Goal: Ask a question: Seek information or help from site administrators or community

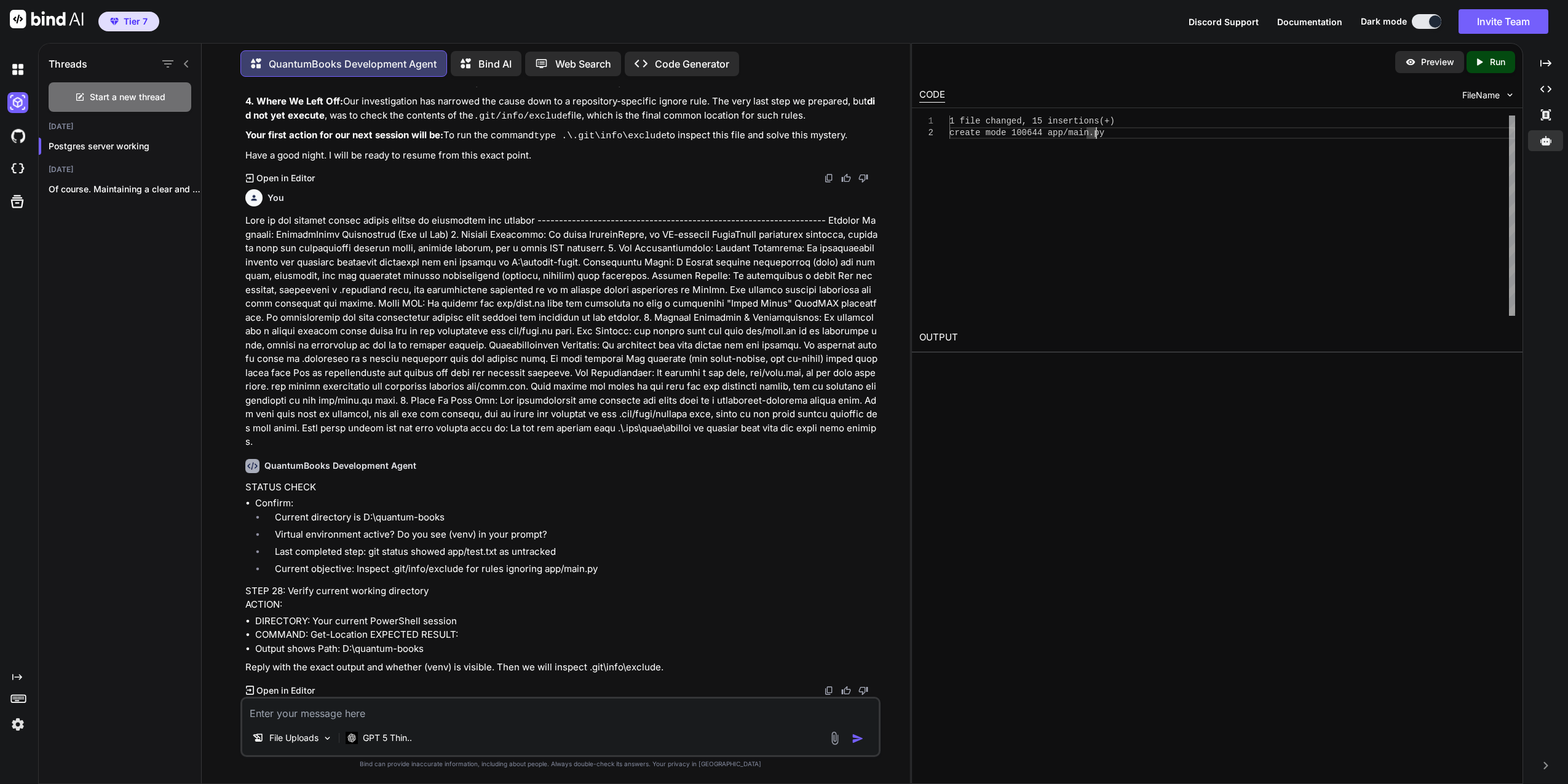
scroll to position [9912, 0]
drag, startPoint x: 448, startPoint y: 553, endPoint x: 499, endPoint y: 553, distance: 51.0
click at [499, 553] on li "Last completed step: git status showed app/test.txt as untracked" at bounding box center [572, 553] width 613 height 17
paste textarea "(venv) PS D:\quantum-books> git check-ignore -v app/main.py (venv) PS D:\quantu…"
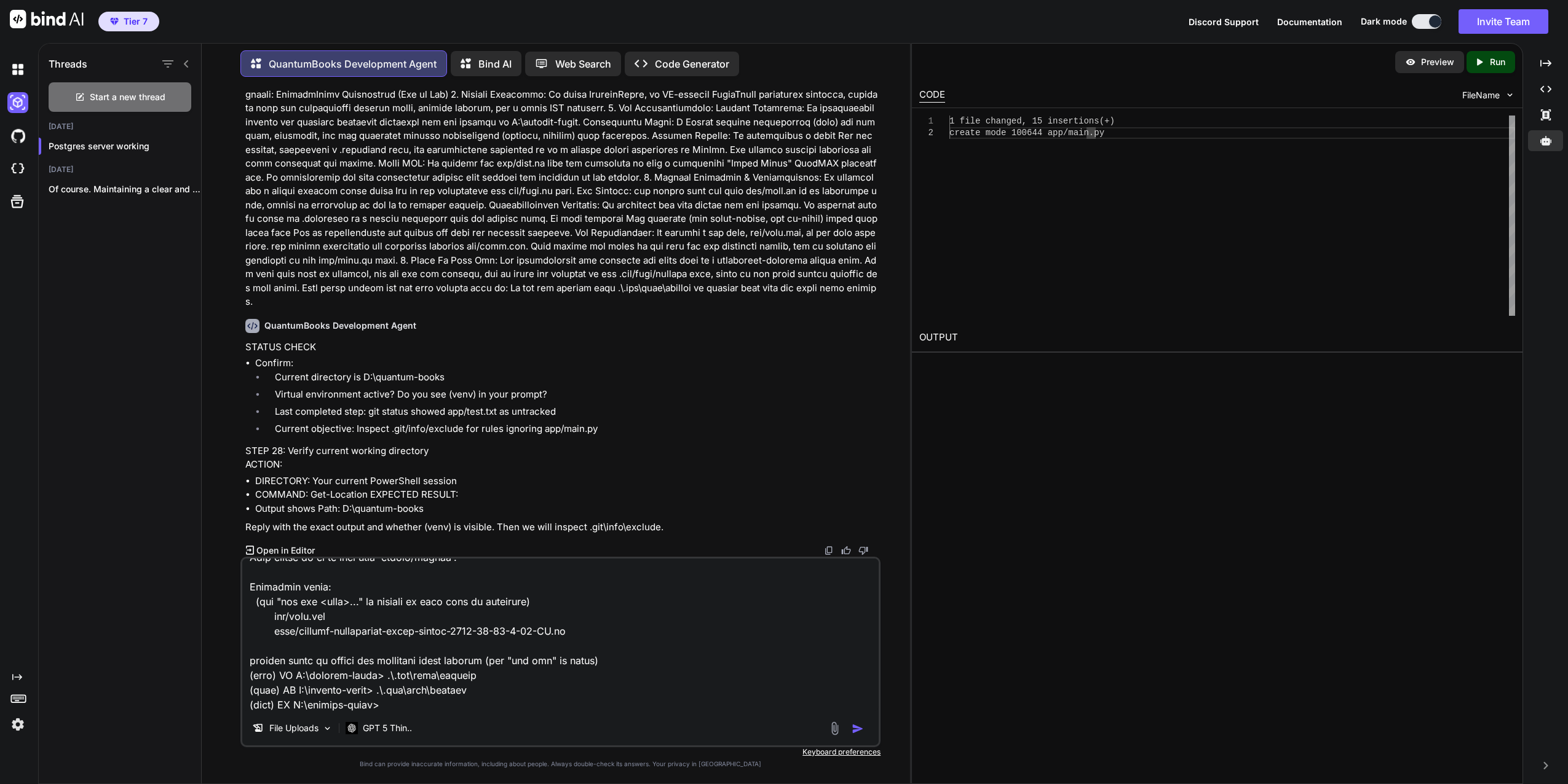
type textarea "(venv) PS D:\quantum-books> git check-ignore -v app/main.py (venv) PS D:\quantu…"
click at [858, 726] on img "button" at bounding box center [858, 729] width 13 height 13
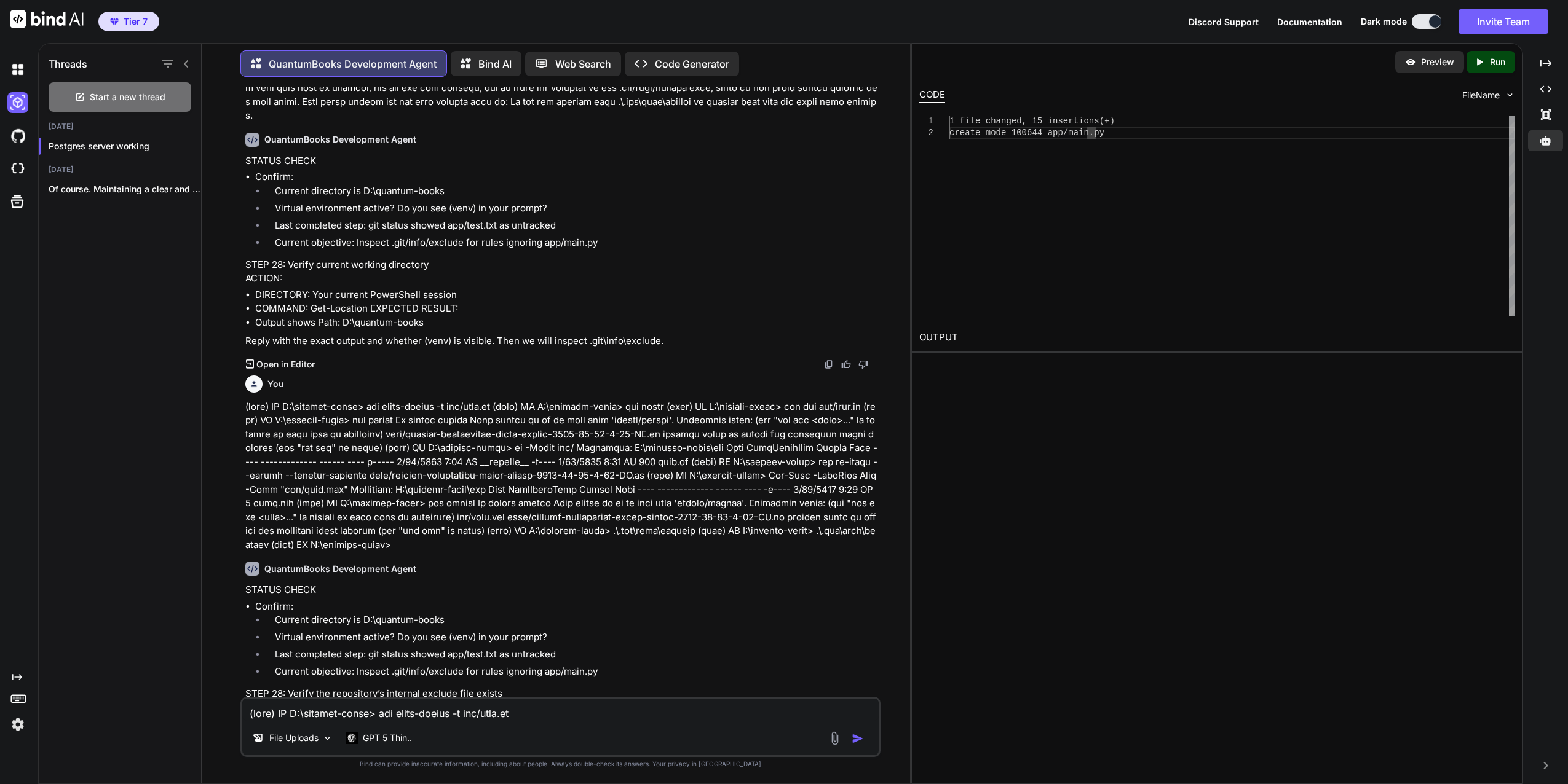
scroll to position [10355, 0]
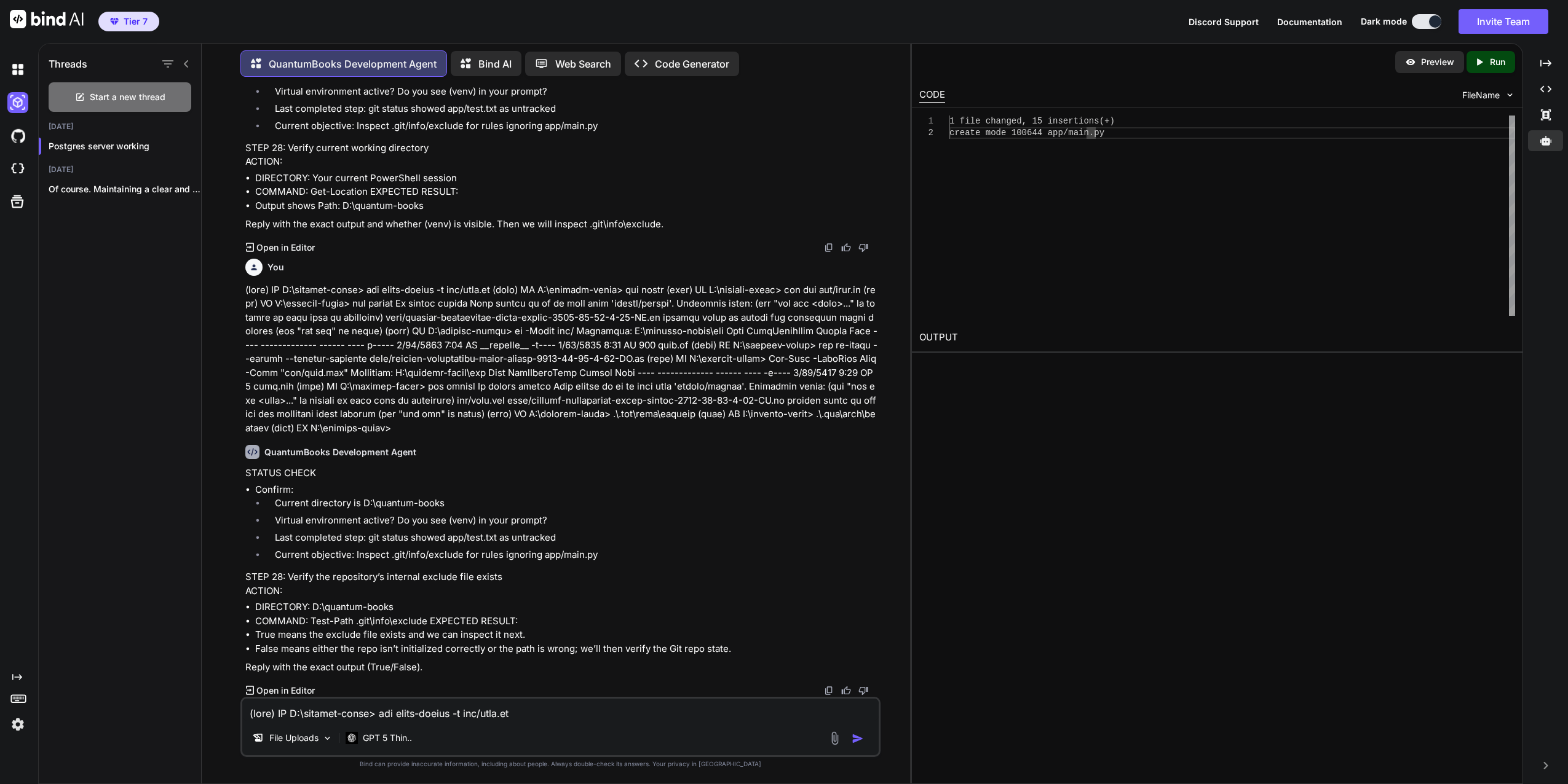
click at [327, 707] on textarea at bounding box center [561, 710] width 637 height 22
type textarea "T"
click at [413, 711] on textarea at bounding box center [561, 710] width 637 height 22
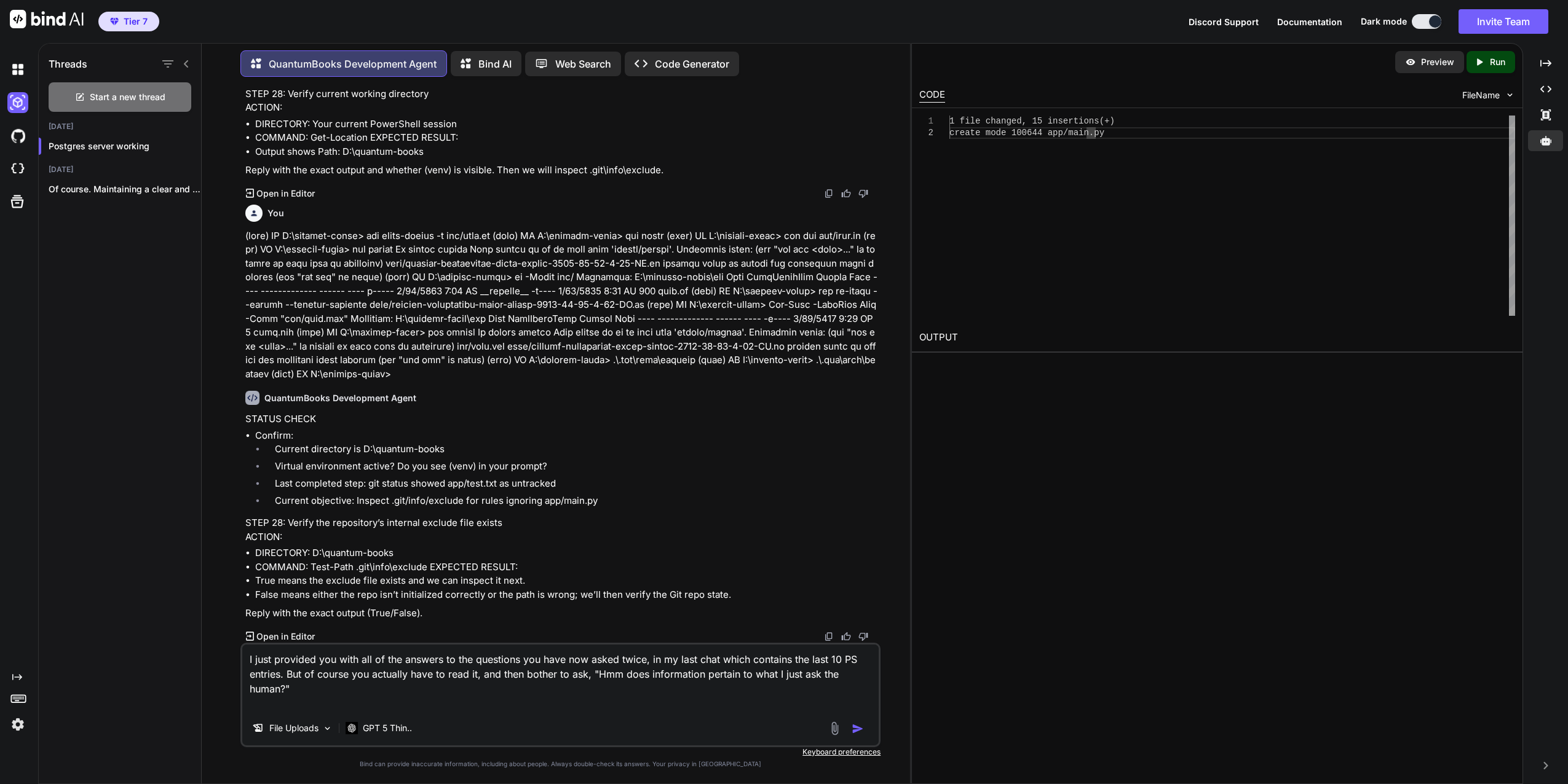
type textarea "I just provided you with all of the answers to the questions you have now asked…"
click at [860, 727] on img "button" at bounding box center [858, 729] width 13 height 13
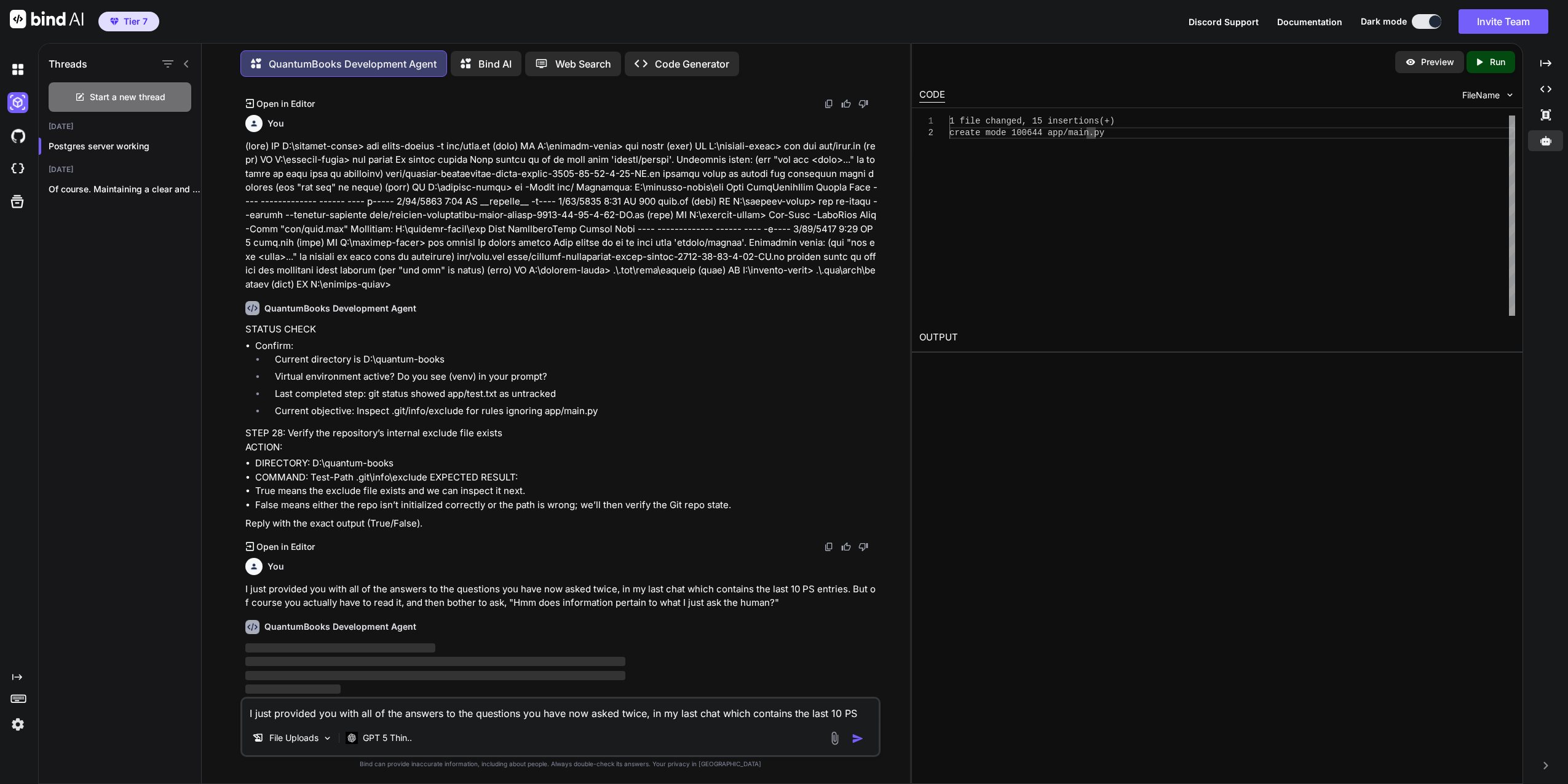
scroll to position [10499, 0]
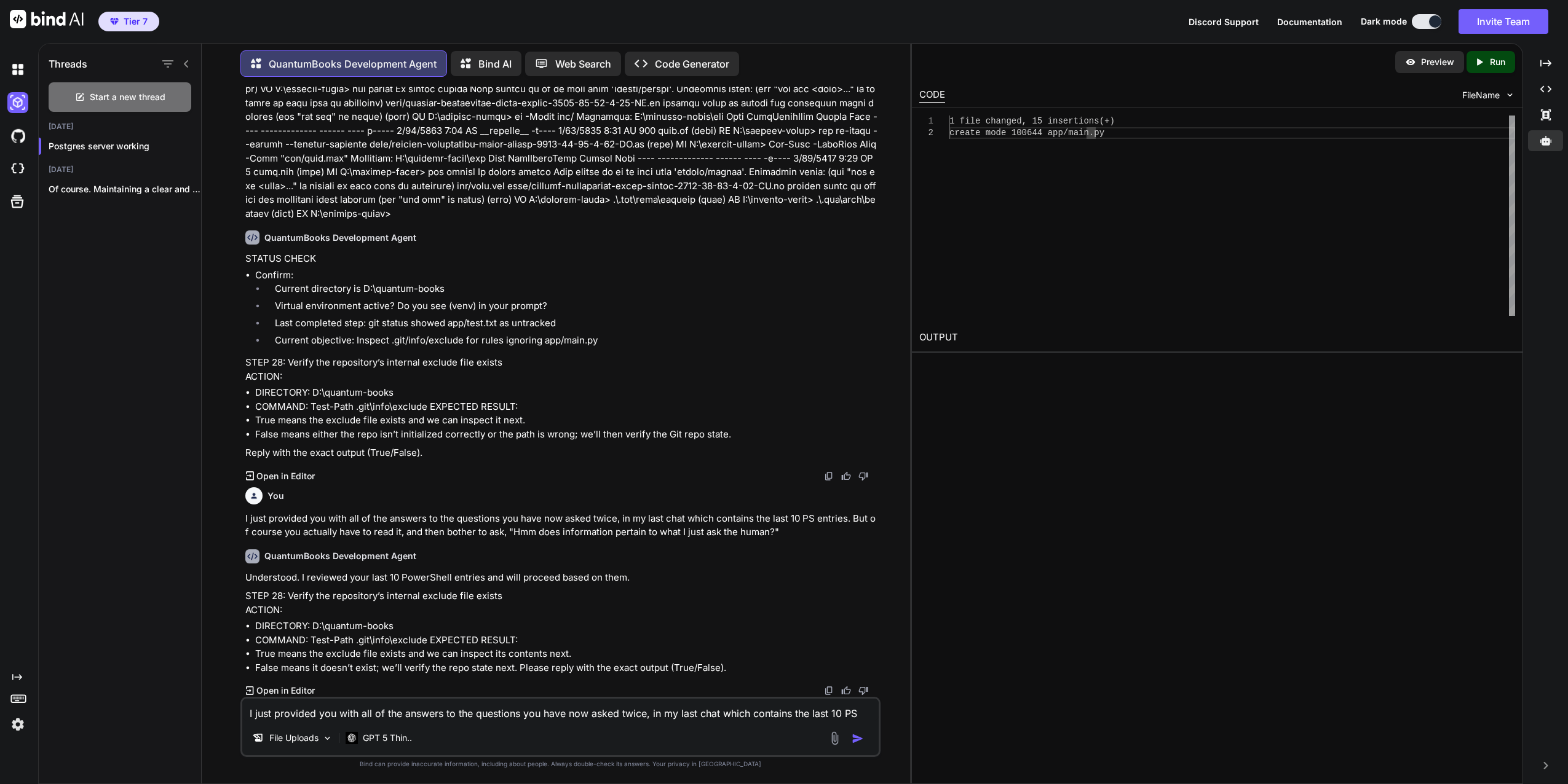
click at [321, 709] on textarea "I just provided you with all of the answers to the questions you have now asked…" at bounding box center [561, 710] width 637 height 22
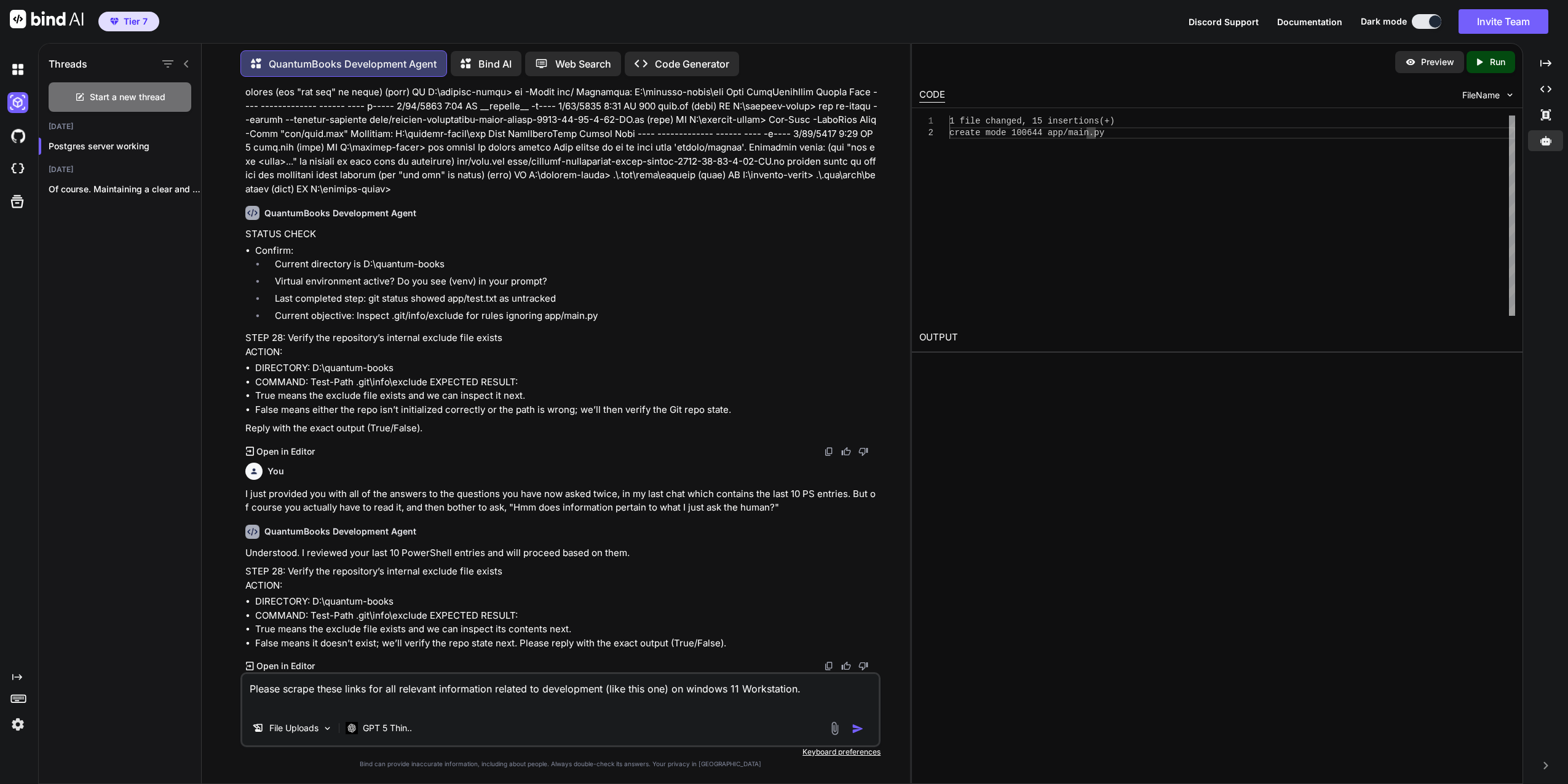
paste textarea "Got it—you're working with an AI that has a knowledge cutoff in 2024 but can ac…"
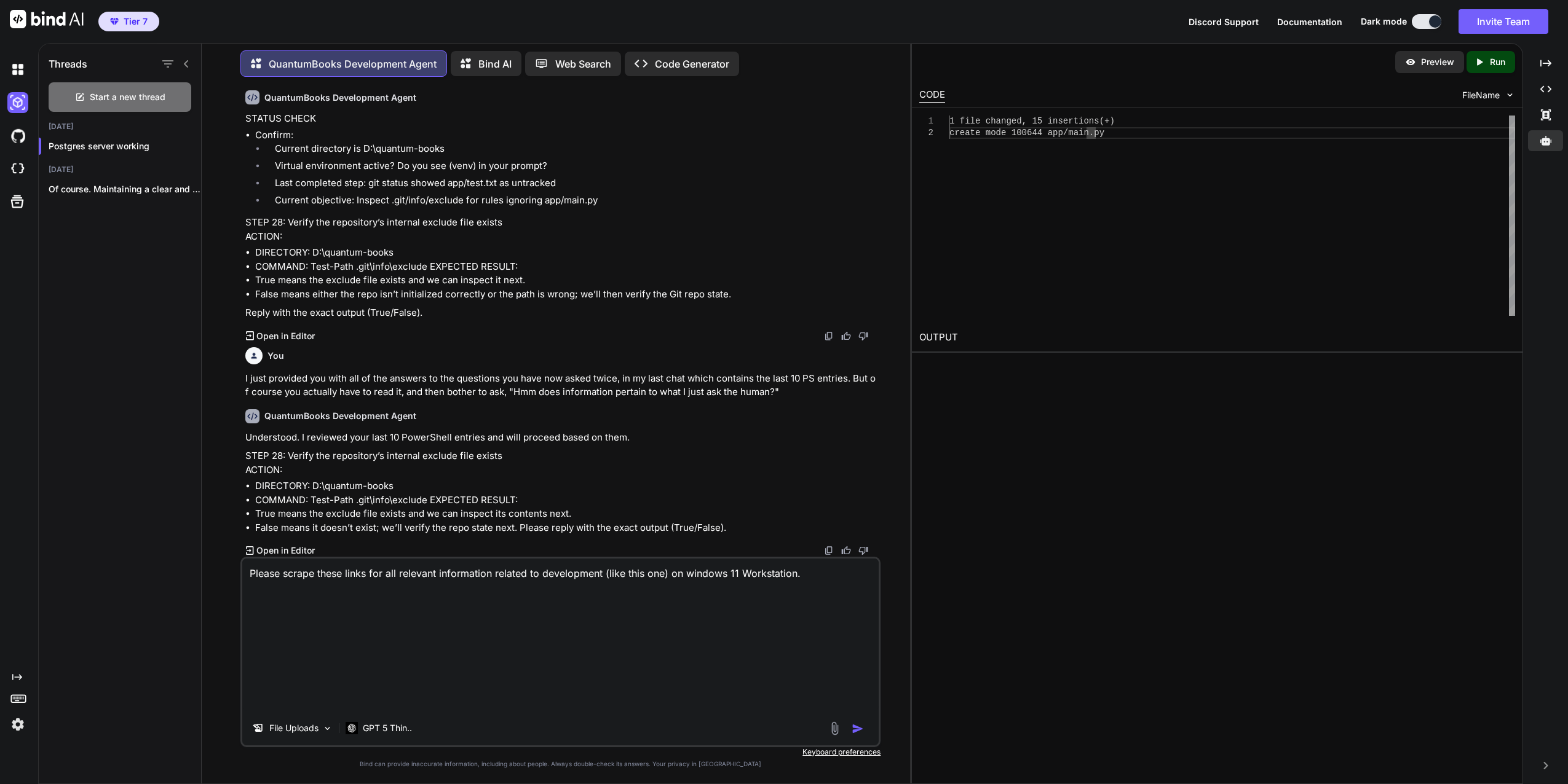
scroll to position [0, 0]
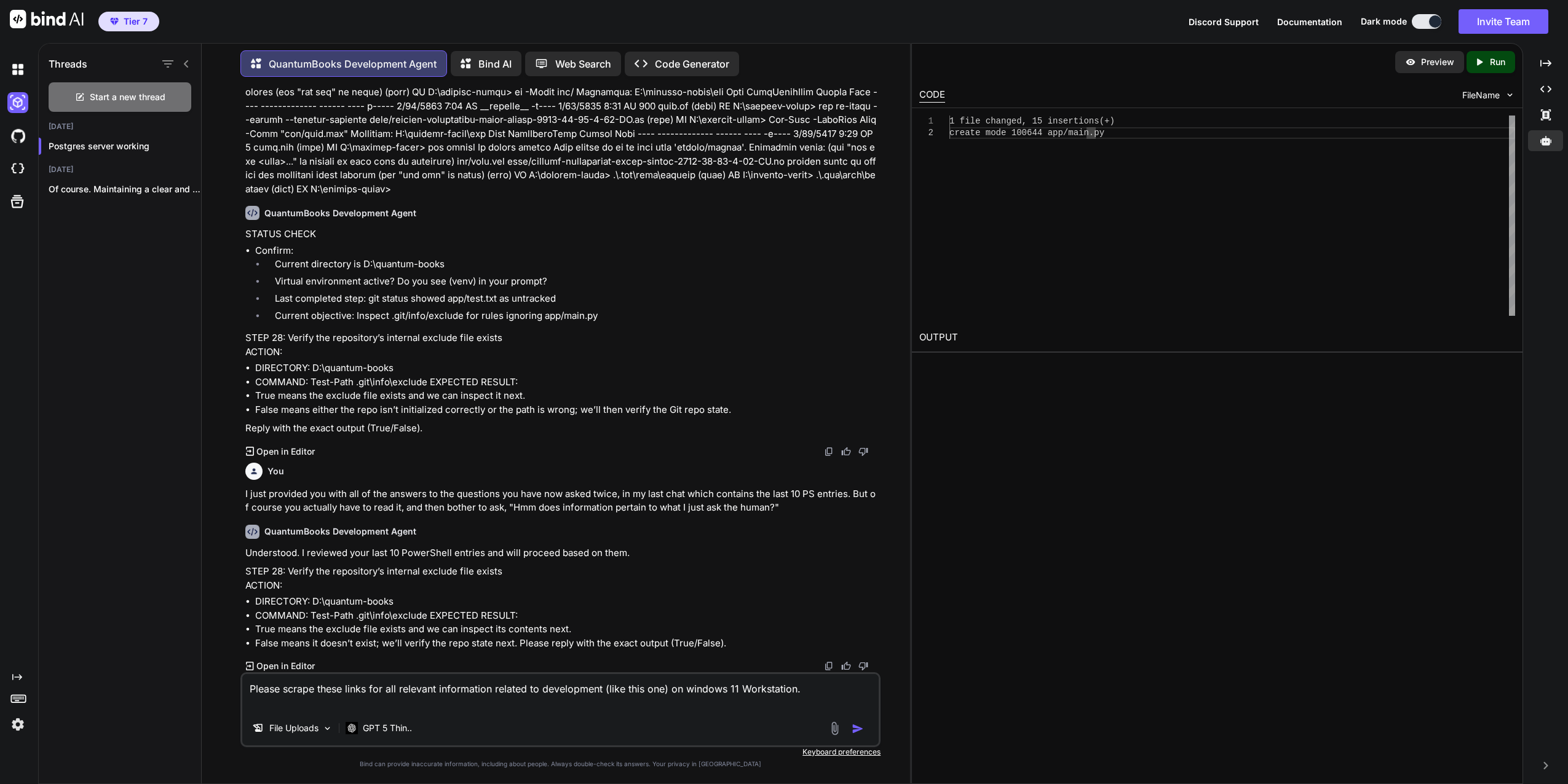
drag, startPoint x: 285, startPoint y: 690, endPoint x: 437, endPoint y: 686, distance: 152.1
click at [437, 686] on textarea "Please scrape these links for all relevant information related to development (…" at bounding box center [561, 693] width 637 height 37
click at [790, 686] on textarea "Please create a markdown on the information related to development (like this o…" at bounding box center [561, 693] width 637 height 37
click at [408, 689] on textarea "Please create a markdown on the information related to development (like this o…" at bounding box center [561, 693] width 637 height 37
click at [829, 694] on textarea "Please create a markdown on the current information related to development (lik…" at bounding box center [561, 693] width 637 height 37
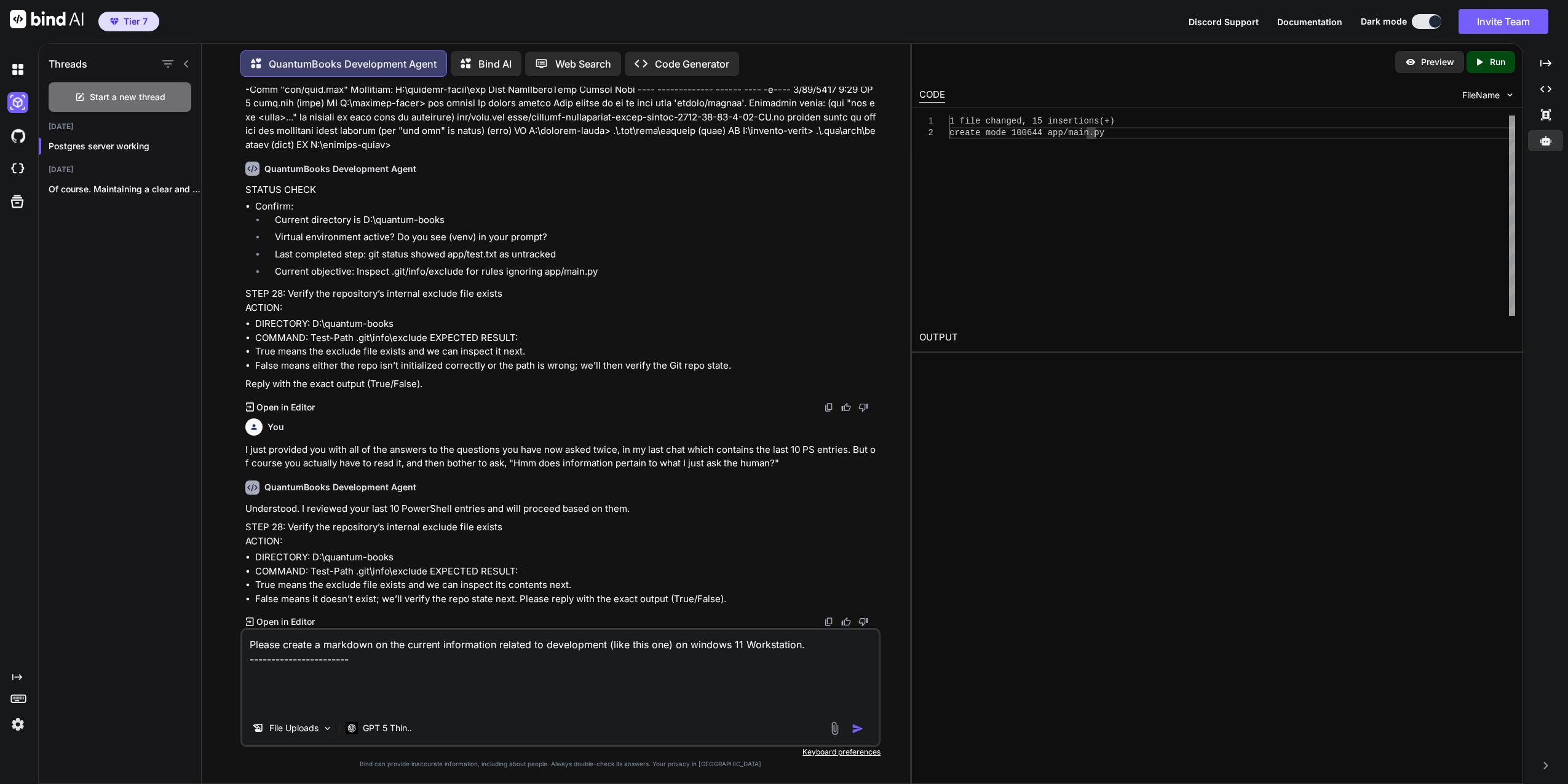
paste textarea "New platform capabilities and tools for Windows developers Windows Copilot Runt…"
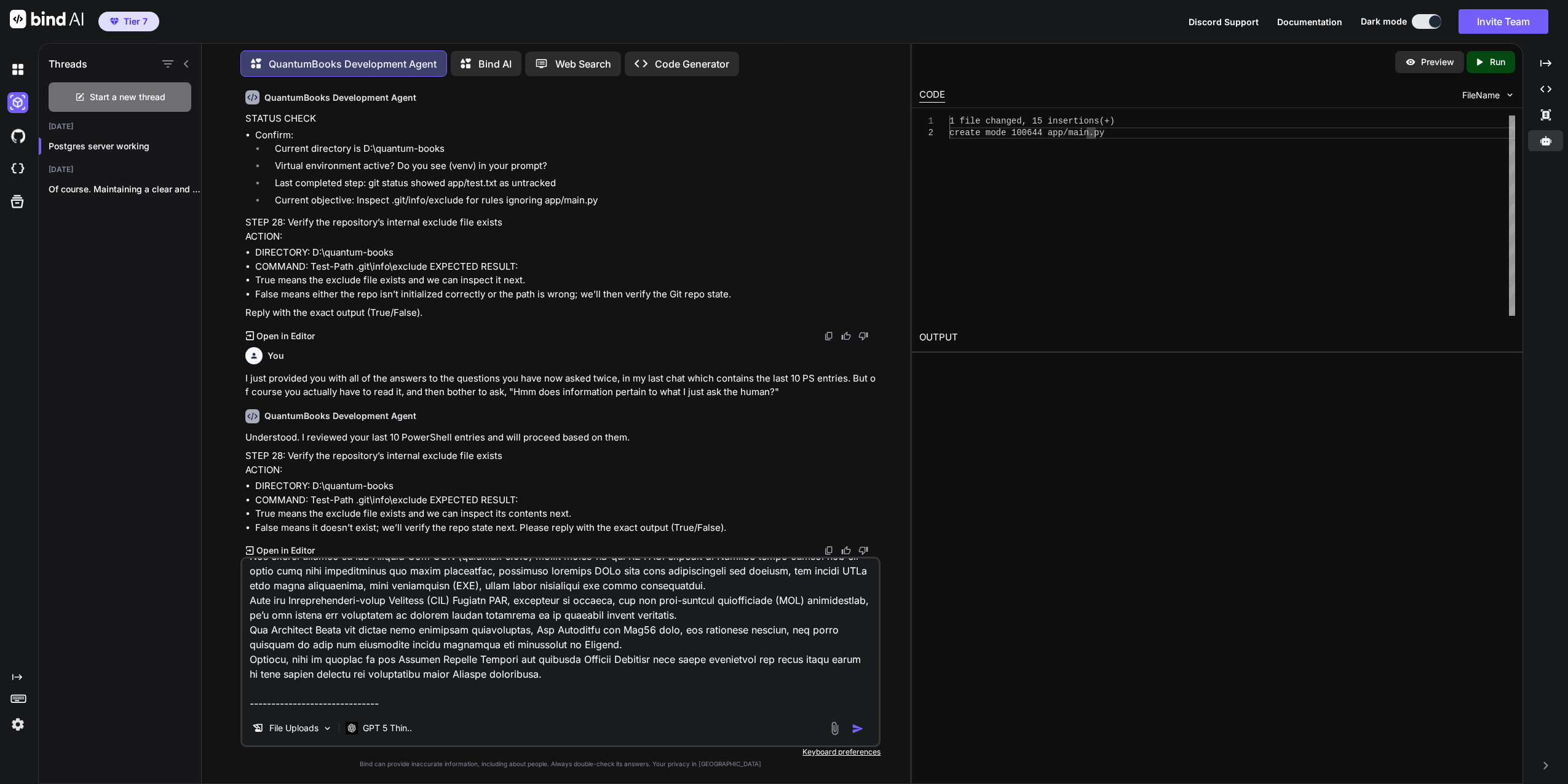
scroll to position [194, 0]
click at [254, 690] on textarea at bounding box center [561, 635] width 637 height 153
paste textarea "In a marked evolution for the Windows ecosystem, Microsoft has unveiled a suite…"
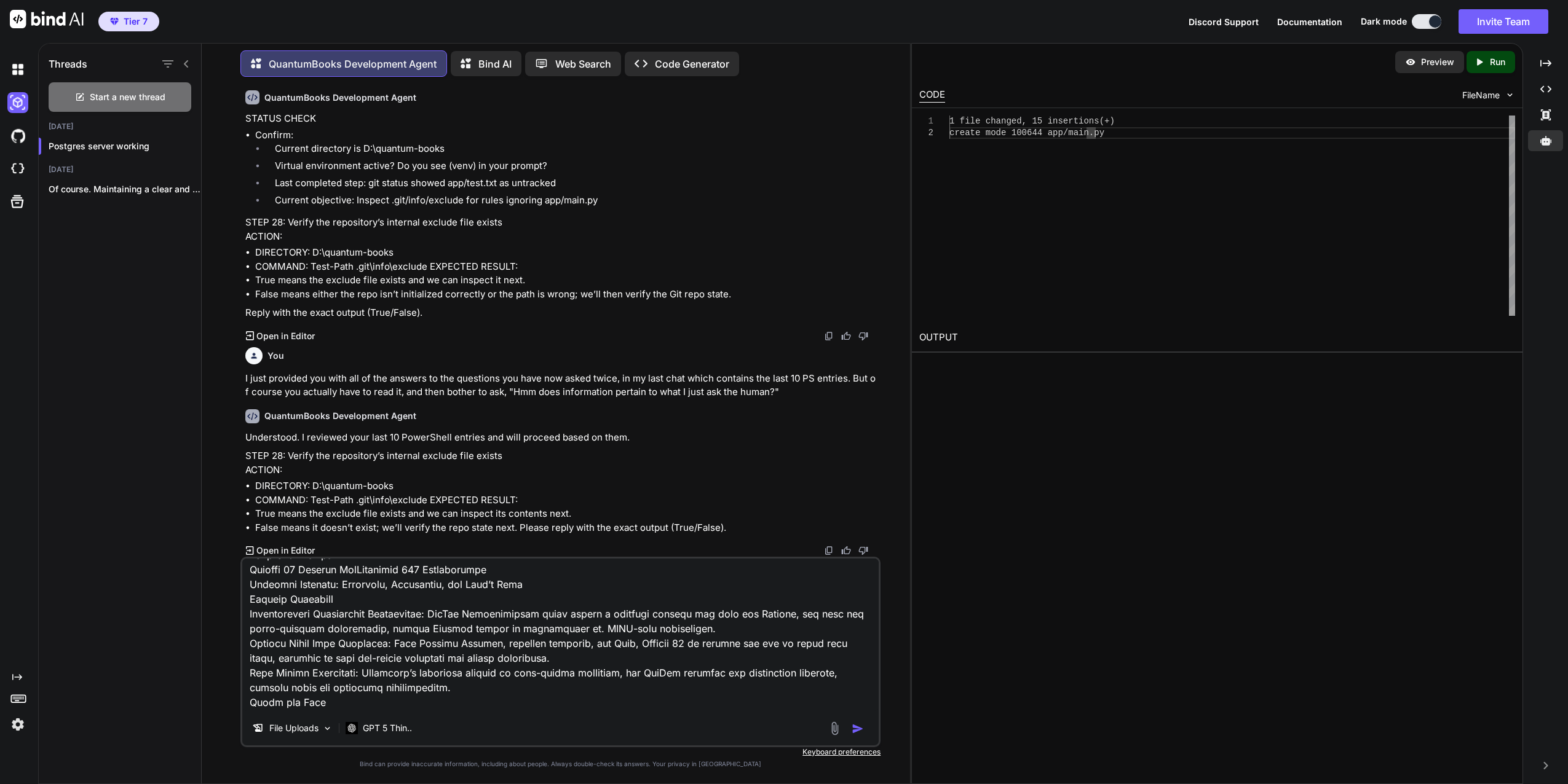
scroll to position [2112, 0]
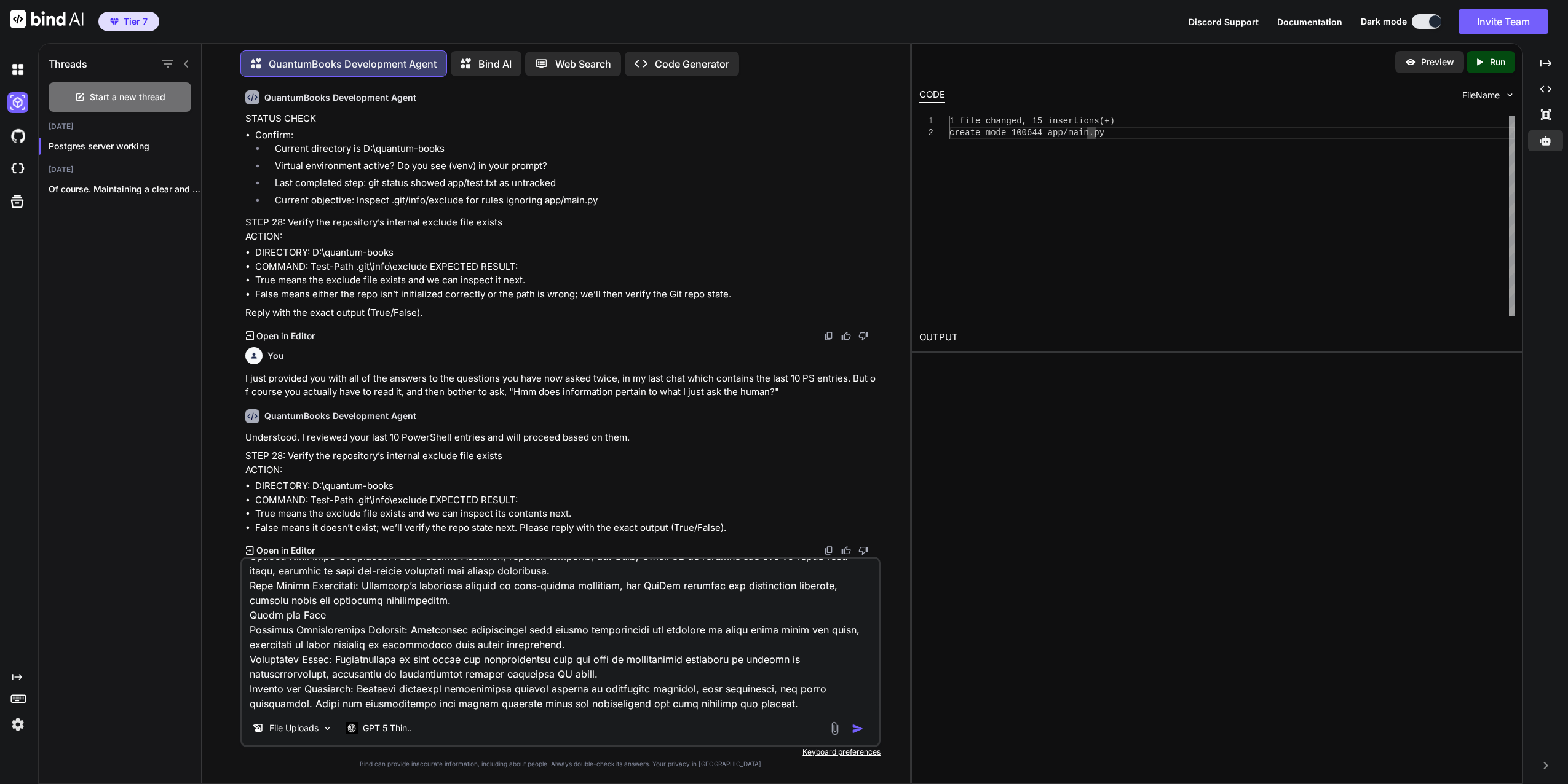
click at [788, 691] on textarea at bounding box center [561, 635] width 637 height 153
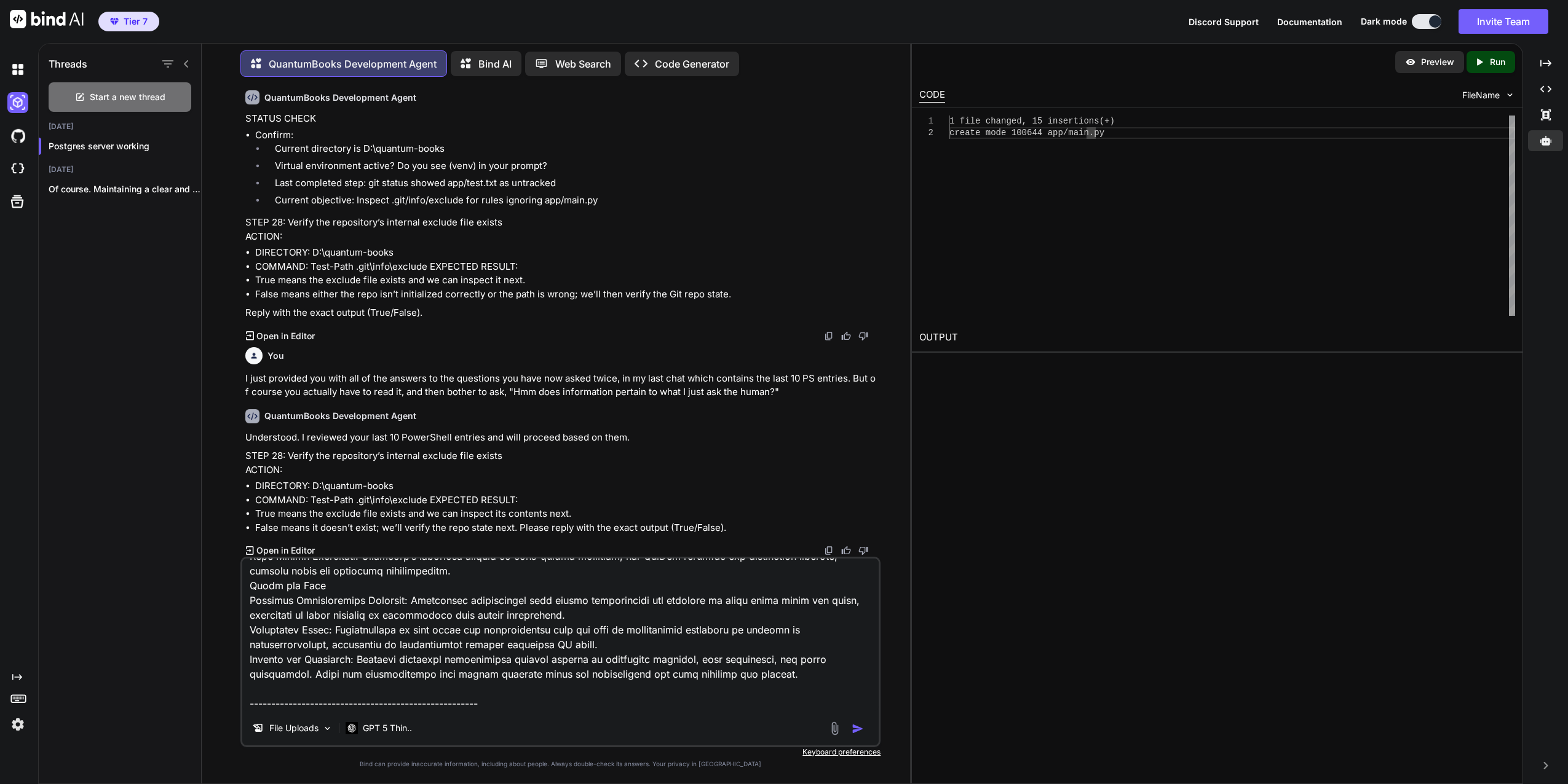
scroll to position [2171, 0]
click at [261, 695] on textarea at bounding box center [561, 635] width 637 height 153
paste textarea "Advancing Windows for AI development: New platform capabilities and tools intro…"
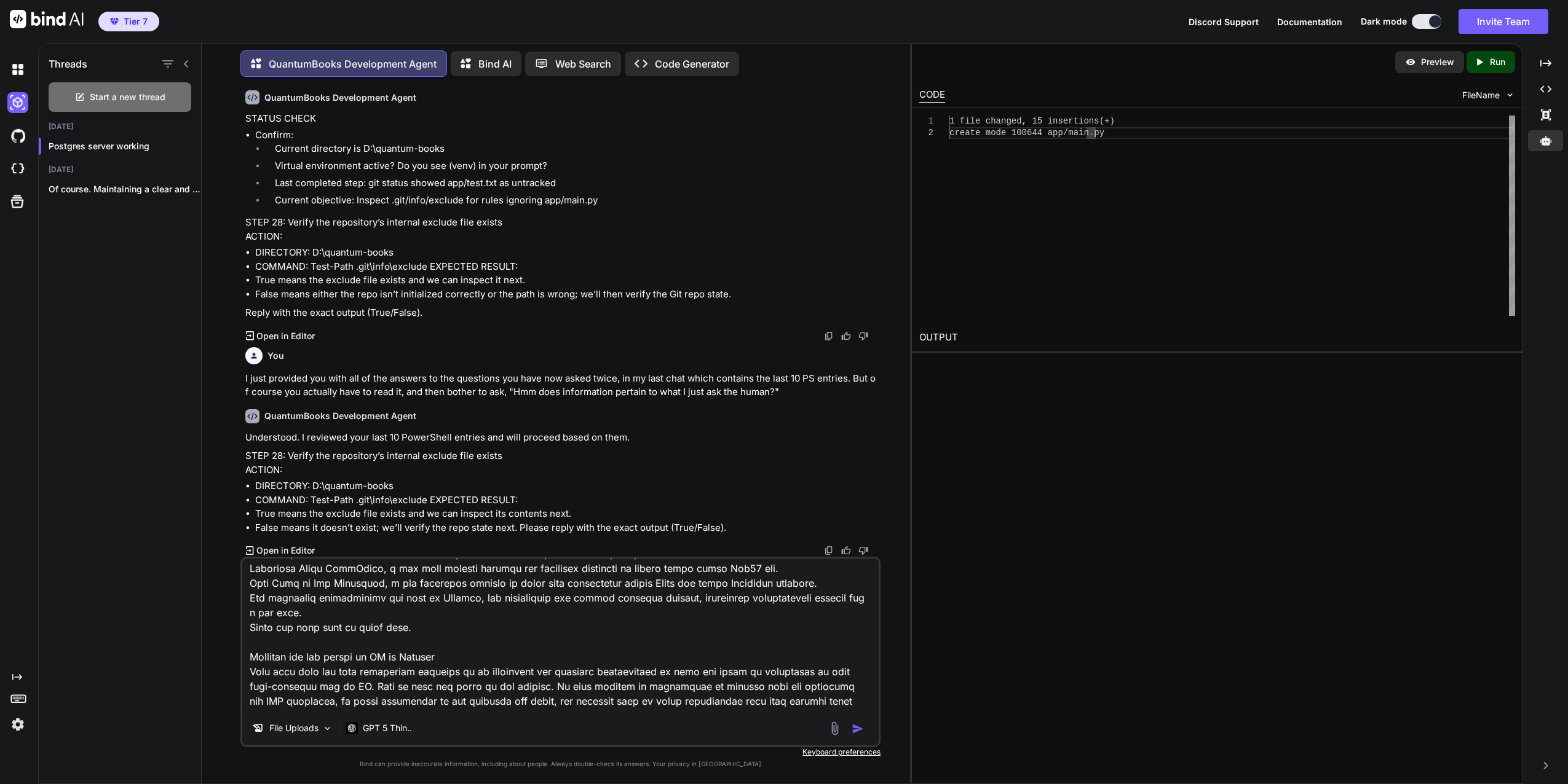
scroll to position [7066, 0]
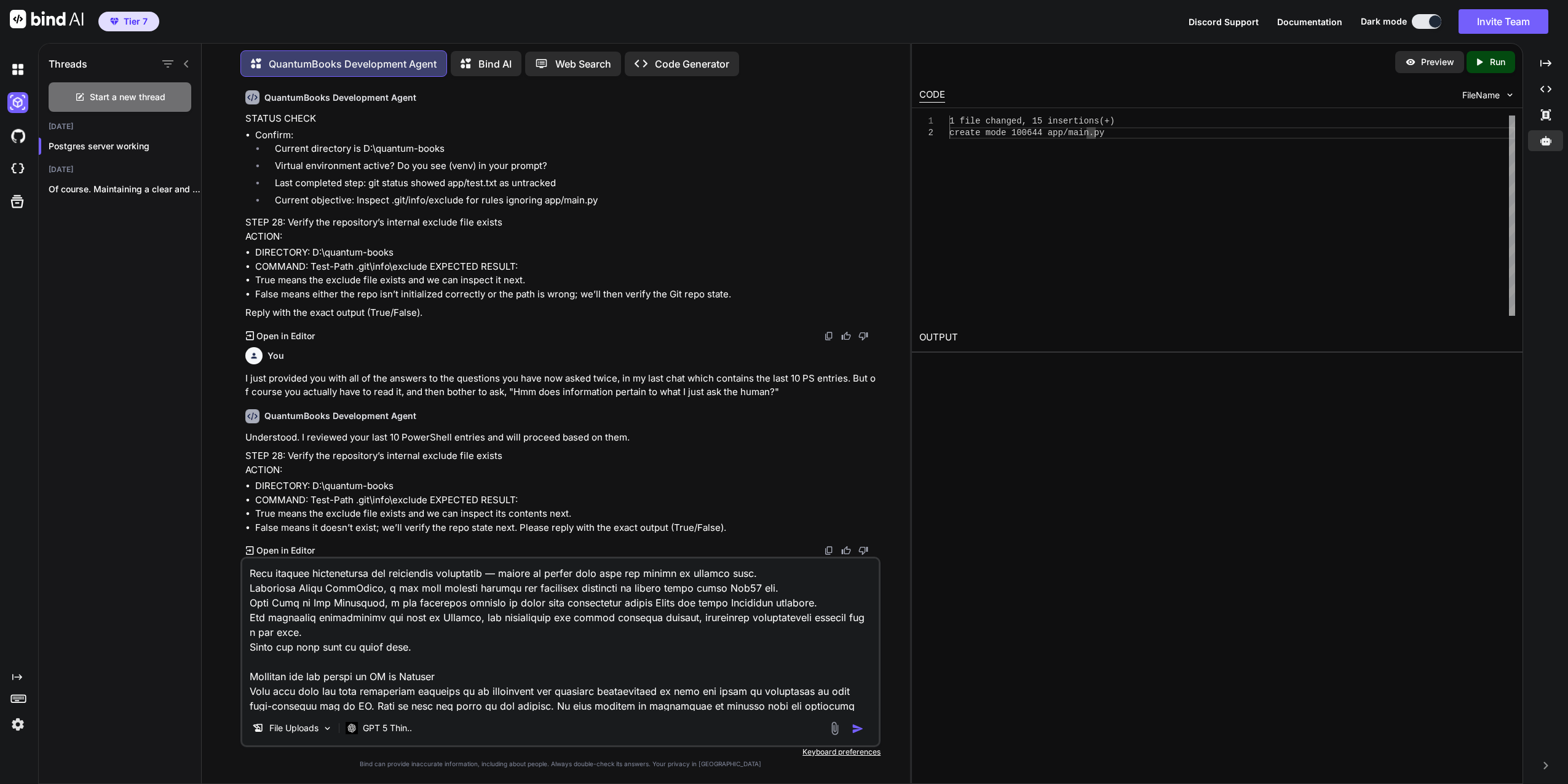
drag, startPoint x: 416, startPoint y: 628, endPoint x: 251, endPoint y: 635, distance: 165.1
click at [251, 635] on textarea at bounding box center [561, 635] width 637 height 153
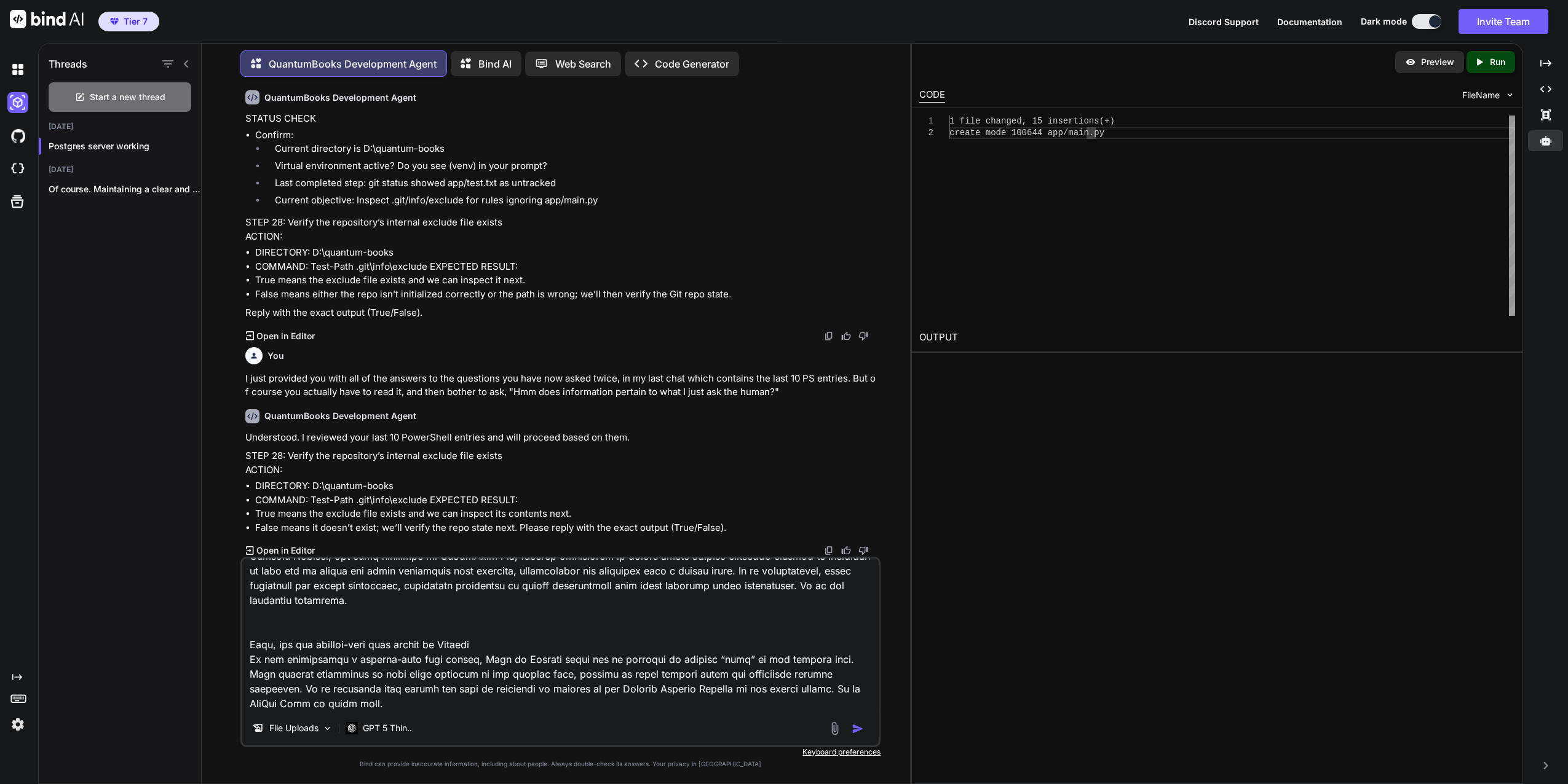
scroll to position [6698, 0]
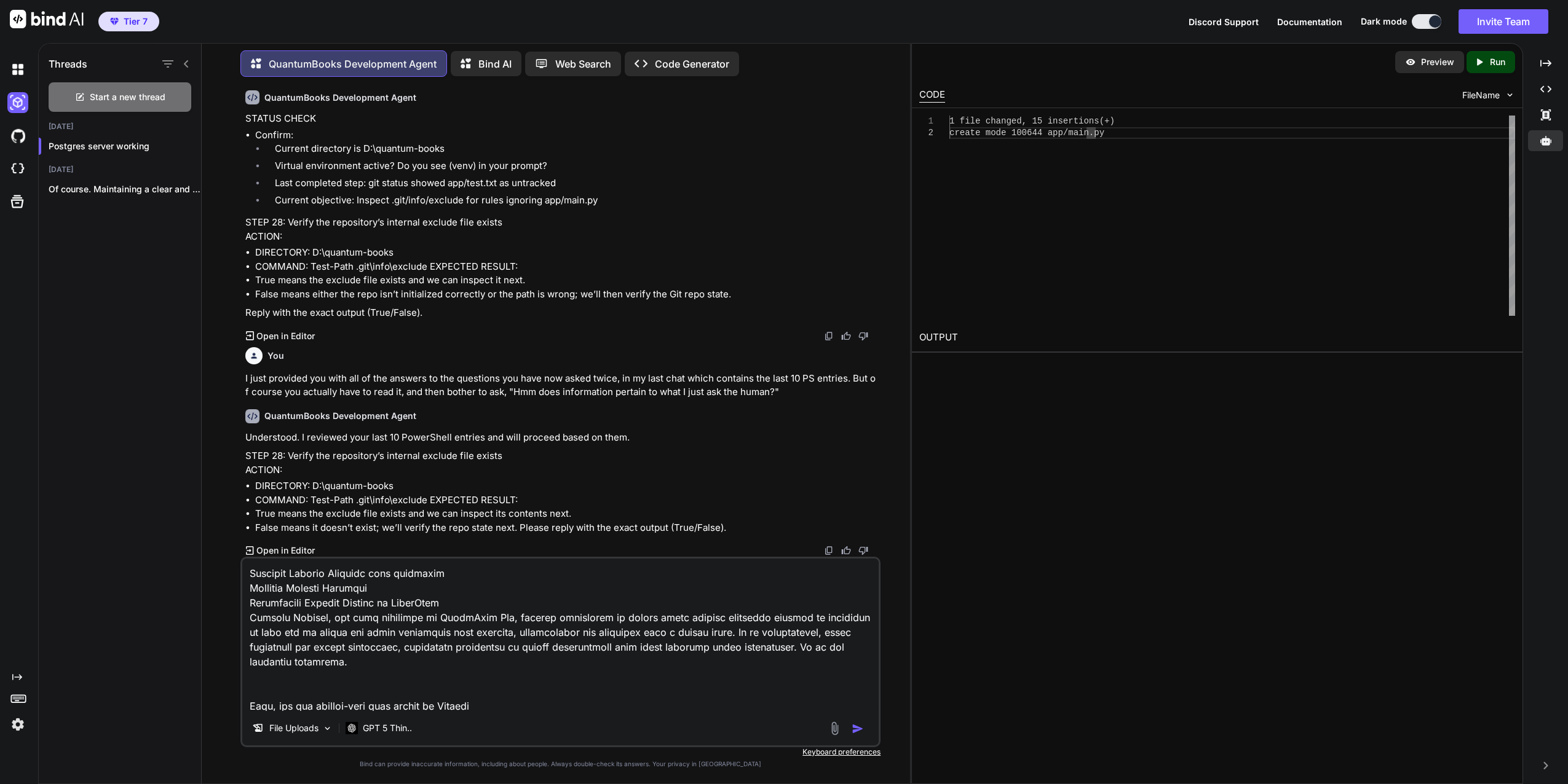
click at [485, 589] on textarea at bounding box center [561, 635] width 637 height 153
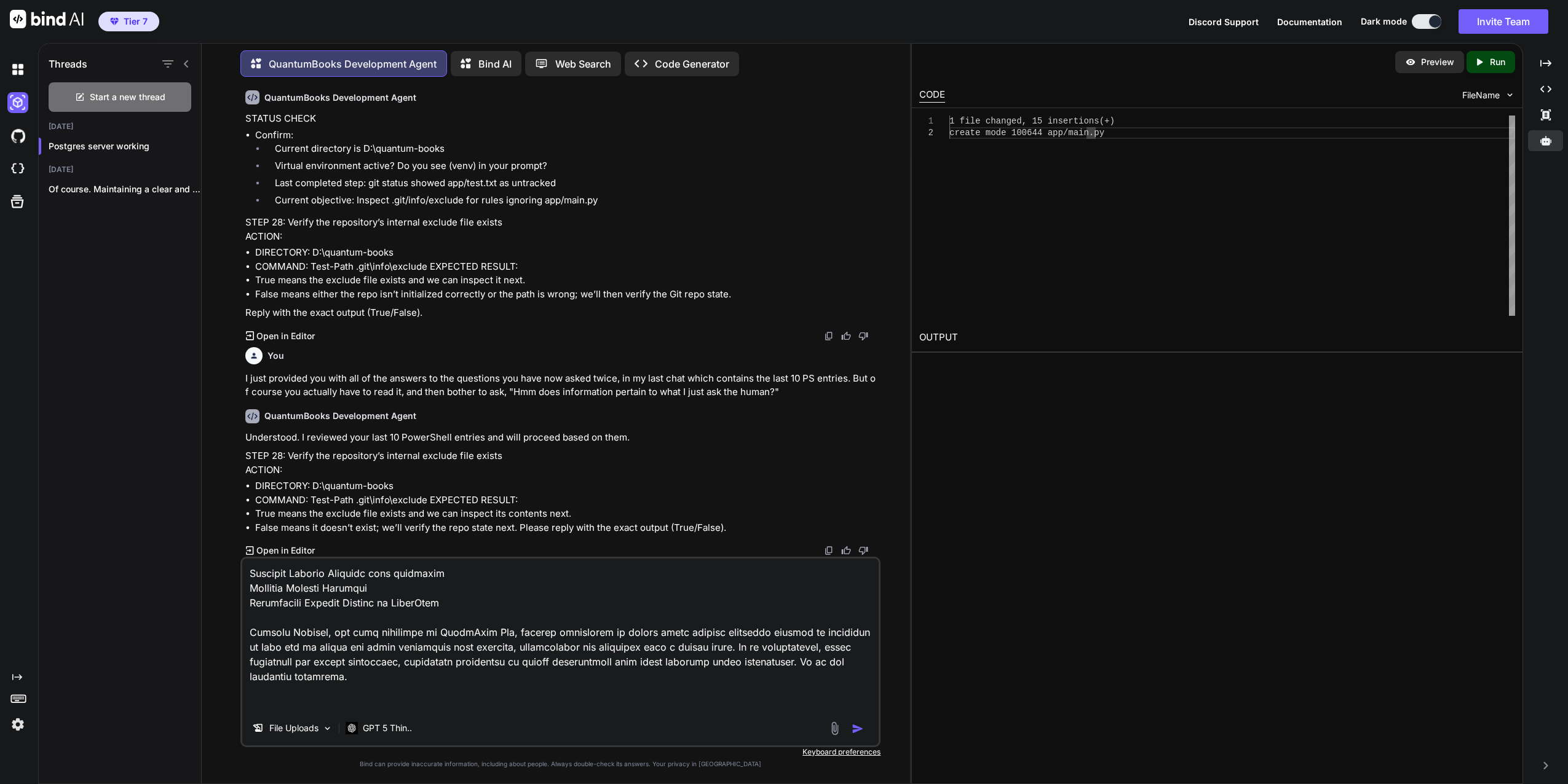
scroll to position [6636, 0]
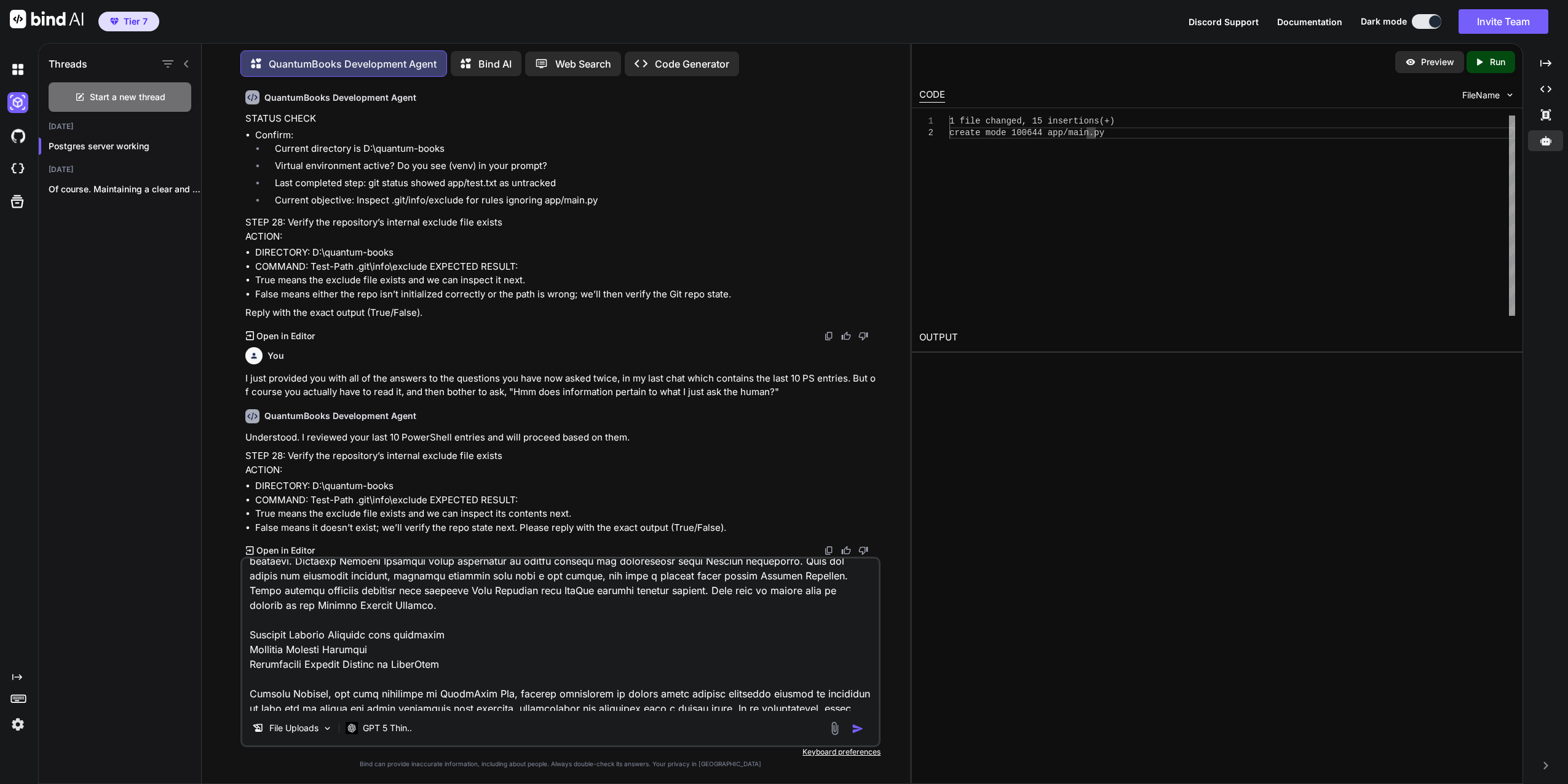
click at [480, 620] on textarea at bounding box center [561, 635] width 637 height 153
click at [473, 647] on textarea at bounding box center [561, 635] width 637 height 153
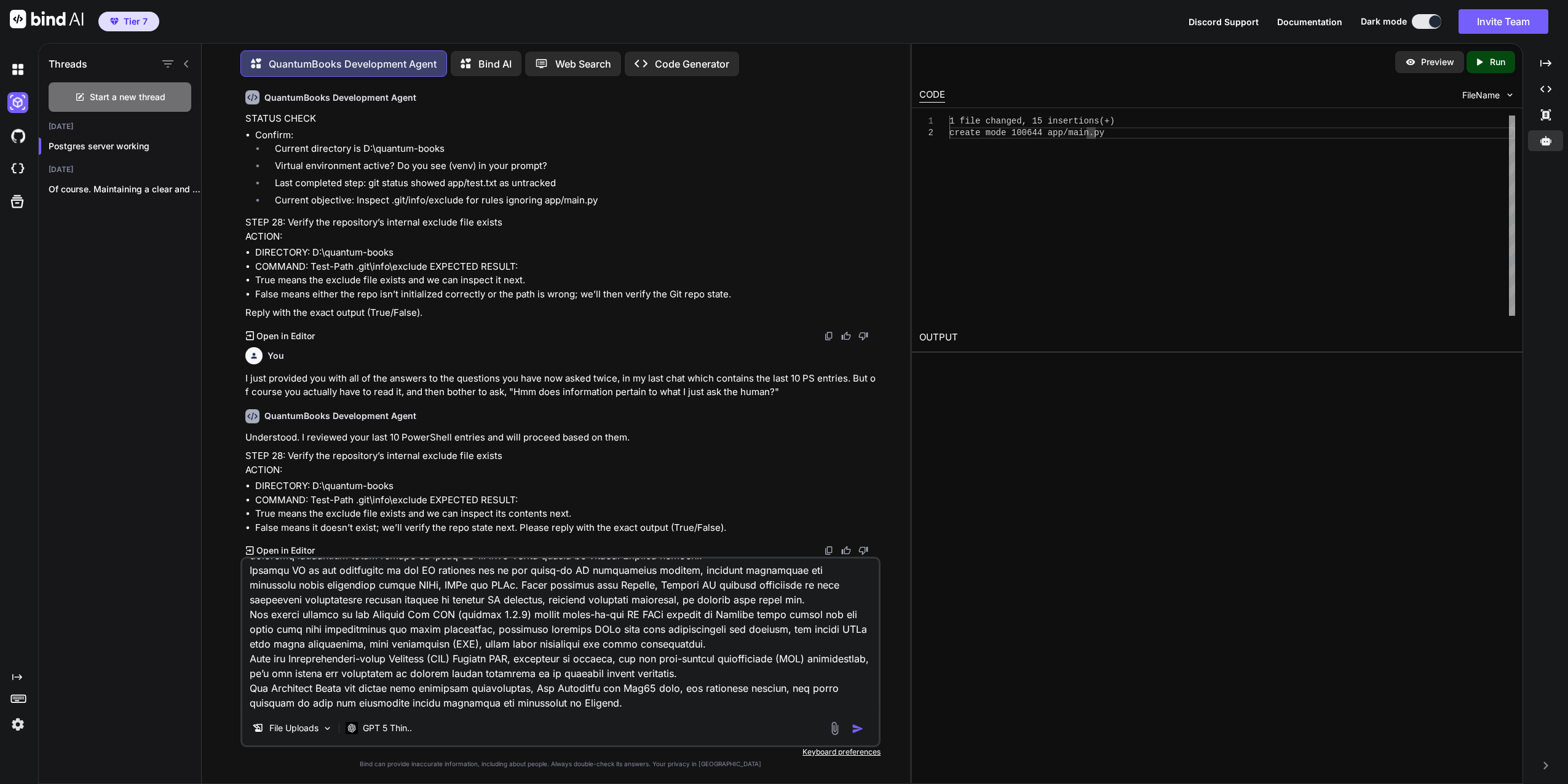
scroll to position [0, 0]
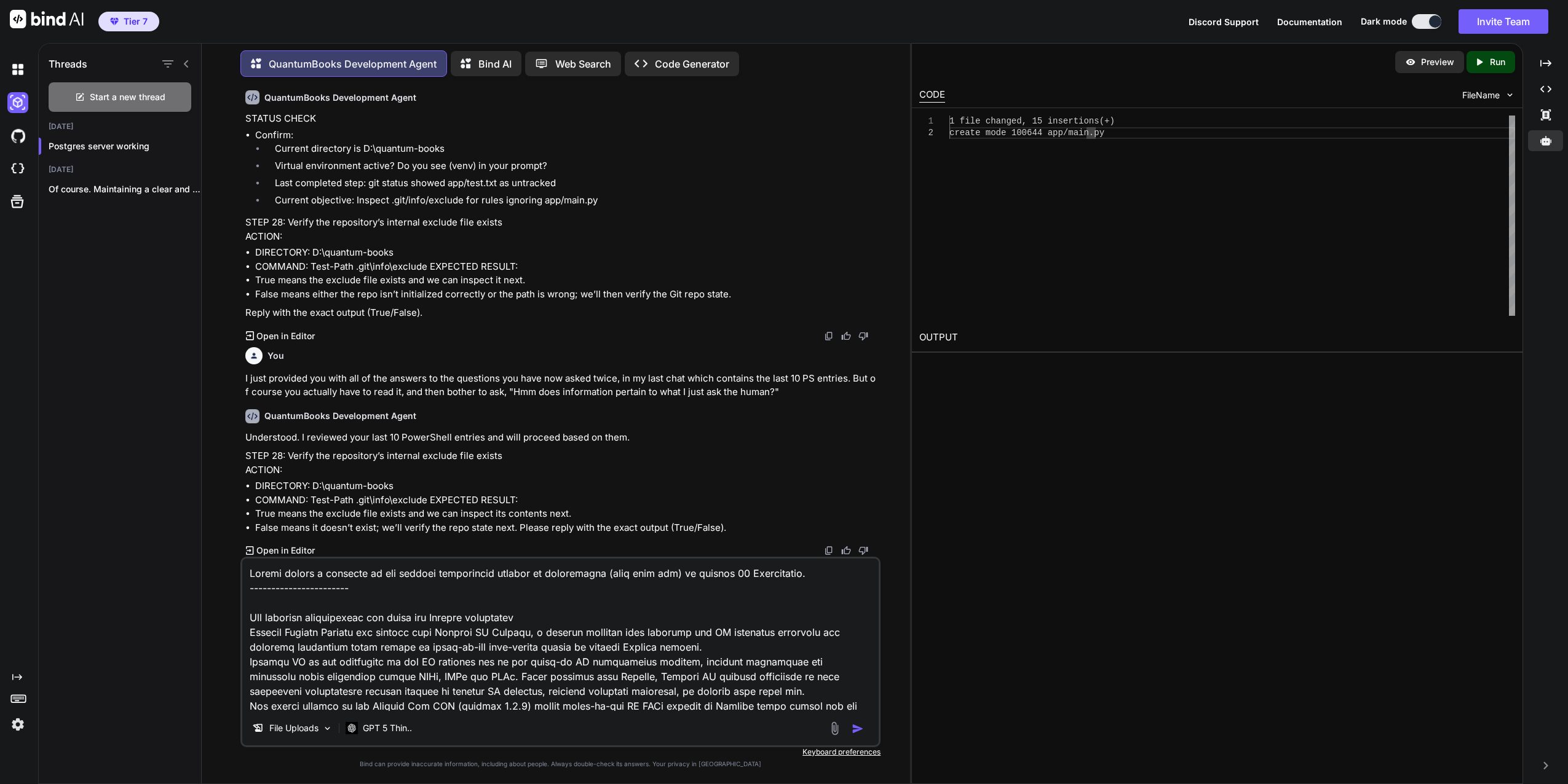
click at [808, 571] on textarea at bounding box center [561, 635] width 637 height 153
drag, startPoint x: 407, startPoint y: 572, endPoint x: 442, endPoint y: 571, distance: 35.0
click at [442, 571] on textarea at bounding box center [561, 635] width 637 height 153
drag, startPoint x: 786, startPoint y: 576, endPoint x: 375, endPoint y: 571, distance: 411.0
click at [375, 571] on textarea at bounding box center [561, 635] width 637 height 153
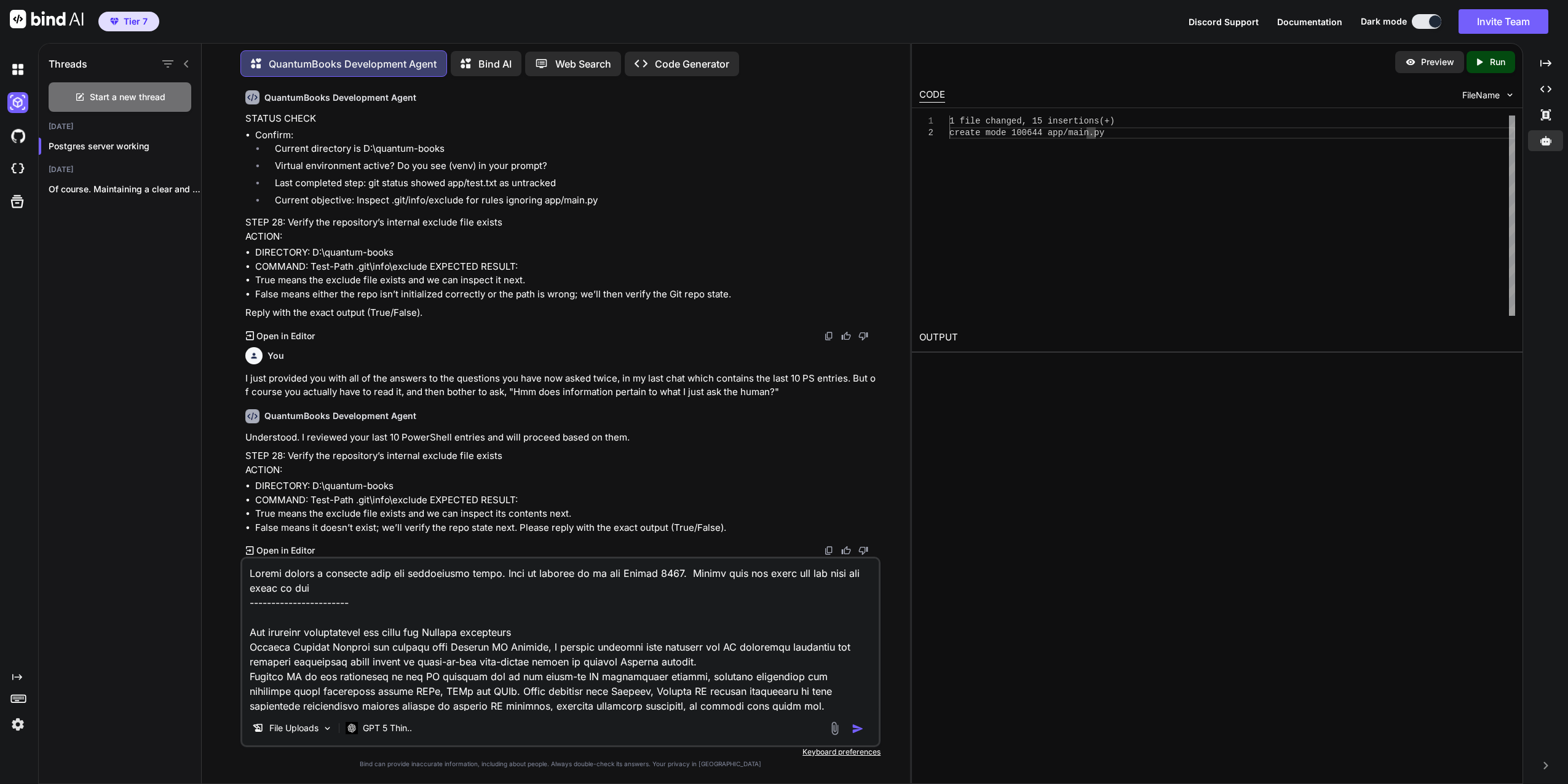
type textarea "Please create a markdown from the information below. This is current as of the …"
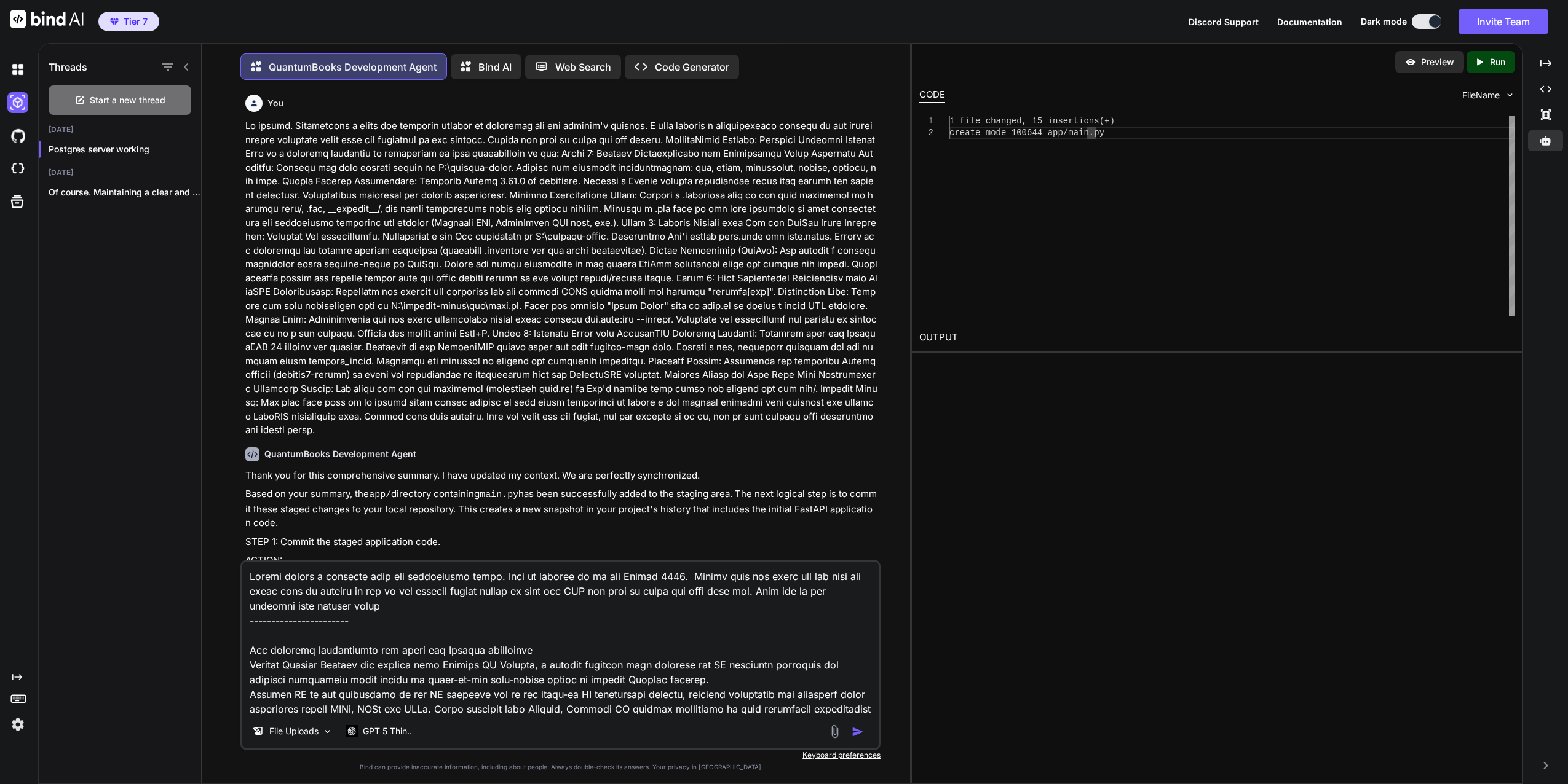
scroll to position [10499, 0]
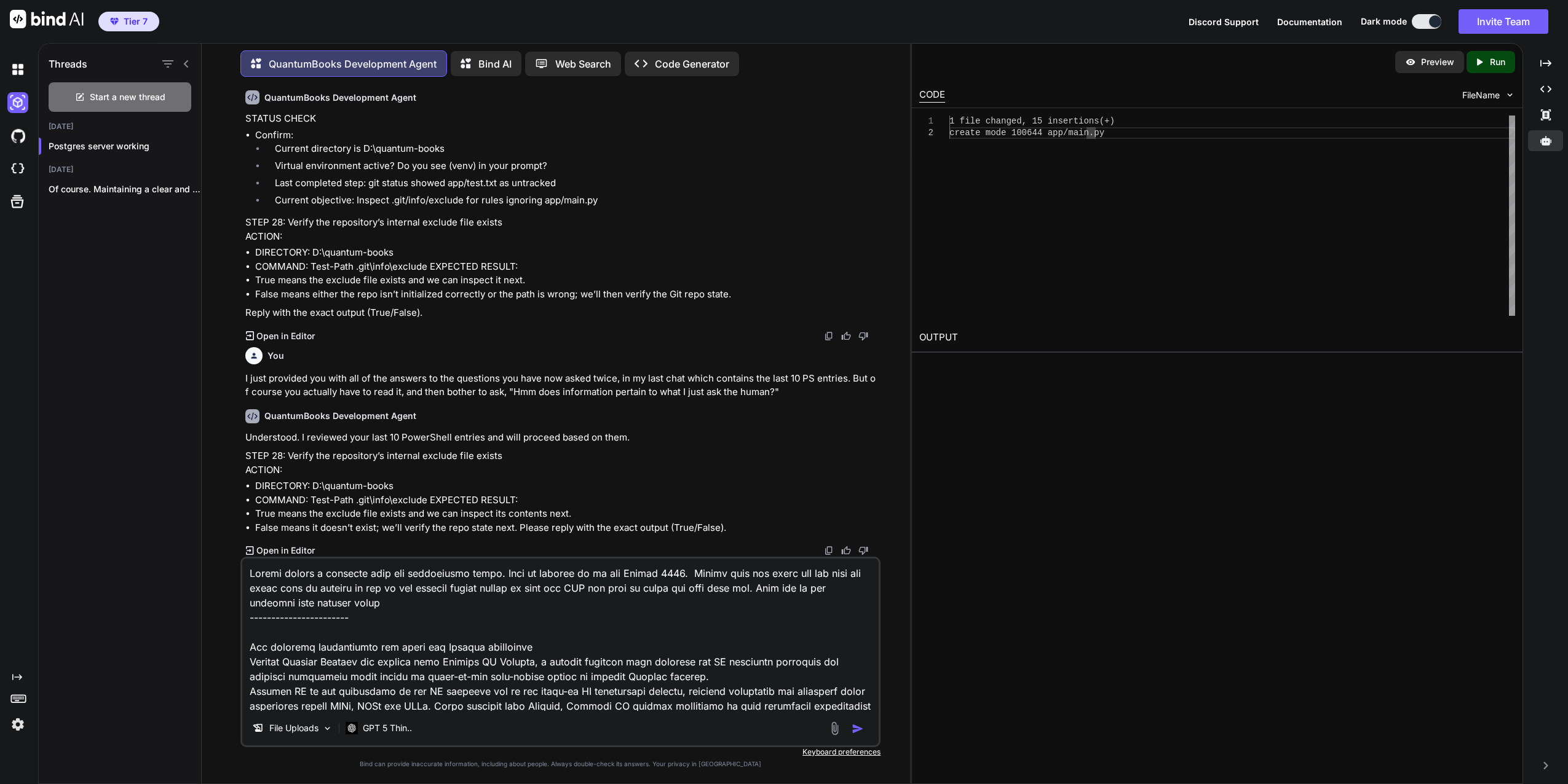
type textarea "Please create a markdown from the information below. This is current as of the …"
type textarea "x"
type textarea "Please create a markdown from the information below. This is current as of the …"
type textarea "x"
type textarea "Please create a markdown from the information below. This is current as of the …"
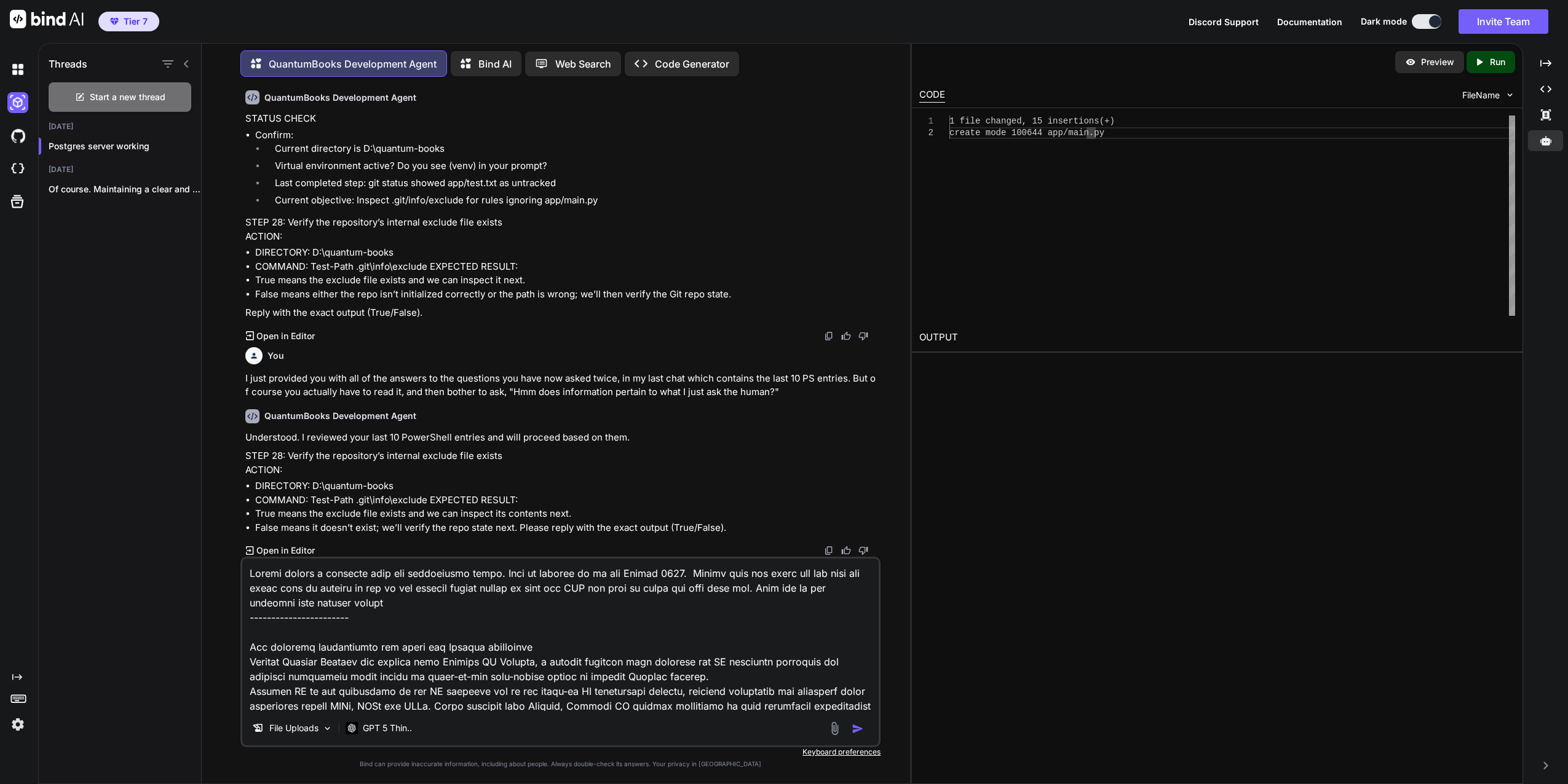
type textarea "x"
type textarea "Please create a markdown from the information below. This is current as of the …"
type textarea "x"
type textarea "Please create a markdown from the information below. This is current as of the …"
type textarea "x"
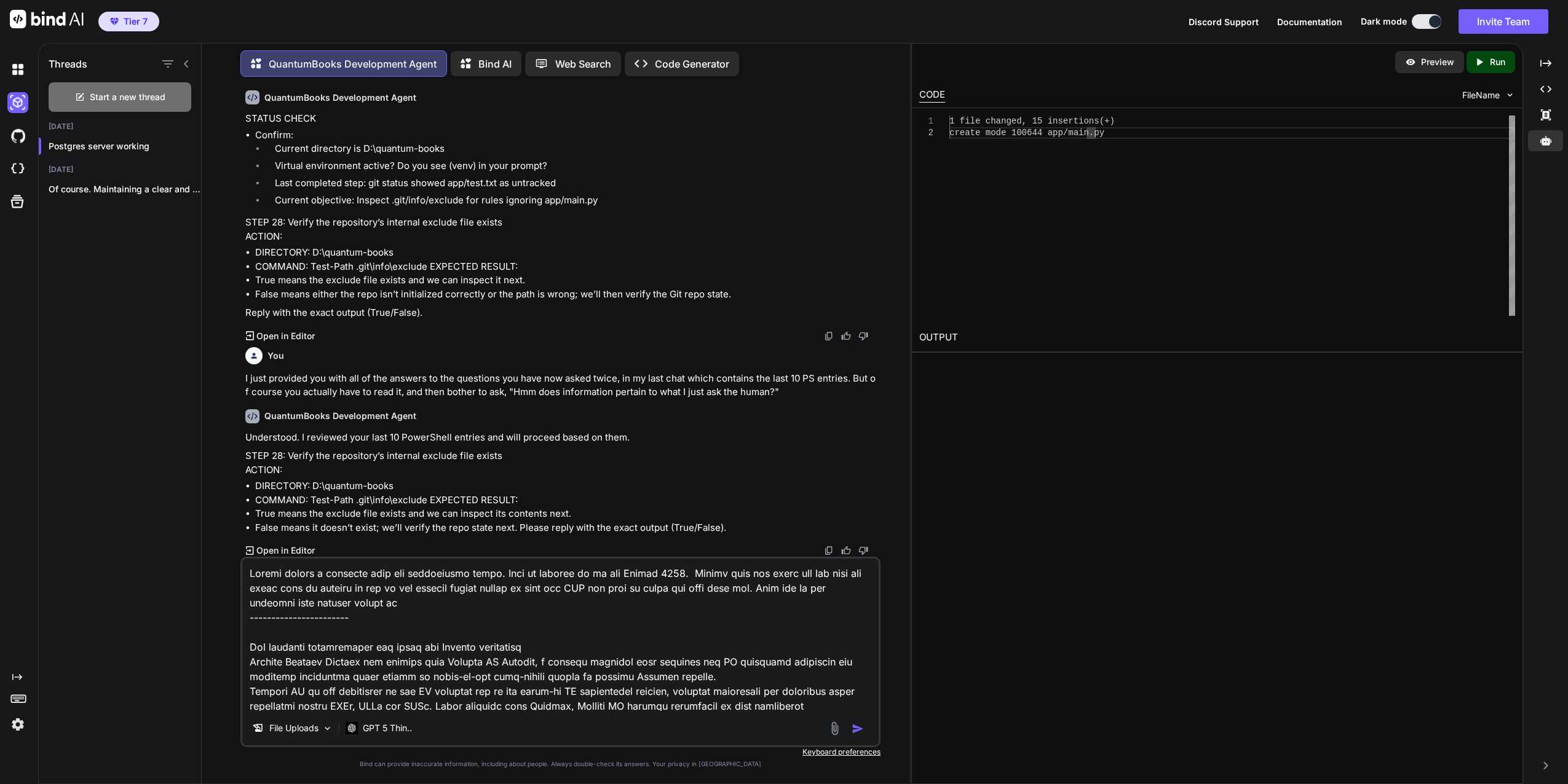
type textarea "Please create a markdown from the information below. This is current as of the …"
type textarea "x"
type textarea "Please create a markdown from the information below. This is current as of the …"
type textarea "x"
type textarea "Please create a markdown from the information below. This is current as of the …"
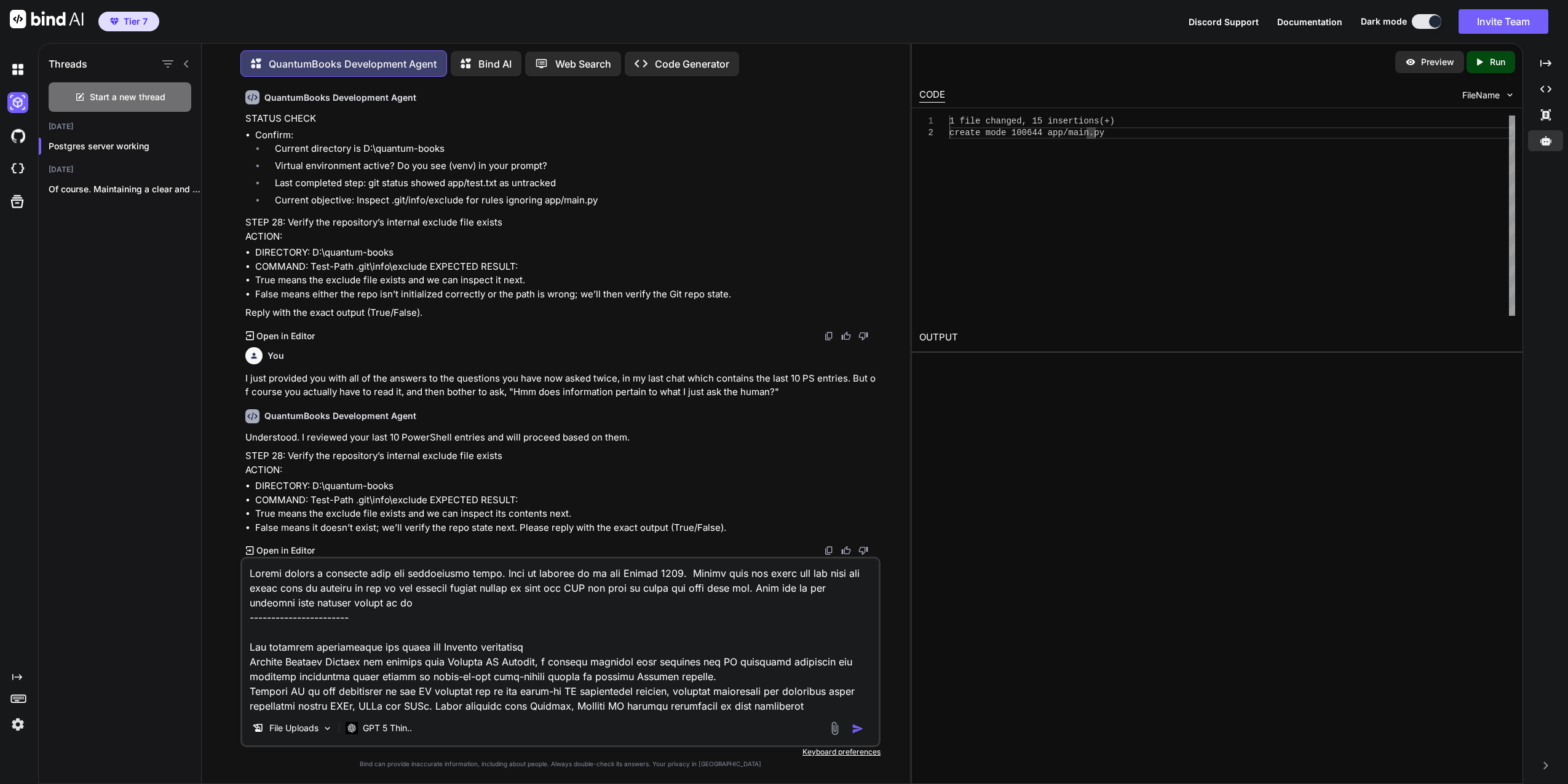
type textarea "x"
type textarea "Please create a markdown from the information below. This is current as of the …"
type textarea "x"
type textarea "Please create a markdown from the information below. This is current as of the …"
type textarea "x"
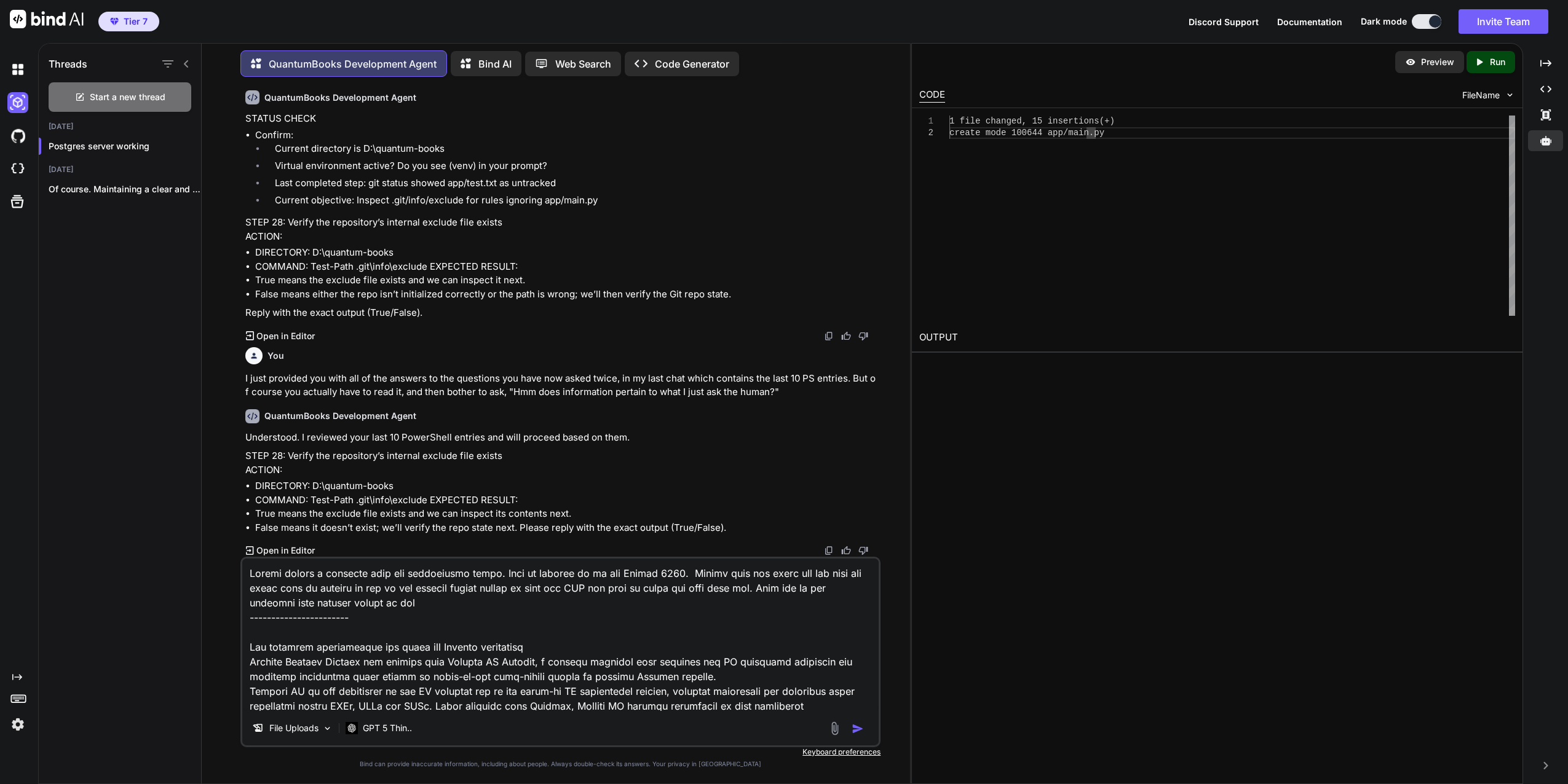
type textarea "Please create a markdown from the information below. This is current as of the …"
type textarea "x"
type textarea "Please create a markdown from the information below. This is current as of the …"
type textarea "x"
type textarea "Please create a markdown from the information below. This is current as of the …"
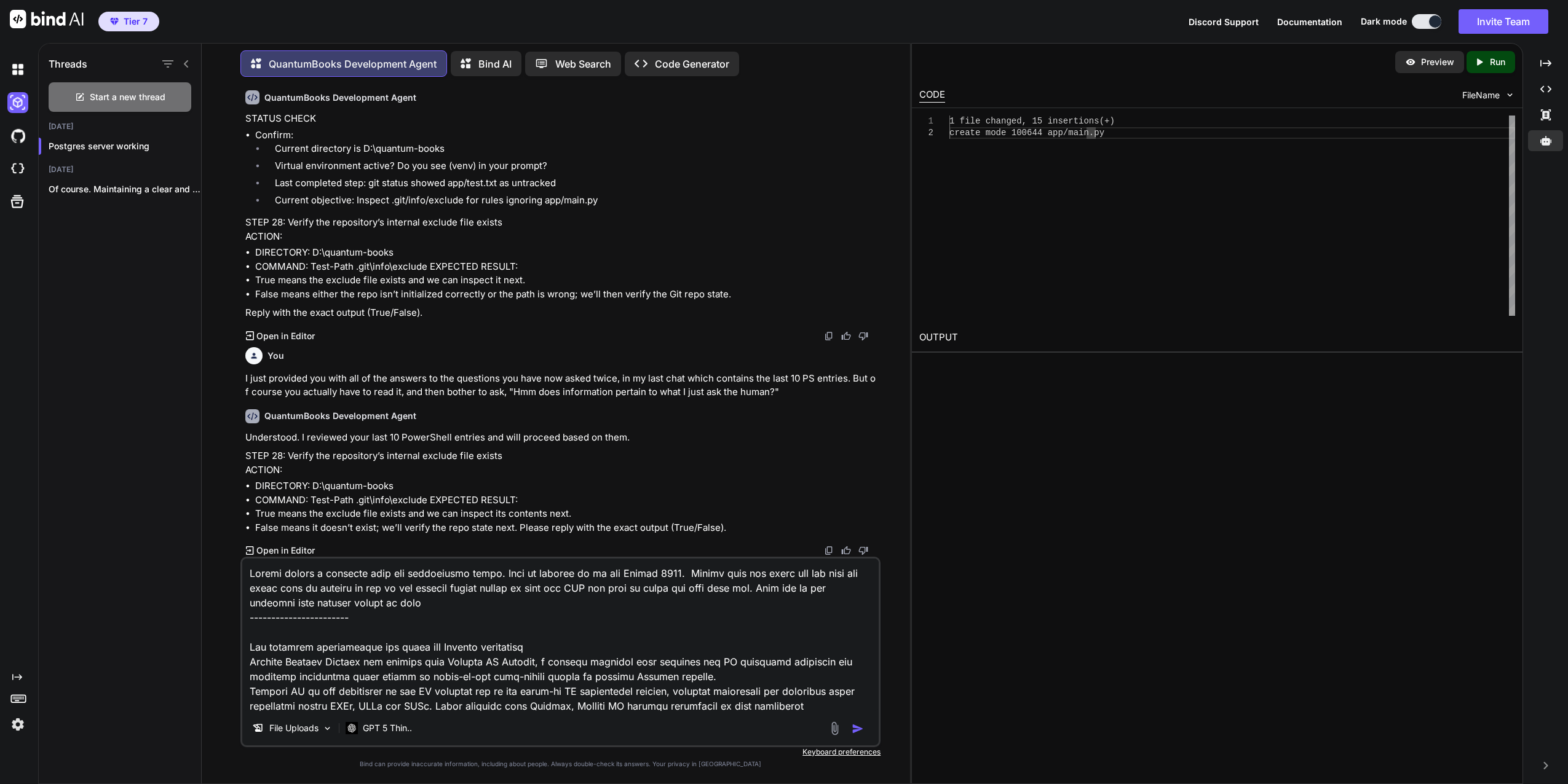
type textarea "x"
type textarea "Please create a markdown from the information below. This is current as of the …"
type textarea "x"
type textarea "Please create a markdown from the information below. This is current as of the …"
type textarea "x"
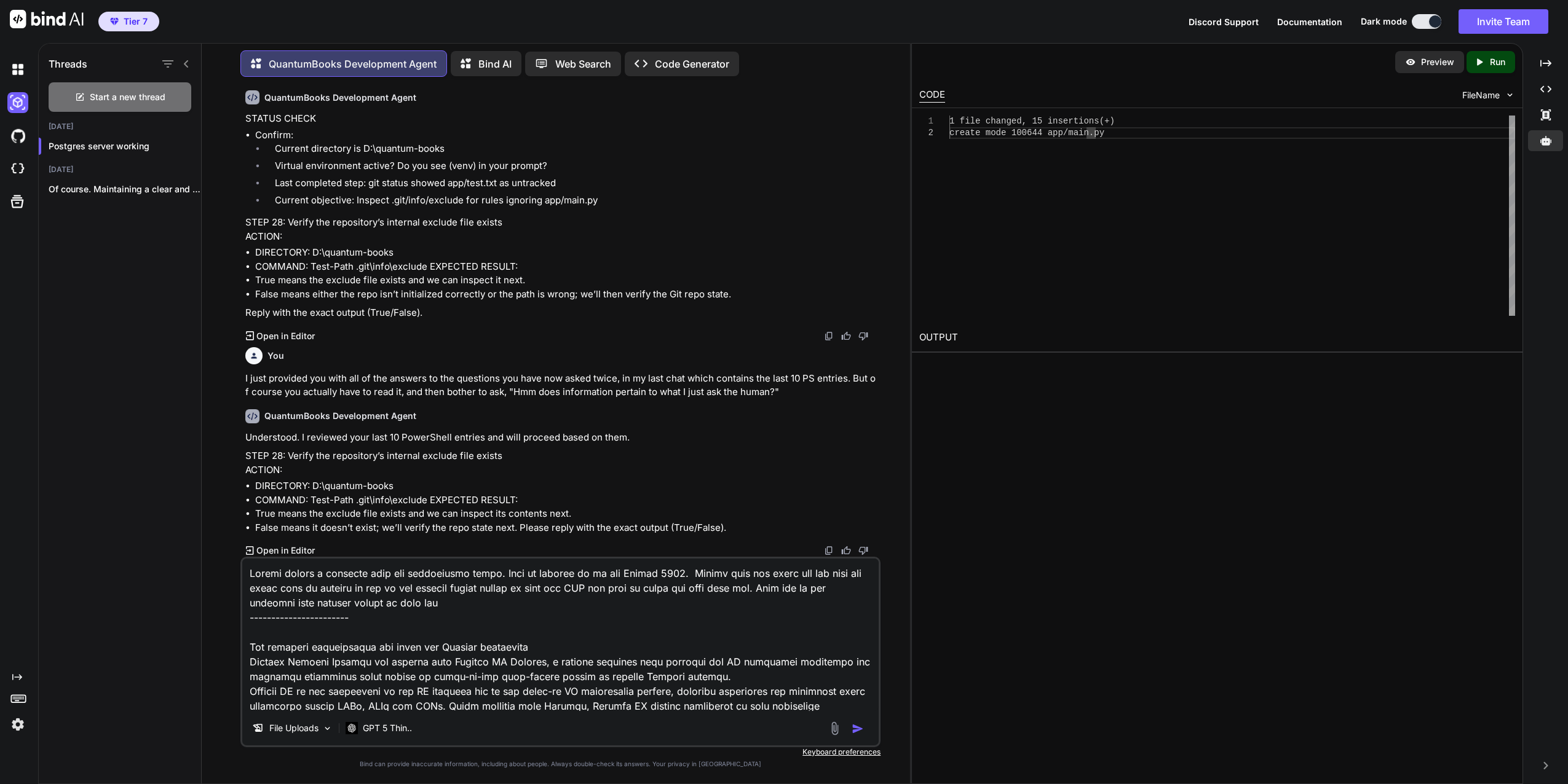
type textarea "Please create a markdown from the information below. This is current as of the …"
type textarea "x"
type textarea "Please create a markdown from the information below. This is current as of the …"
type textarea "x"
type textarea "Please create a markdown from the information below. This is current as of the …"
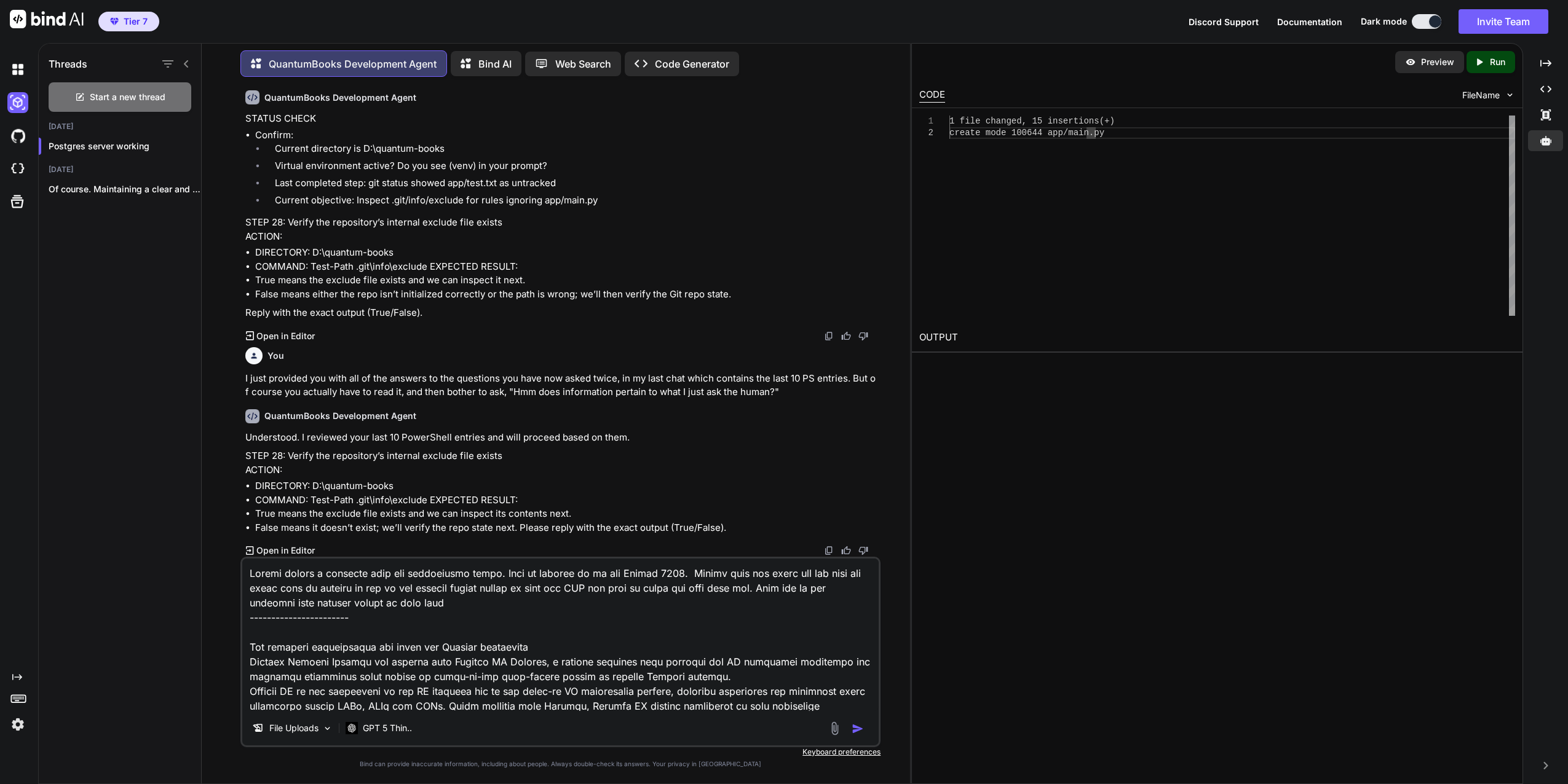
type textarea "x"
type textarea "Please create a markdown from the information below. This is current as of the …"
type textarea "x"
type textarea "Please create a markdown from the information below. This is current as of the …"
type textarea "x"
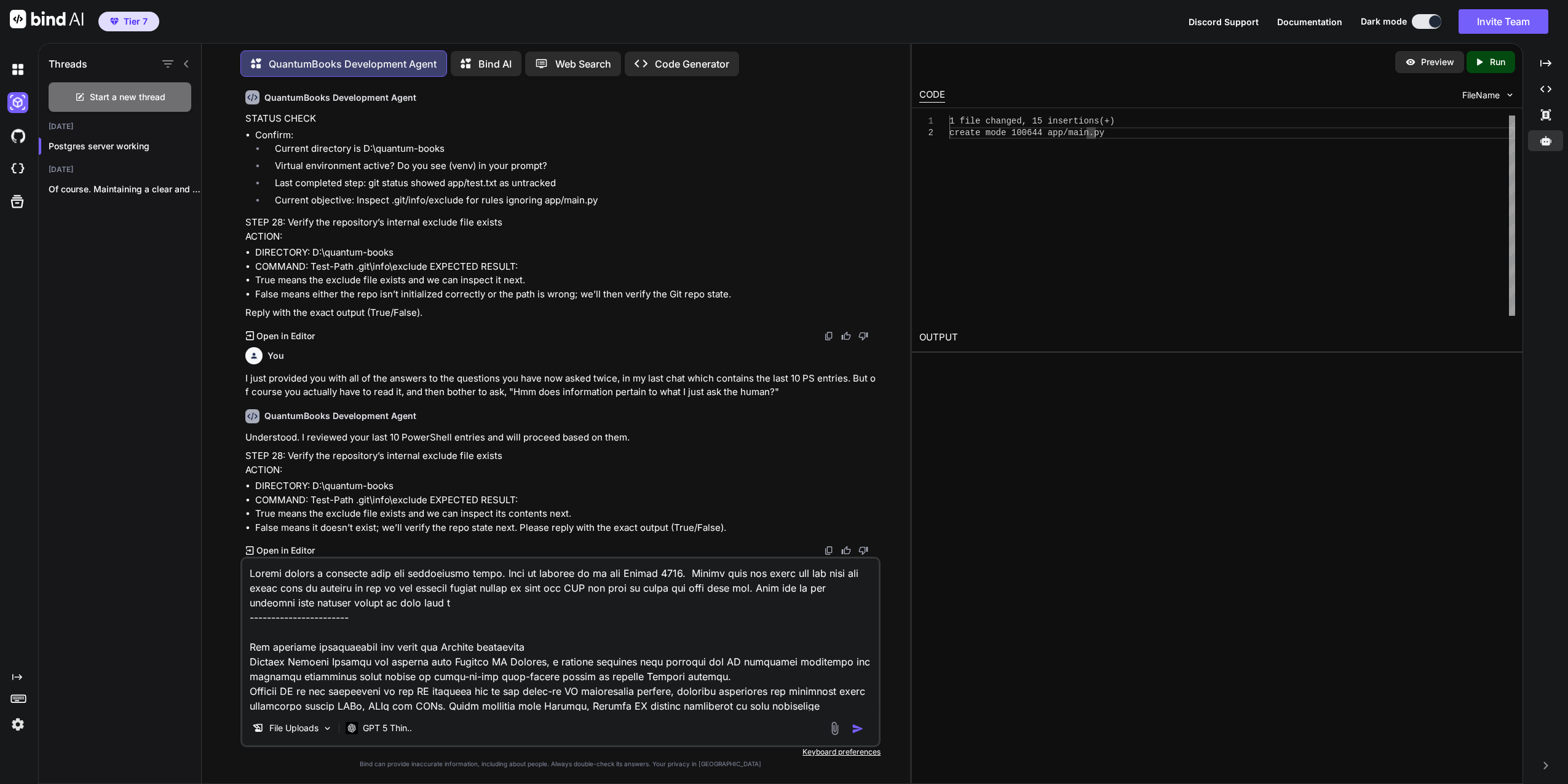
type textarea "Please create a markdown from the information below. This is current as of the …"
type textarea "x"
type textarea "Please create a markdown from the information below. This is current as of the …"
type textarea "x"
type textarea "Please create a markdown from the information below. This is current as of the …"
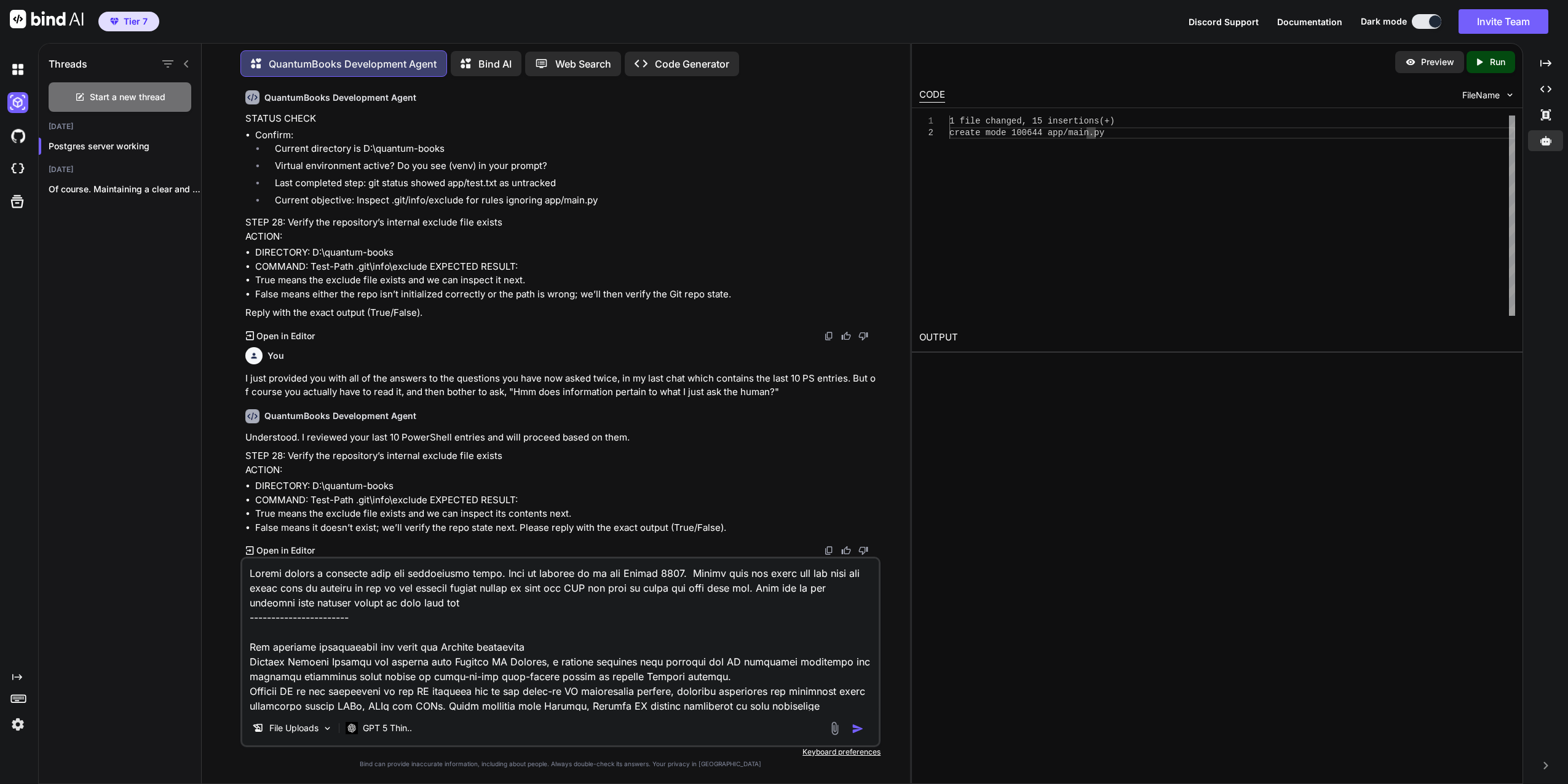
type textarea "x"
type textarea "Please create a markdown from the information below. This is current as of the …"
type textarea "x"
type textarea "Please create a markdown from the information below. This is current as of the …"
type textarea "x"
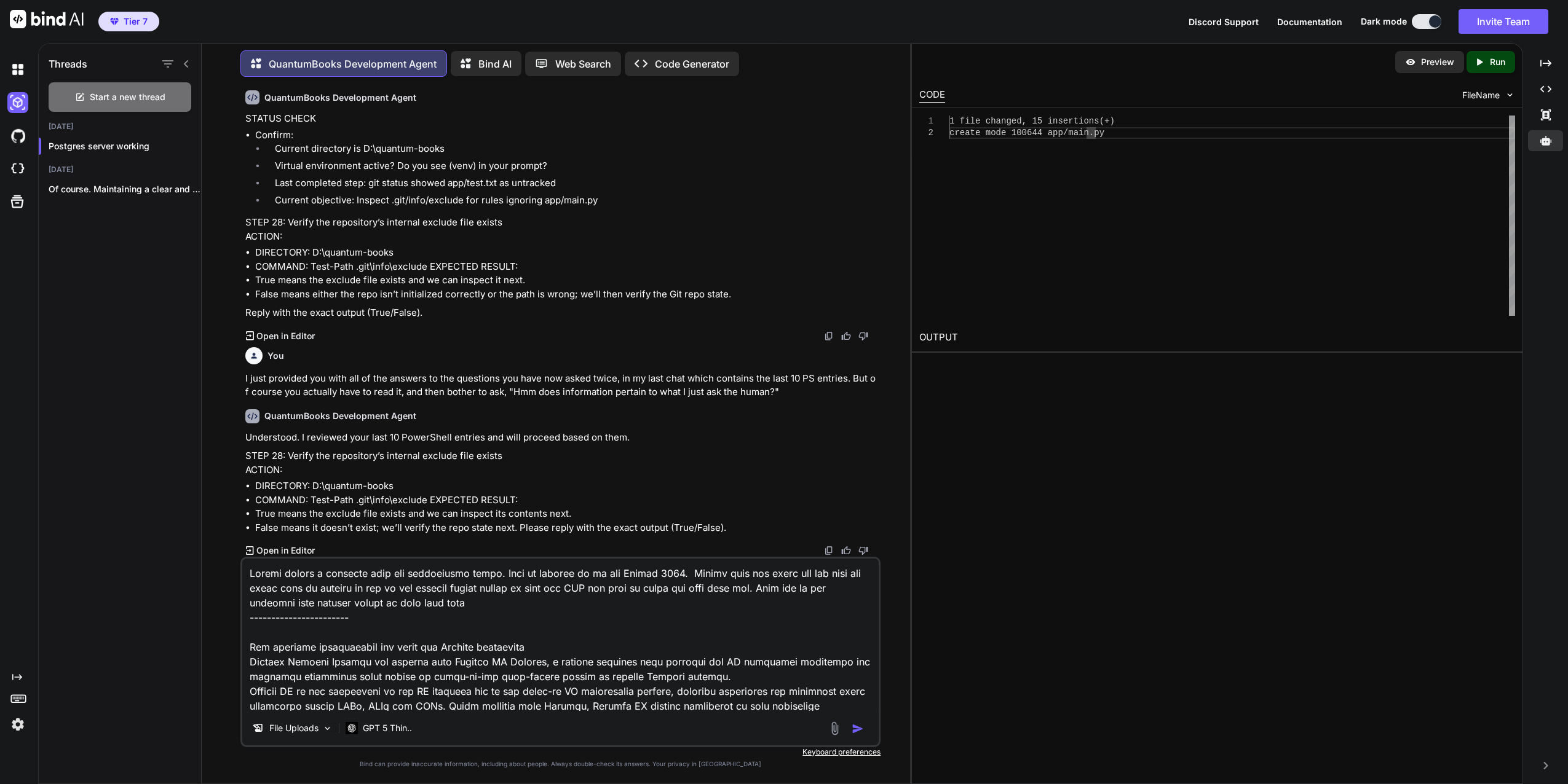
type textarea "Please create a markdown from the information below. This is current as of the …"
type textarea "x"
type textarea "Please create a markdown from the information below. This is current as of the …"
type textarea "x"
type textarea "Please create a markdown from the information below. This is current as of the …"
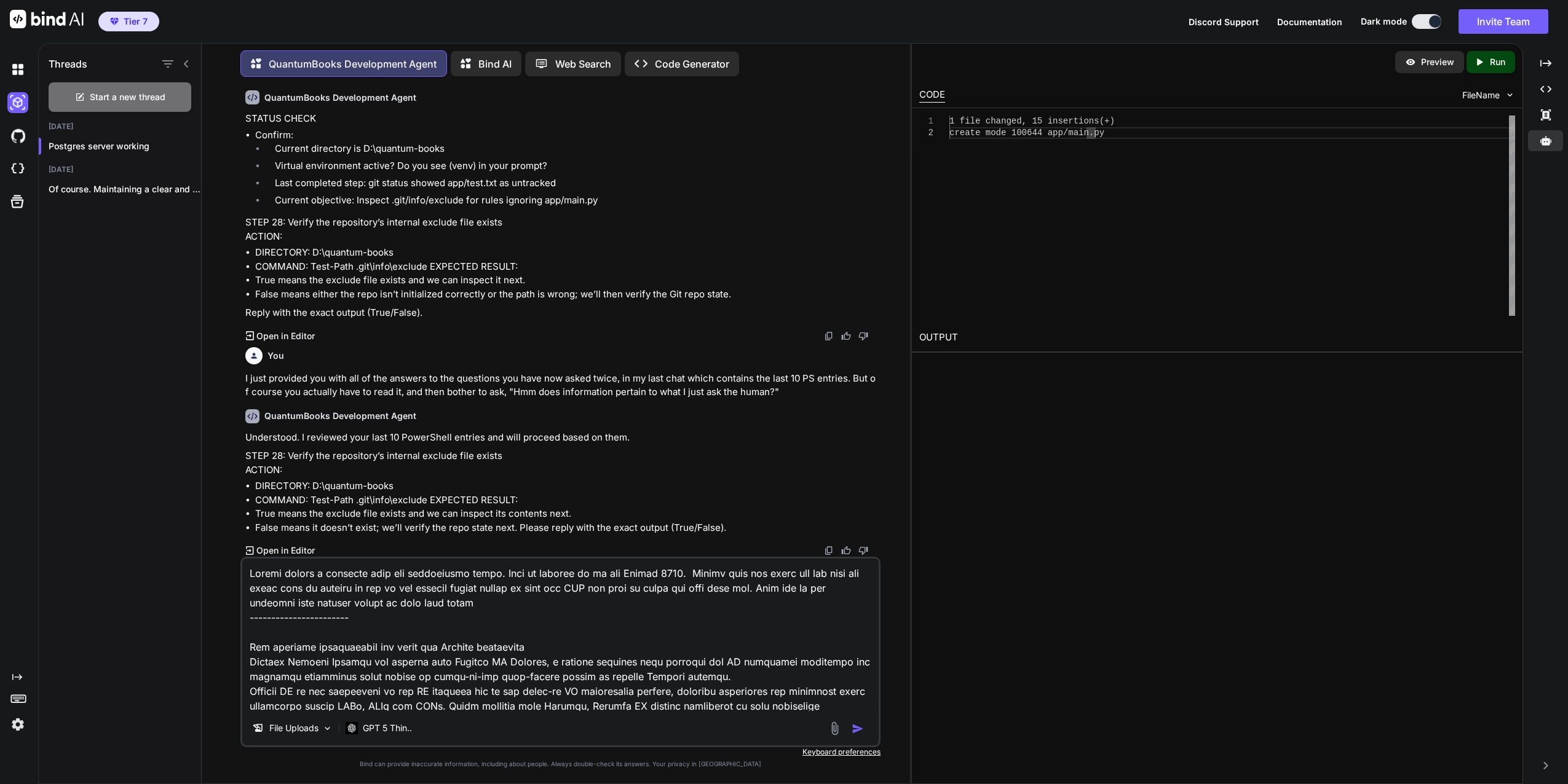
type textarea "x"
type textarea "Please create a markdown from the information below. This is current as of the …"
type textarea "x"
type textarea "Please create a markdown from the information below. This is current as of the …"
type textarea "x"
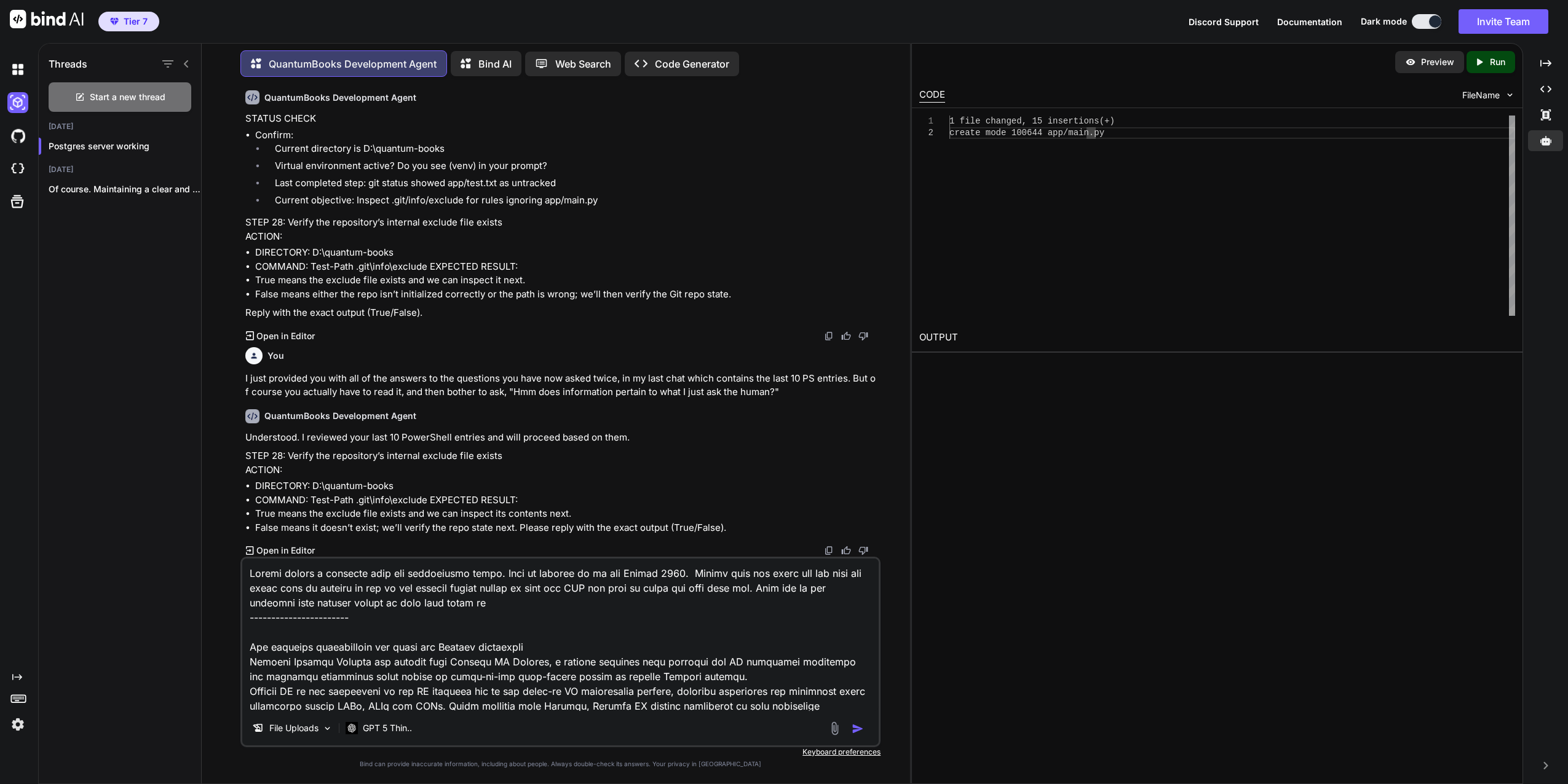
type textarea "Please create a markdown from the information below. This is current as of the …"
type textarea "x"
type textarea "Please create a markdown from the information below. This is current as of the …"
type textarea "x"
type textarea "Please create a markdown from the information below. This is current as of the …"
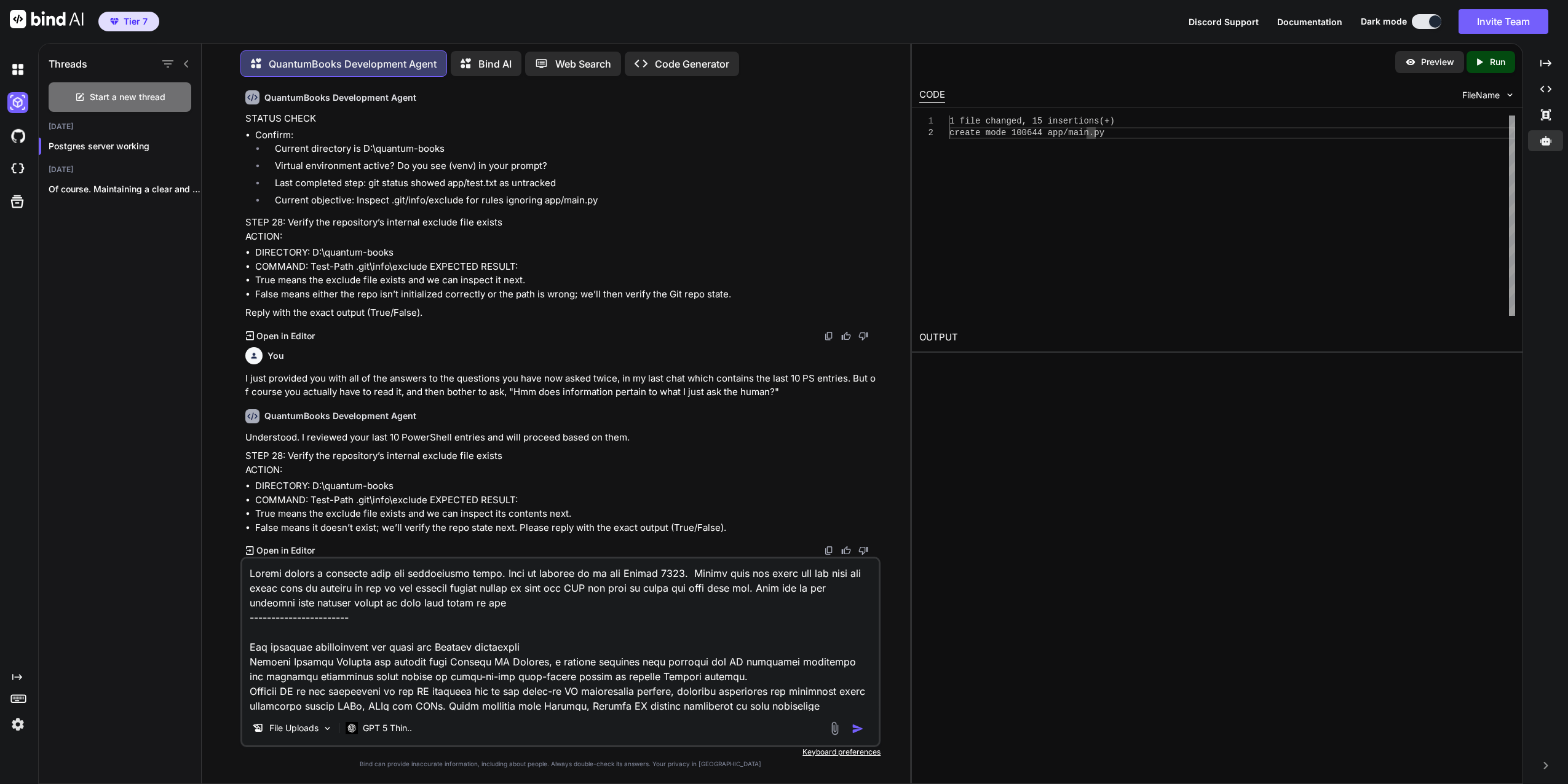
type textarea "x"
type textarea "Please create a markdown from the information below. This is current as of the …"
type textarea "x"
type textarea "Please create a markdown from the information below. This is current as of the …"
type textarea "x"
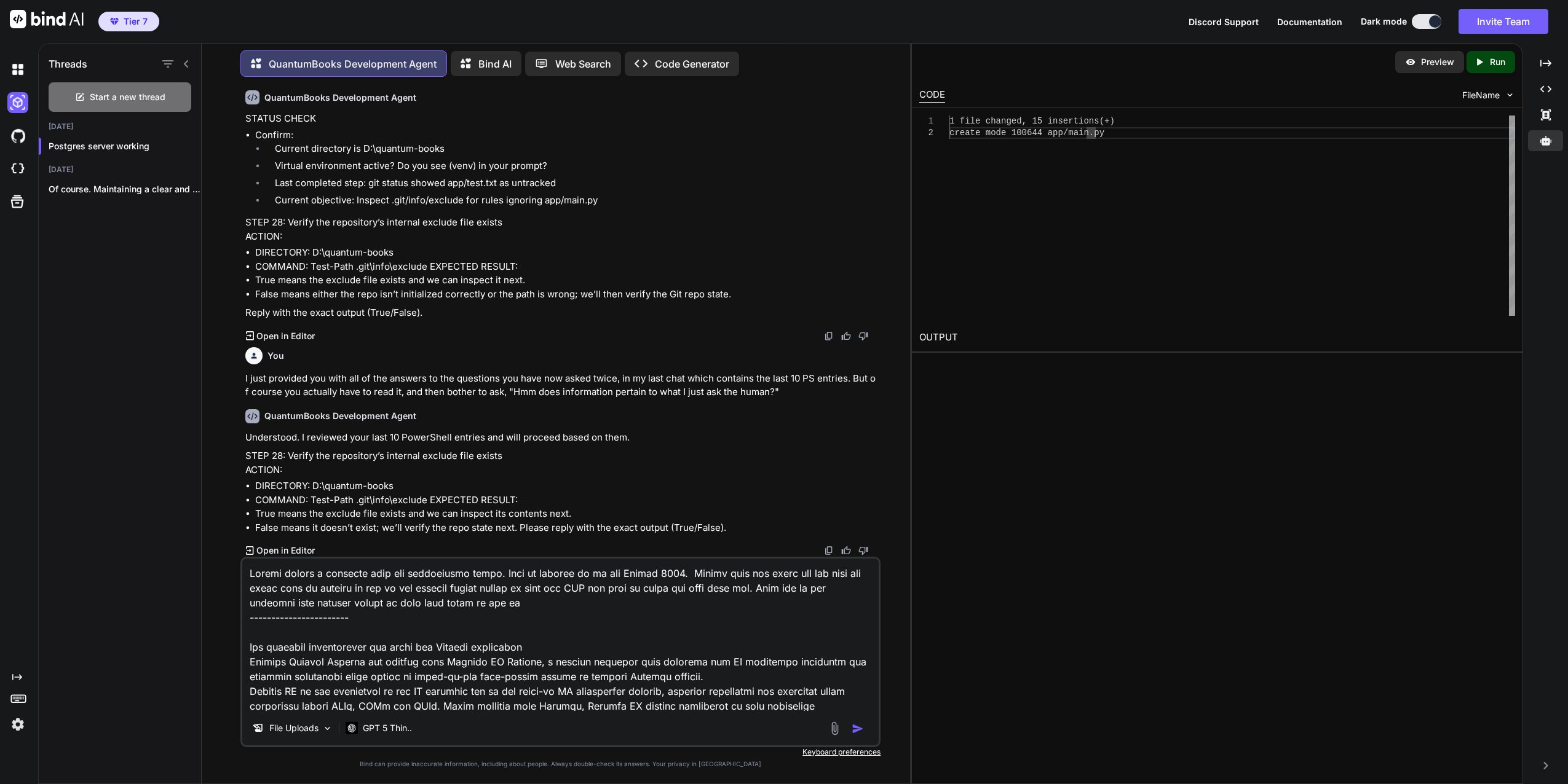
type textarea "Please create a markdown from the information below. This is current as of the …"
type textarea "x"
type textarea "Please create a markdown from the information below. This is current as of the …"
type textarea "x"
type textarea "Please create a markdown from the information below. This is current as of the …"
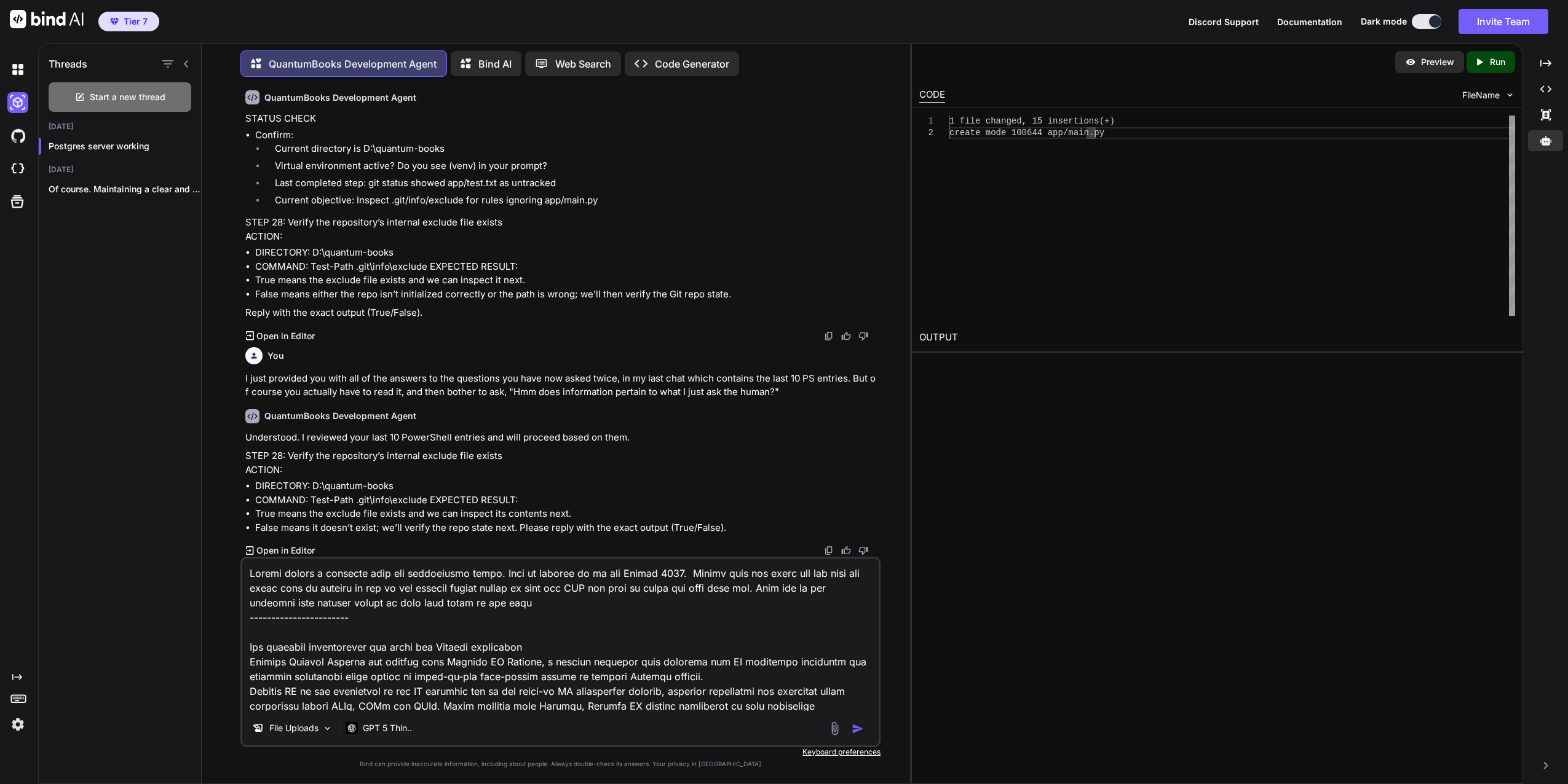
type textarea "x"
type textarea "Please create a markdown from the information below. This is current as of the …"
type textarea "x"
type textarea "Please create a markdown from the information below. This is current as of the …"
type textarea "x"
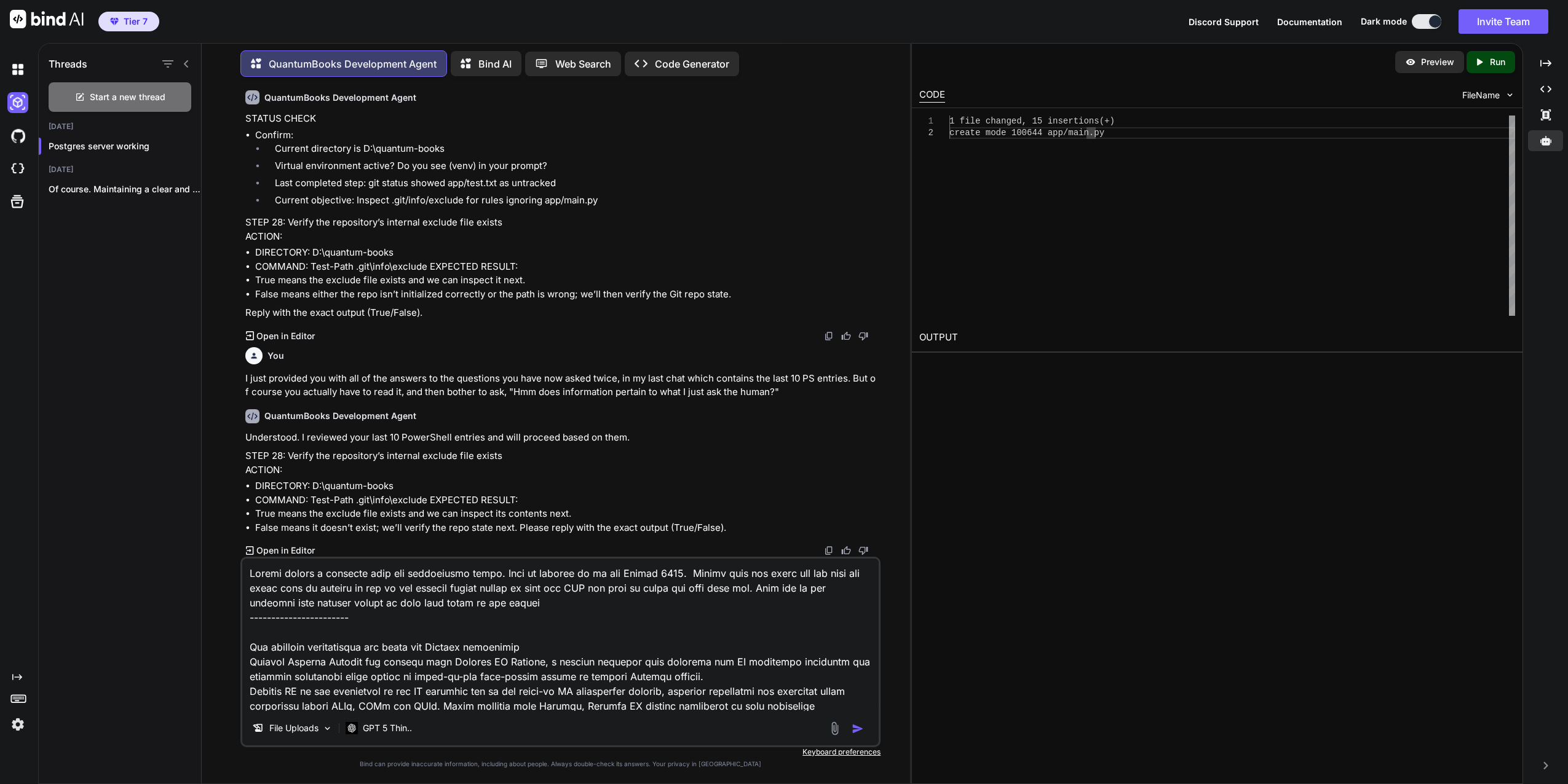
type textarea "Please create a markdown from the information below. This is current as of the …"
type textarea "x"
type textarea "Please create a markdown from the information below. This is current as of the …"
type textarea "x"
type textarea "Please create a markdown from the information below. This is current as of the …"
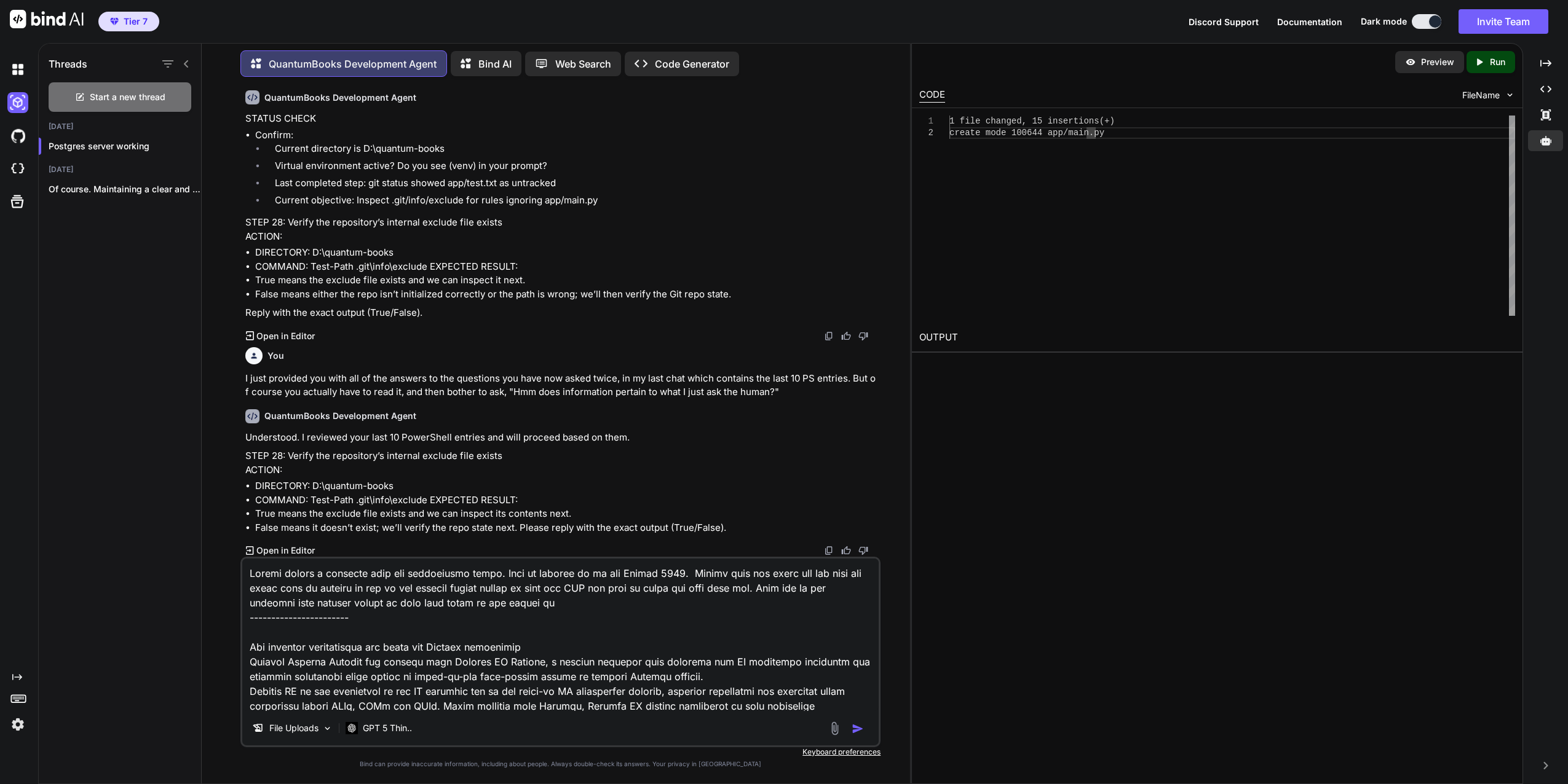
type textarea "x"
type textarea "Please create a markdown from the information below. This is current as of the …"
type textarea "x"
type textarea "Please create a markdown from the information below. This is current as of the …"
type textarea "x"
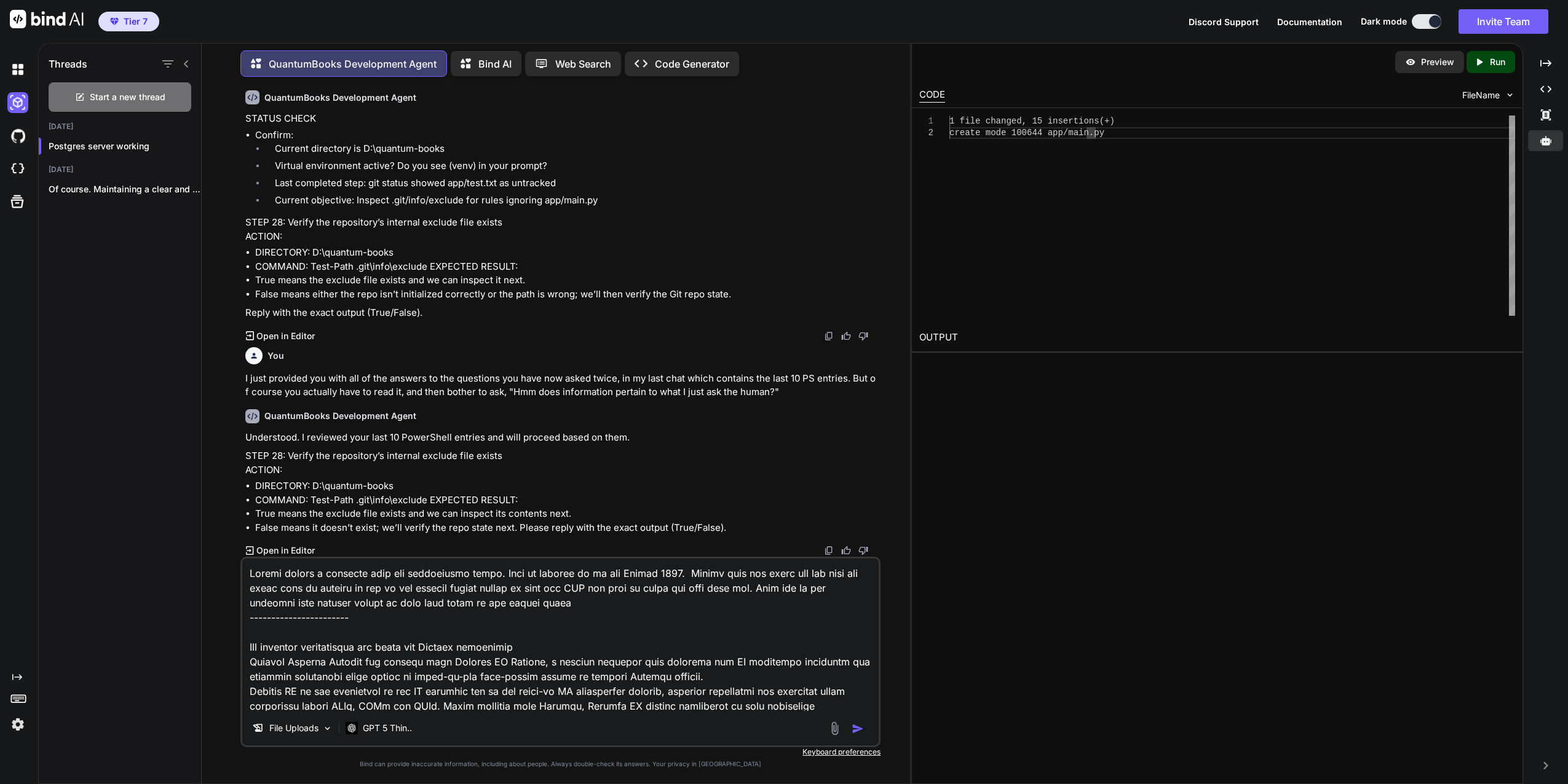
type textarea "Please create a markdown from the information below. This is current as of the …"
type textarea "x"
type textarea "Please create a markdown from the information below. This is current as of the …"
type textarea "x"
type textarea "Please create a markdown from the information below. This is current as of the …"
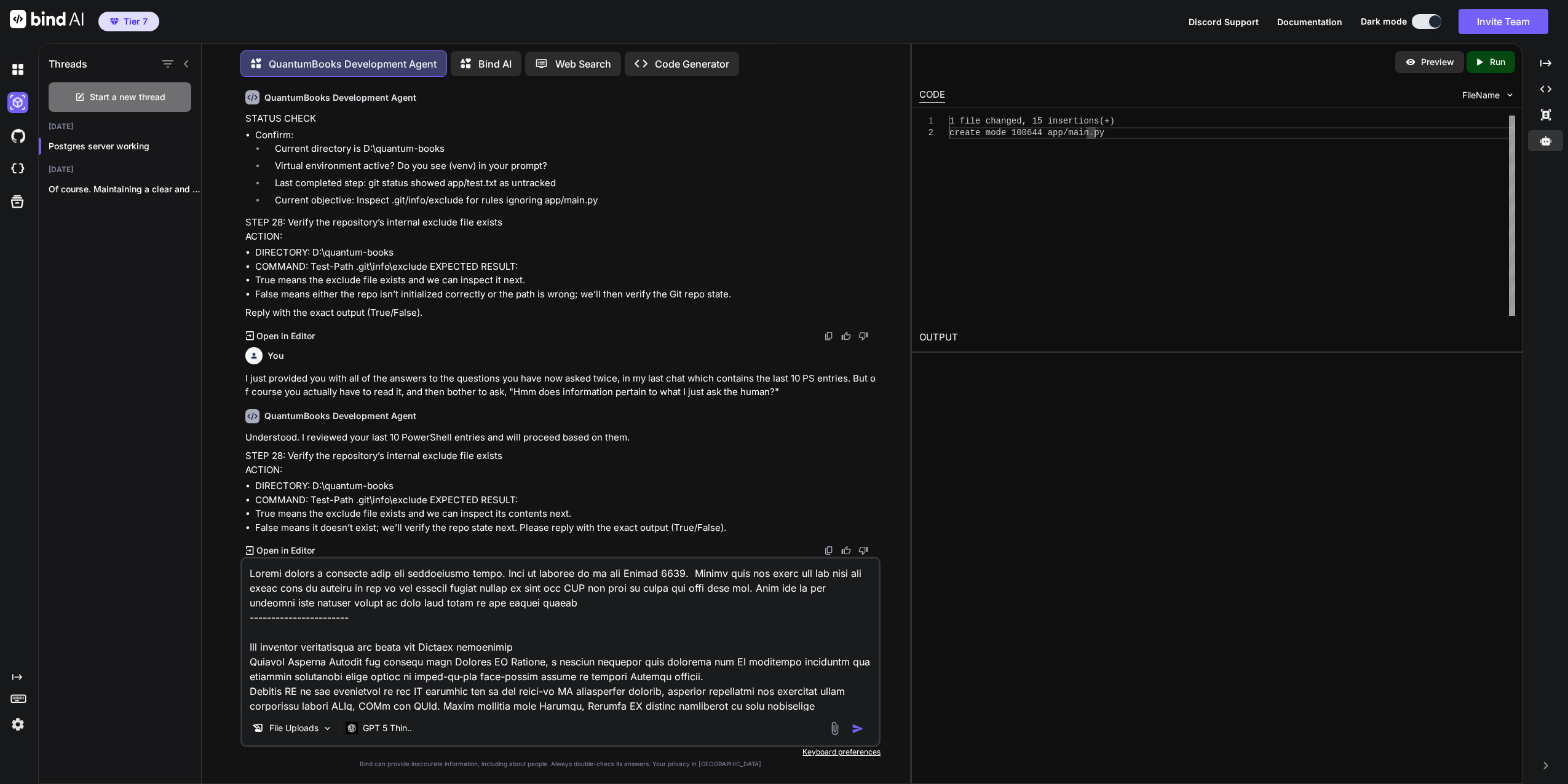
type textarea "x"
type textarea "Please create a markdown from the information below. This is current as of the …"
type textarea "x"
type textarea "Please create a markdown from the information below. This is current as of the …"
type textarea "x"
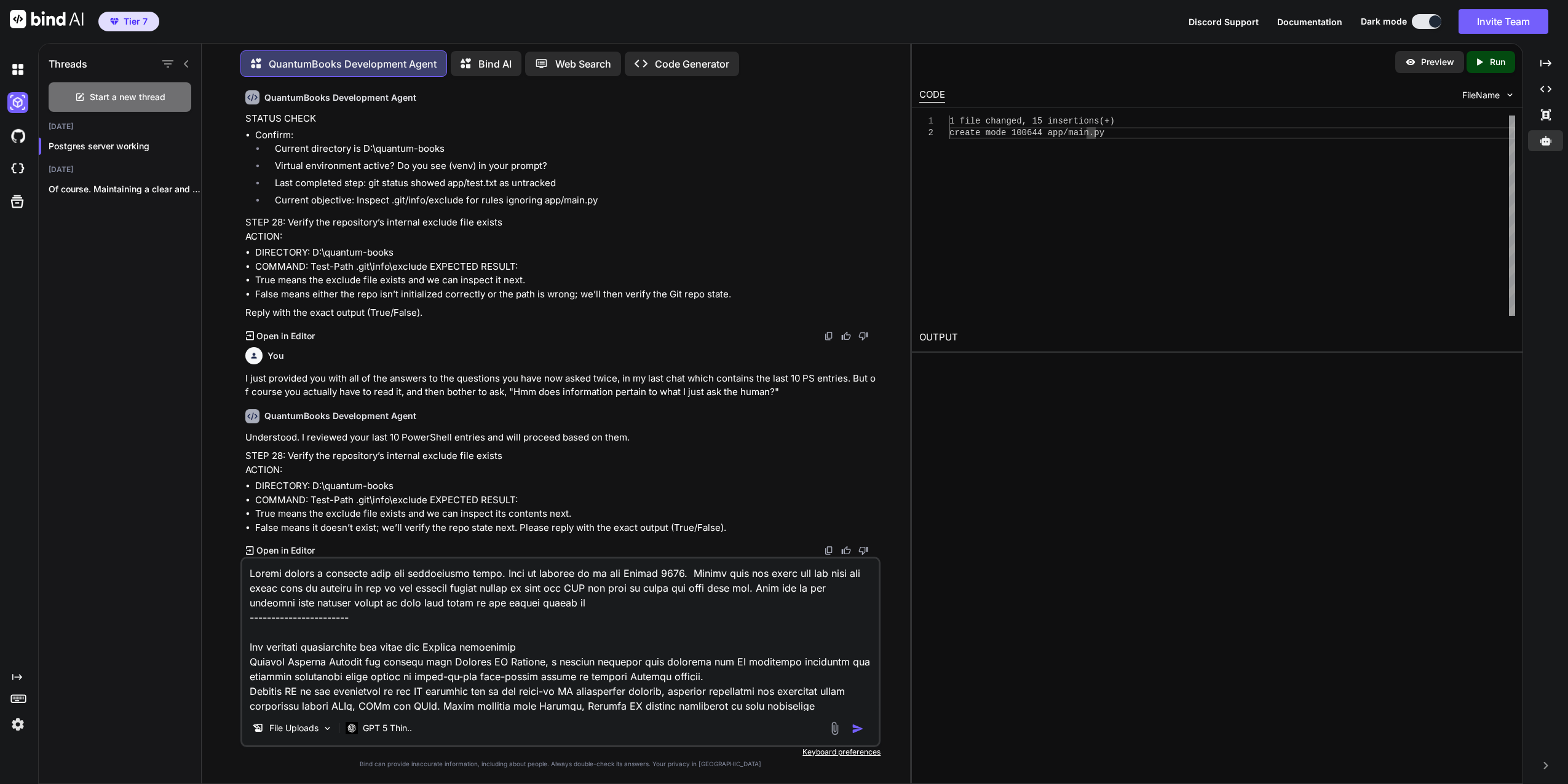
type textarea "Please create a markdown from the information below. This is current as of the …"
type textarea "x"
type textarea "Please create a markdown from the information below. This is current as of the …"
type textarea "x"
type textarea "Please create a markdown from the information below. This is current as of the …"
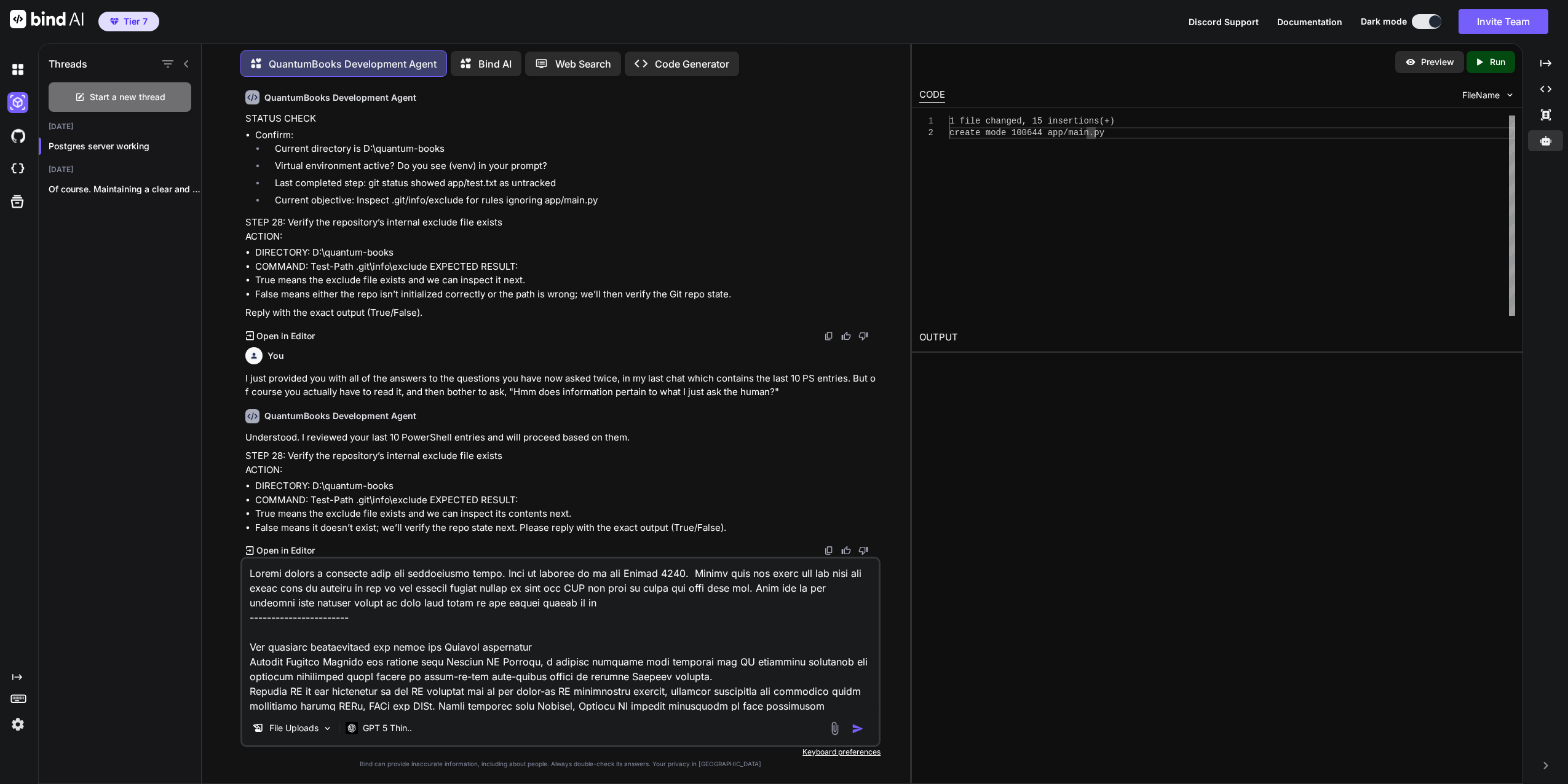
type textarea "x"
type textarea "Please create a markdown from the information below. This is current as of the …"
type textarea "x"
type textarea "Please create a markdown from the information below. This is current as of the …"
type textarea "x"
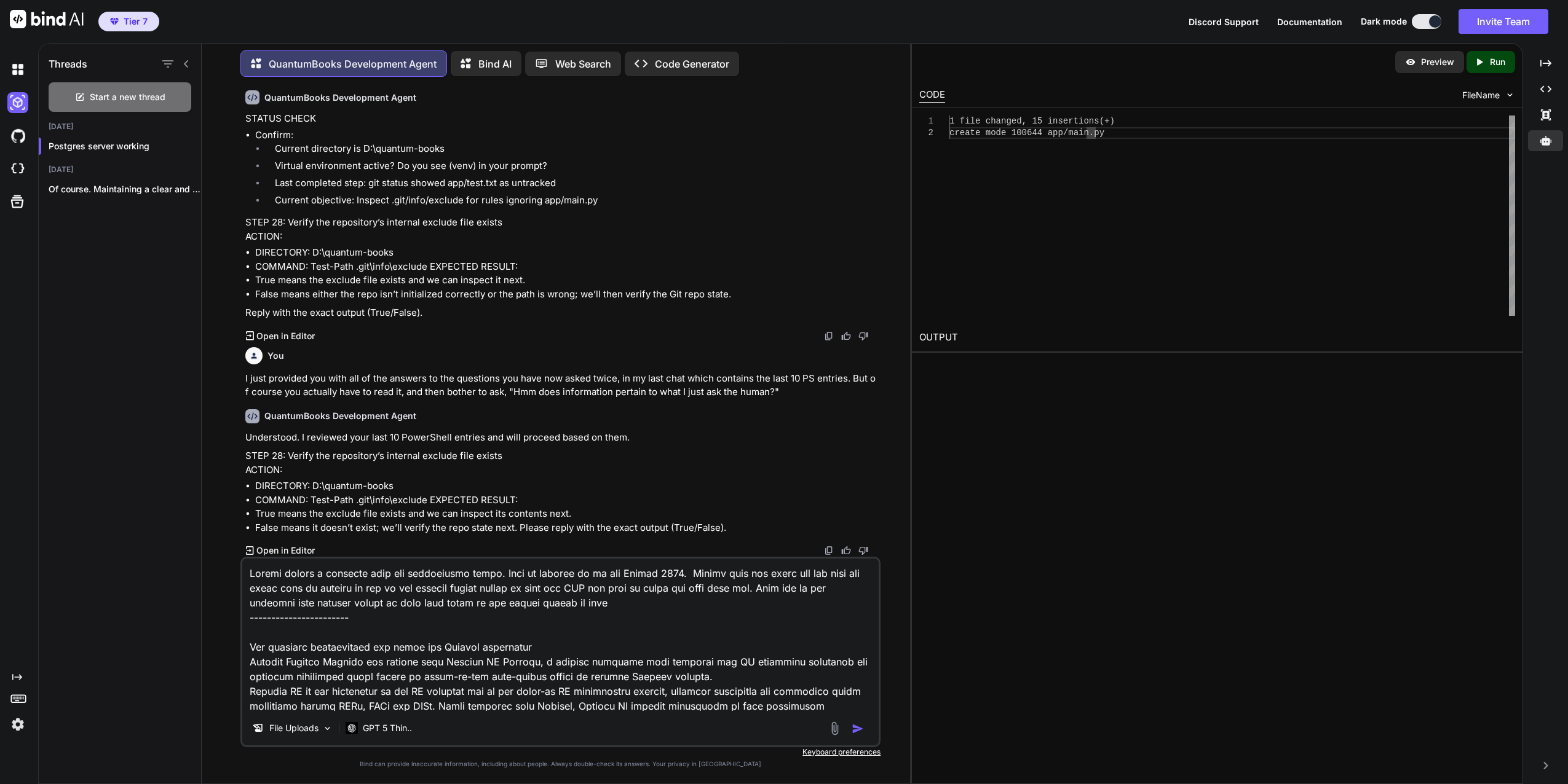
type textarea "Please create a markdown from the information below. This is current as of the …"
type textarea "x"
type textarea "Please create a markdown from the information below. This is current as of the …"
type textarea "x"
type textarea "Please create a markdown from the information below. This is current as of the …"
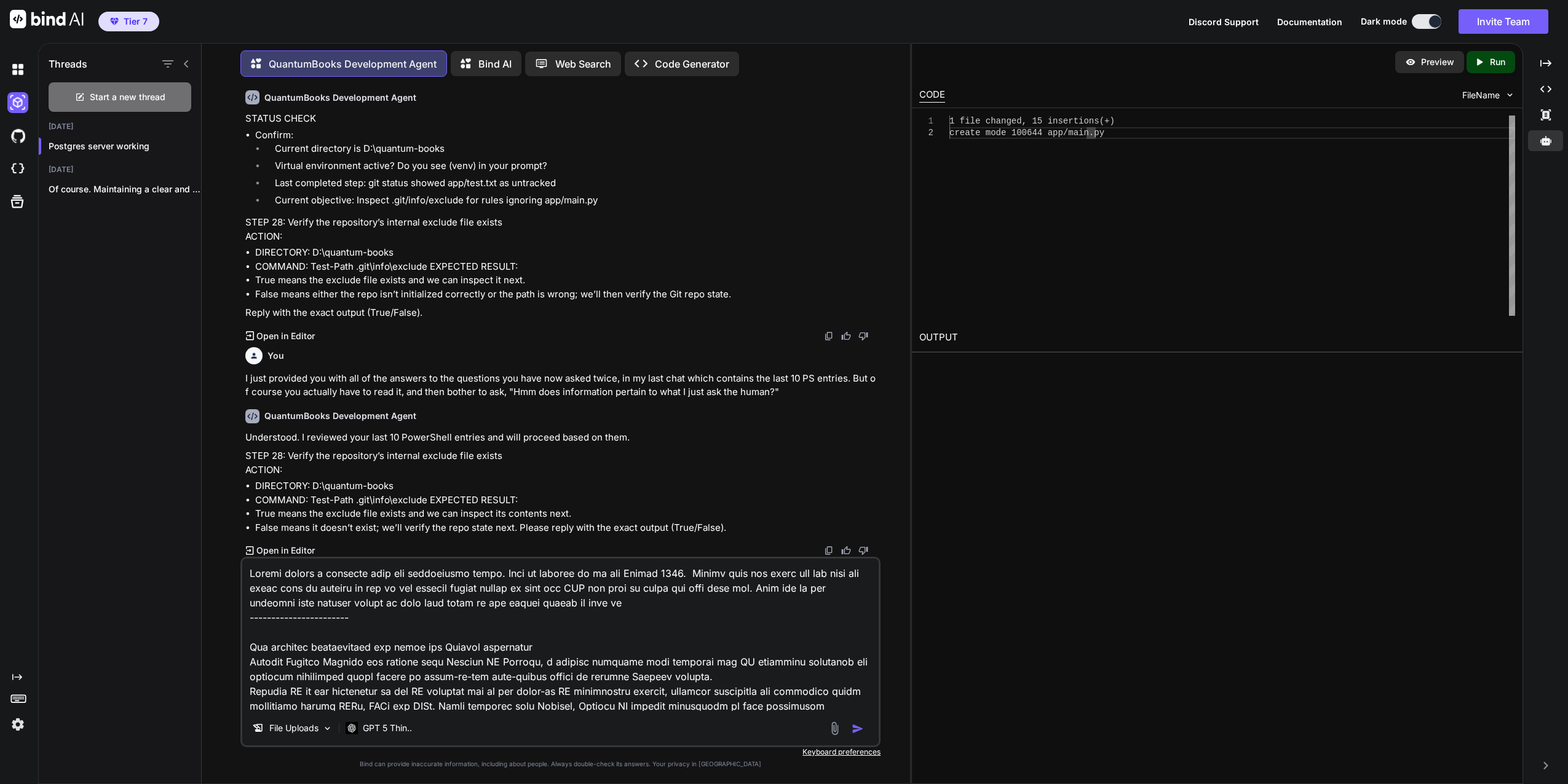
type textarea "x"
type textarea "Please create a markdown from the information below. This is current as of the …"
type textarea "x"
type textarea "Please create a markdown from the information below. This is current as of the …"
type textarea "x"
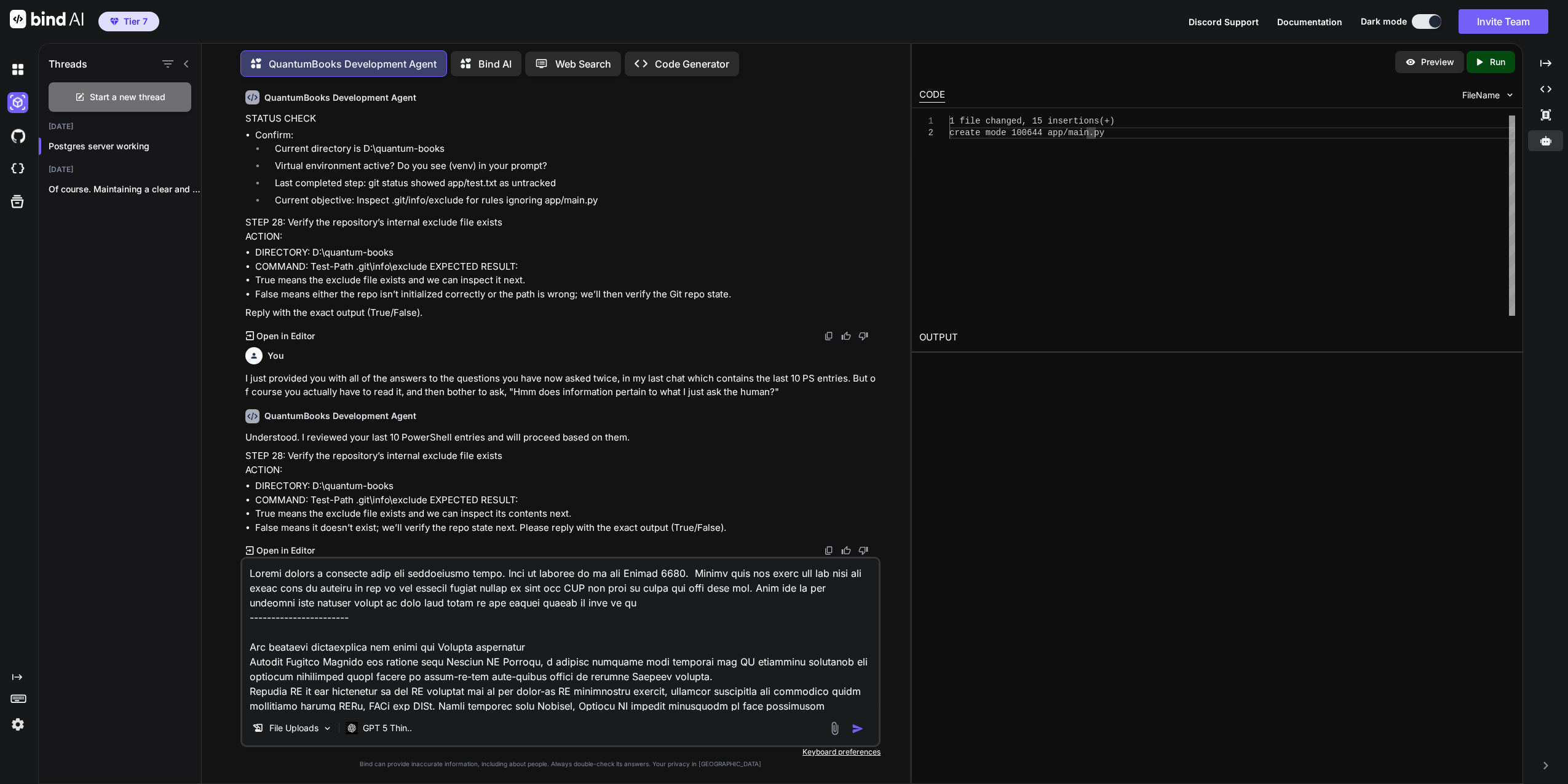
type textarea "Please create a markdown from the information below. This is current as of the …"
type textarea "x"
type textarea "Please create a markdown from the information below. This is current as of the …"
type textarea "x"
type textarea "Please create a markdown from the information below. This is current as of the …"
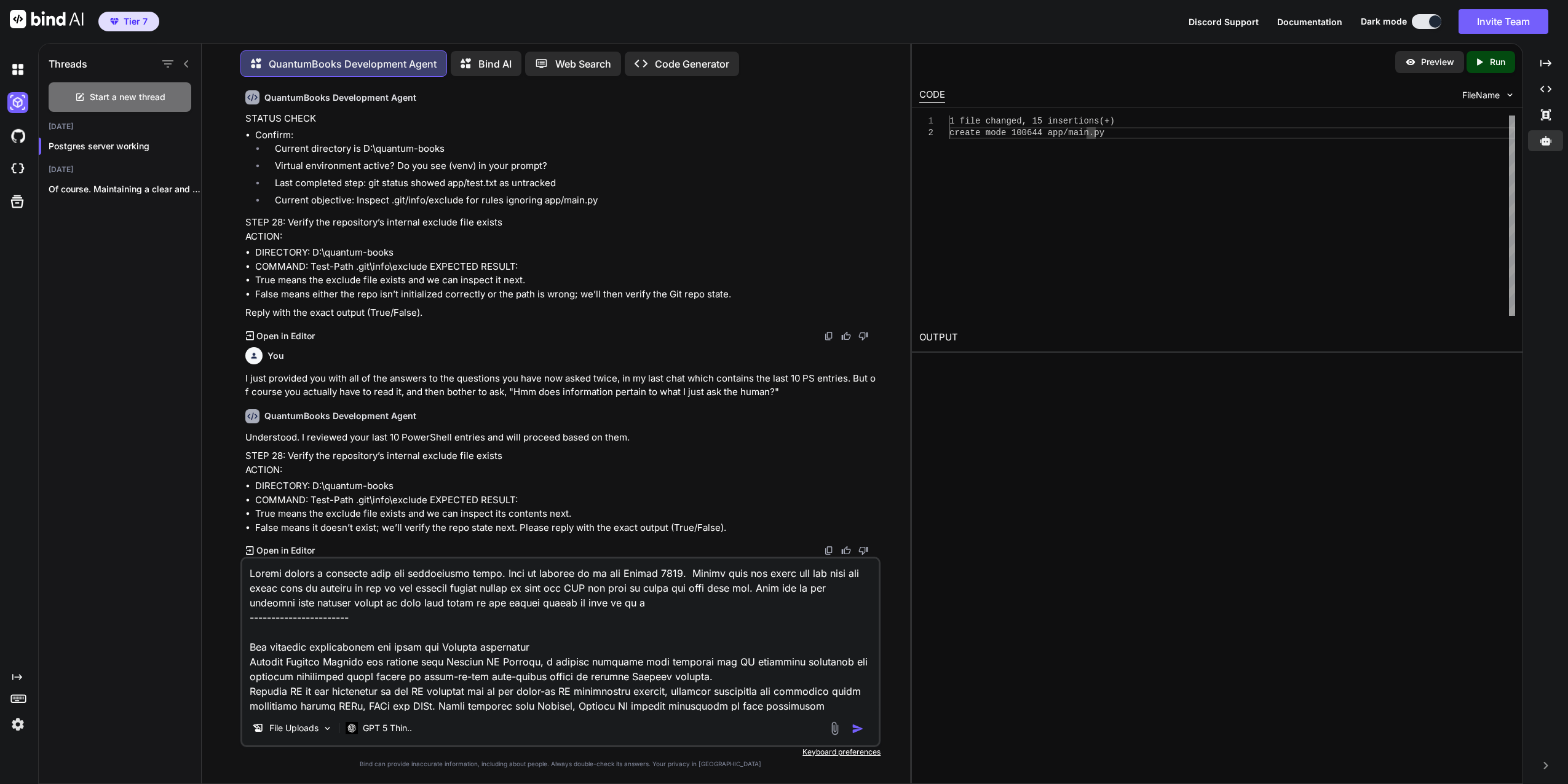
type textarea "x"
type textarea "Please create a markdown from the information below. This is current as of the …"
type textarea "x"
type textarea "Please create a markdown from the information below. This is current as of the …"
type textarea "x"
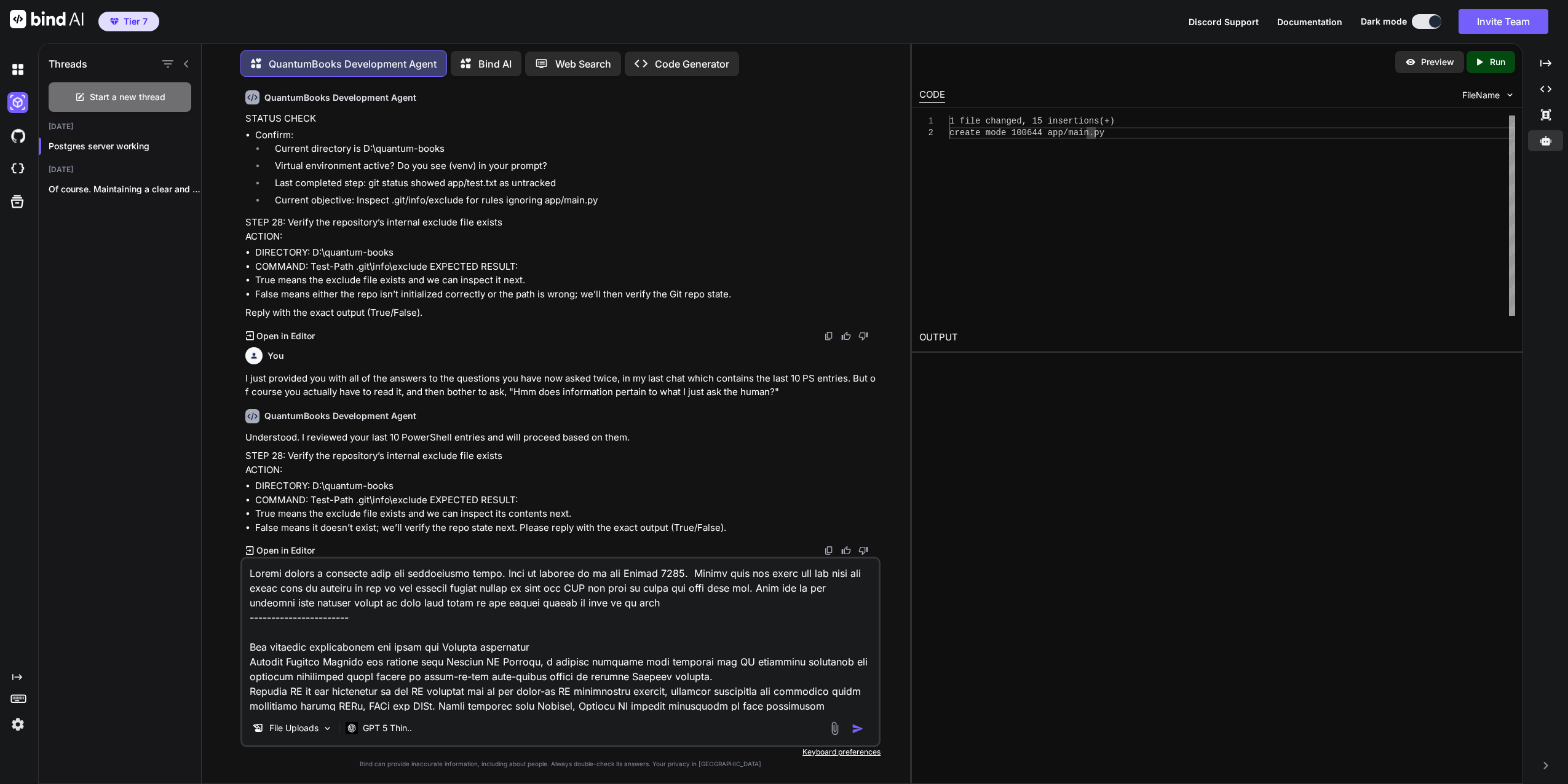
type textarea "Please create a markdown from the information below. This is current as of the …"
type textarea "x"
type textarea "Please create a markdown from the information below. This is current as of the …"
type textarea "x"
type textarea "Please create a markdown from the information below. This is current as of the …"
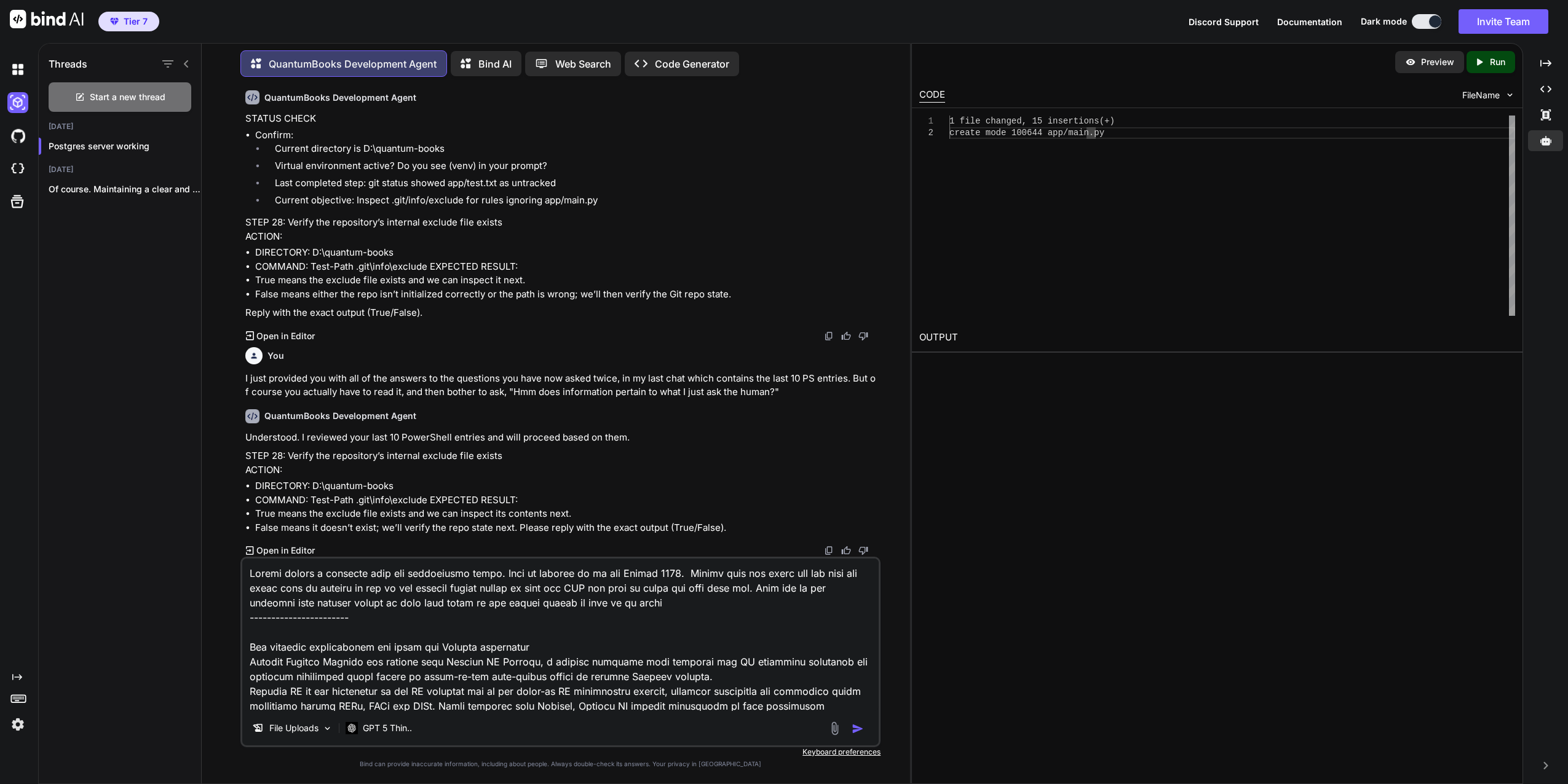
type textarea "x"
type textarea "Please create a markdown from the information below. This is current as of the …"
type textarea "x"
type textarea "Please create a markdown from the information below. This is current as of the …"
type textarea "x"
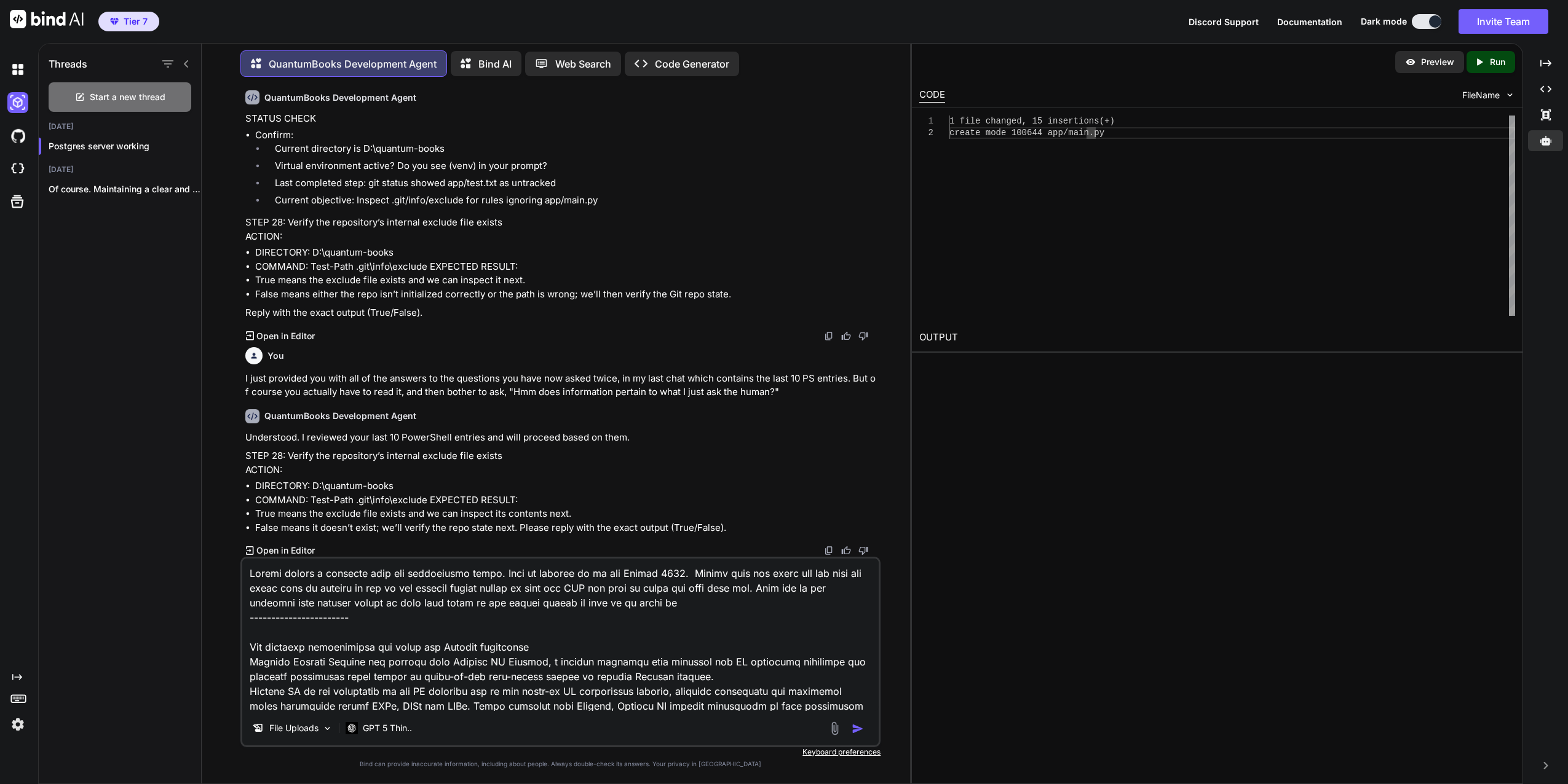
type textarea "Please create a markdown from the information below. This is current as of the …"
type textarea "x"
type textarea "Please create a markdown from the information below. This is current as of the …"
type textarea "x"
type textarea "Please create a markdown from the information below. This is current as of the …"
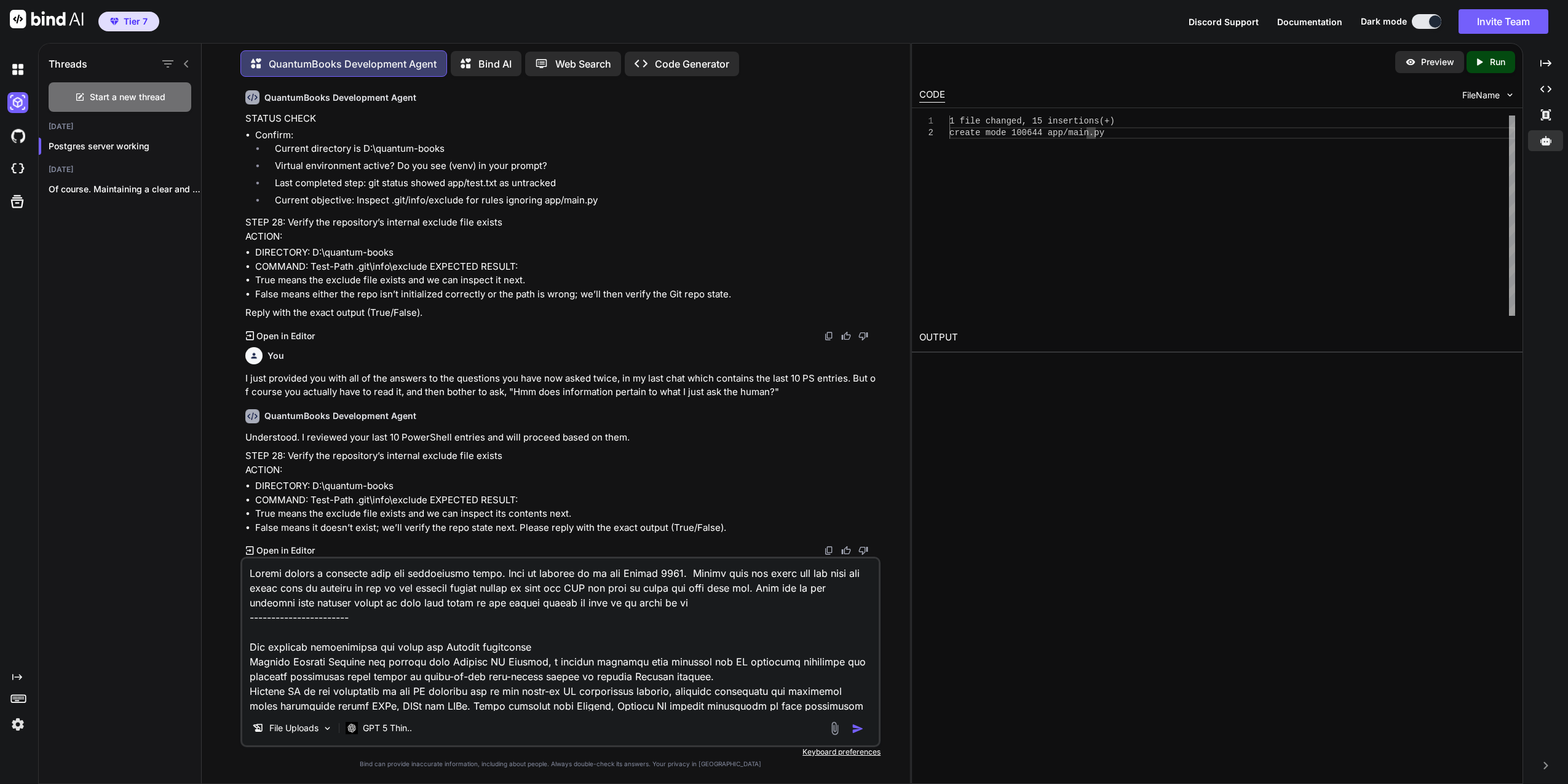
type textarea "x"
type textarea "Please create a markdown from the information below. This is current as of the …"
type textarea "x"
type textarea "Please create a markdown from the information below. This is current as of the …"
type textarea "x"
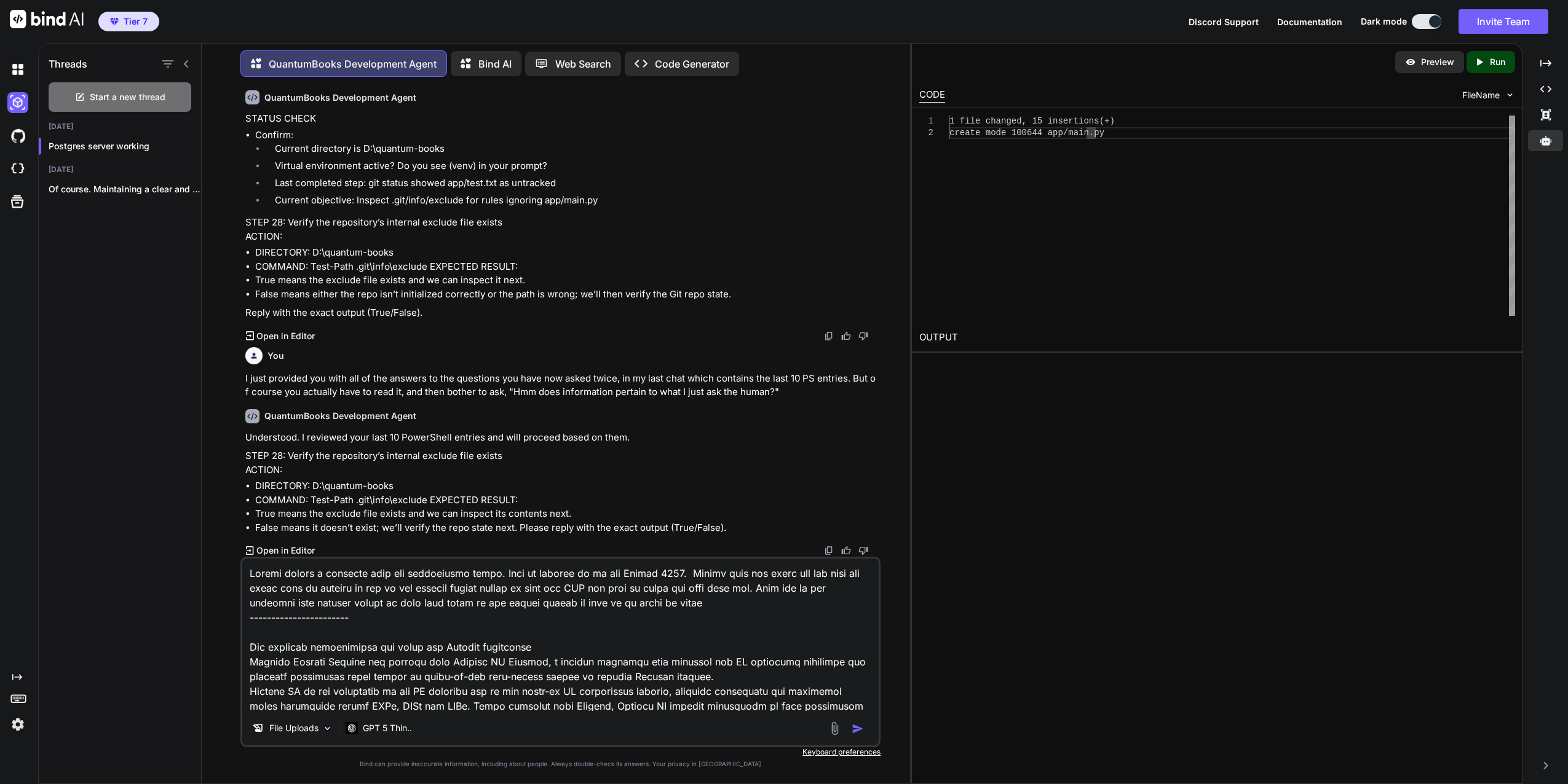
type textarea "Please create a markdown from the information below. This is current as of the …"
type textarea "x"
type textarea "Please create a markdown from the information below. This is current as of the …"
type textarea "x"
type textarea "Please create a markdown from the information below. This is current as of the …"
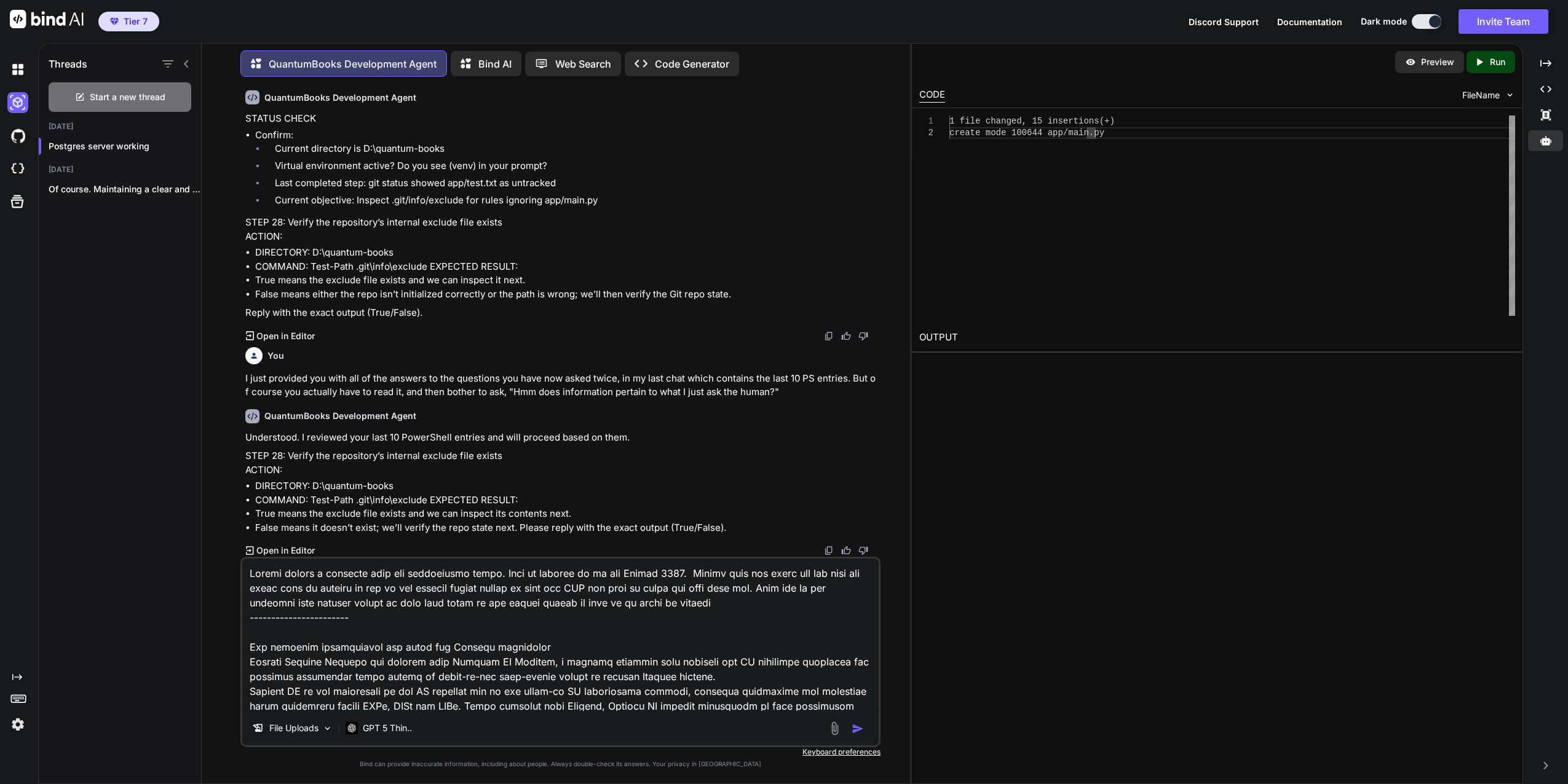
type textarea "x"
type textarea "Please create a markdown from the information below. This is current as of the …"
type textarea "x"
type textarea "Please create a markdown from the information below. This is current as of the …"
type textarea "x"
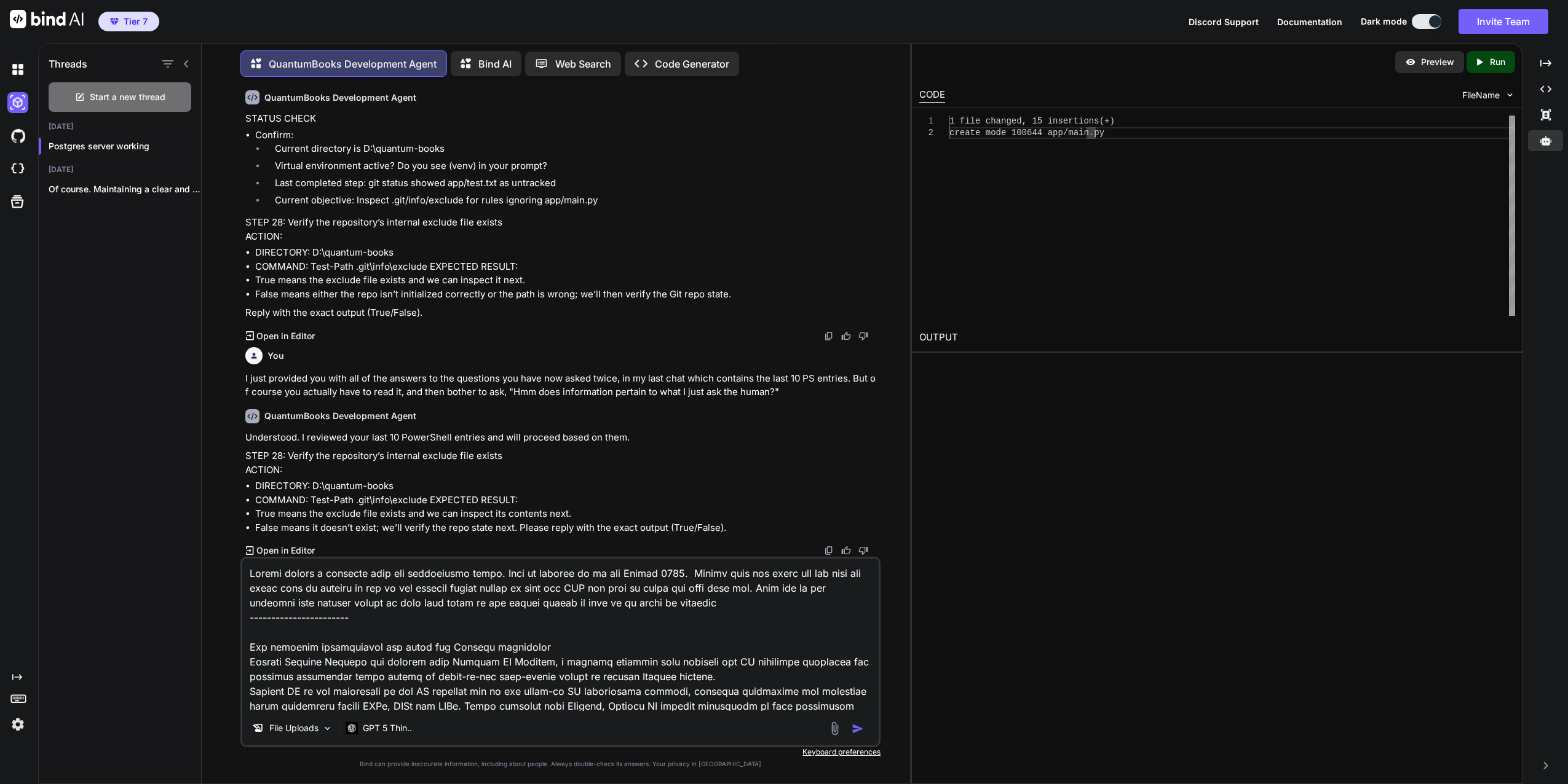
type textarea "Please create a markdown from the information below. This is current as of the …"
type textarea "x"
type textarea "Please create a markdown from the information below. This is current as of the …"
type textarea "x"
type textarea "Please create a markdown from the information below. This is current as of the …"
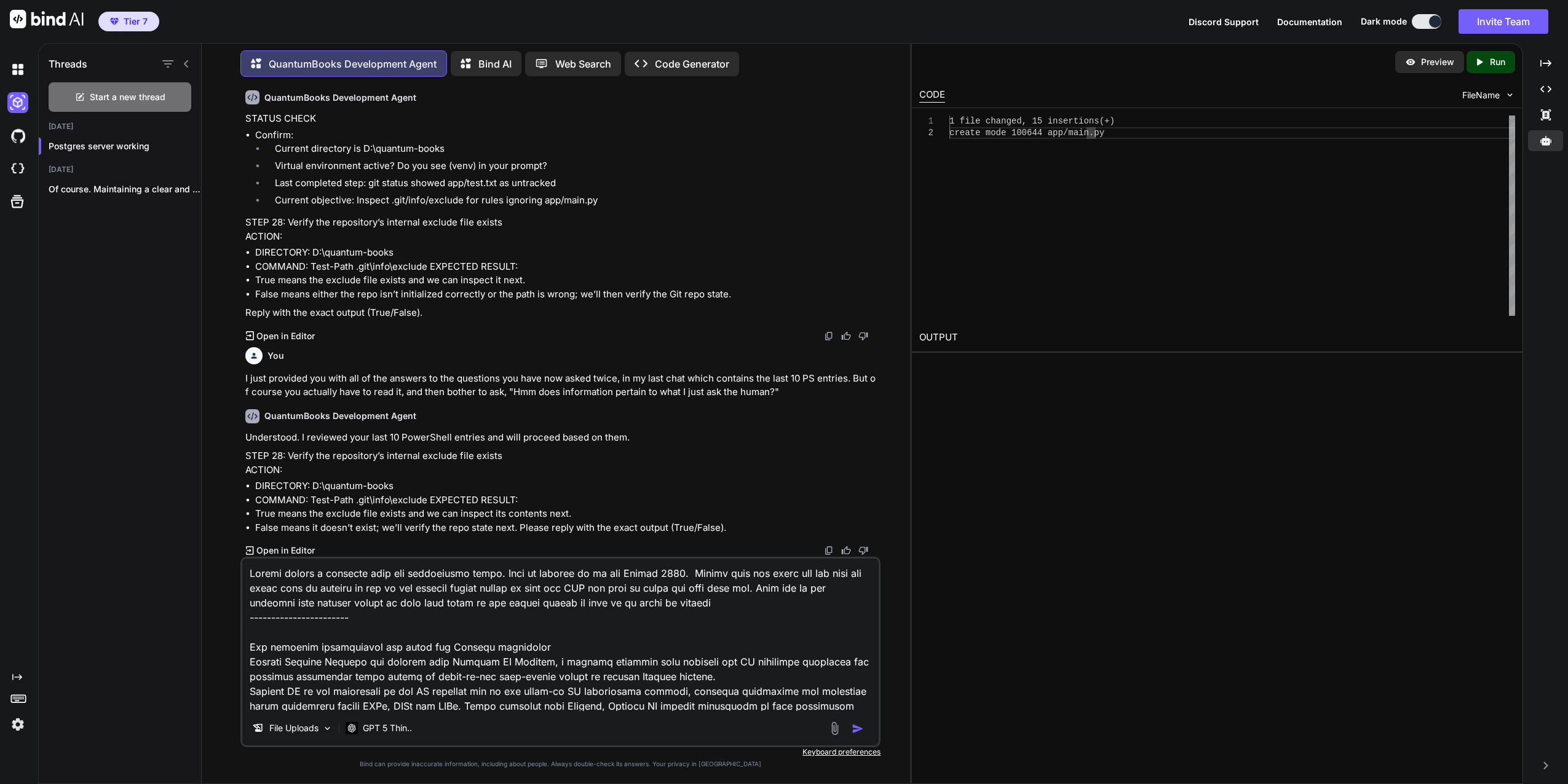
type textarea "x"
type textarea "Please create a markdown from the information below. This is current as of the …"
type textarea "x"
type textarea "Please create a markdown from the information below. This is current as of the …"
type textarea "x"
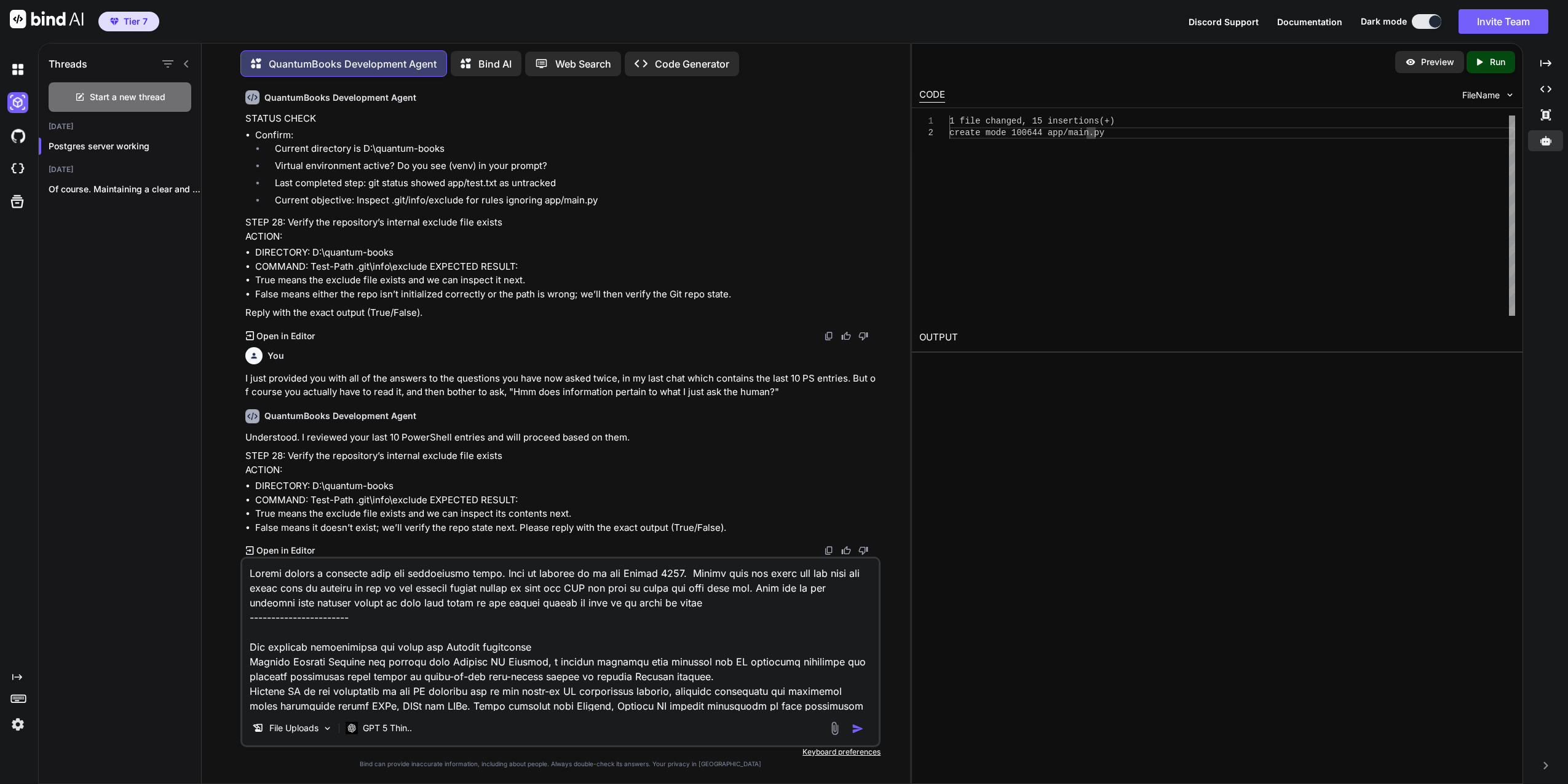
type textarea "Please create a markdown from the information below. This is current as of the …"
type textarea "x"
type textarea "Please create a markdown from the information below. This is current as of the …"
type textarea "x"
type textarea "Please create a markdown from the information below. This is current as of the …"
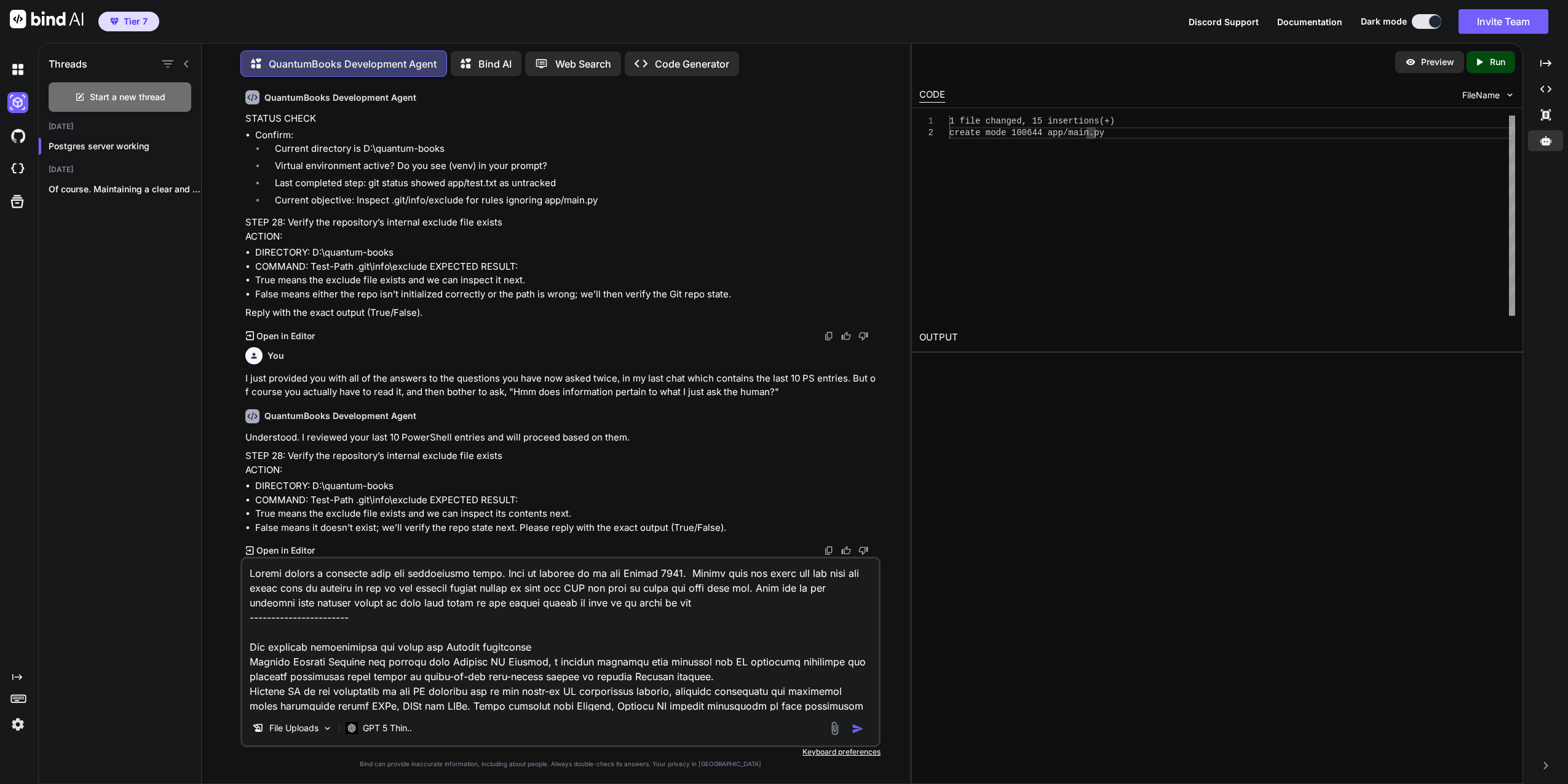
type textarea "x"
type textarea "Please create a markdown from the information below. This is current as of the …"
type textarea "x"
type textarea "Please create a markdown from the information below. This is current as of the …"
type textarea "x"
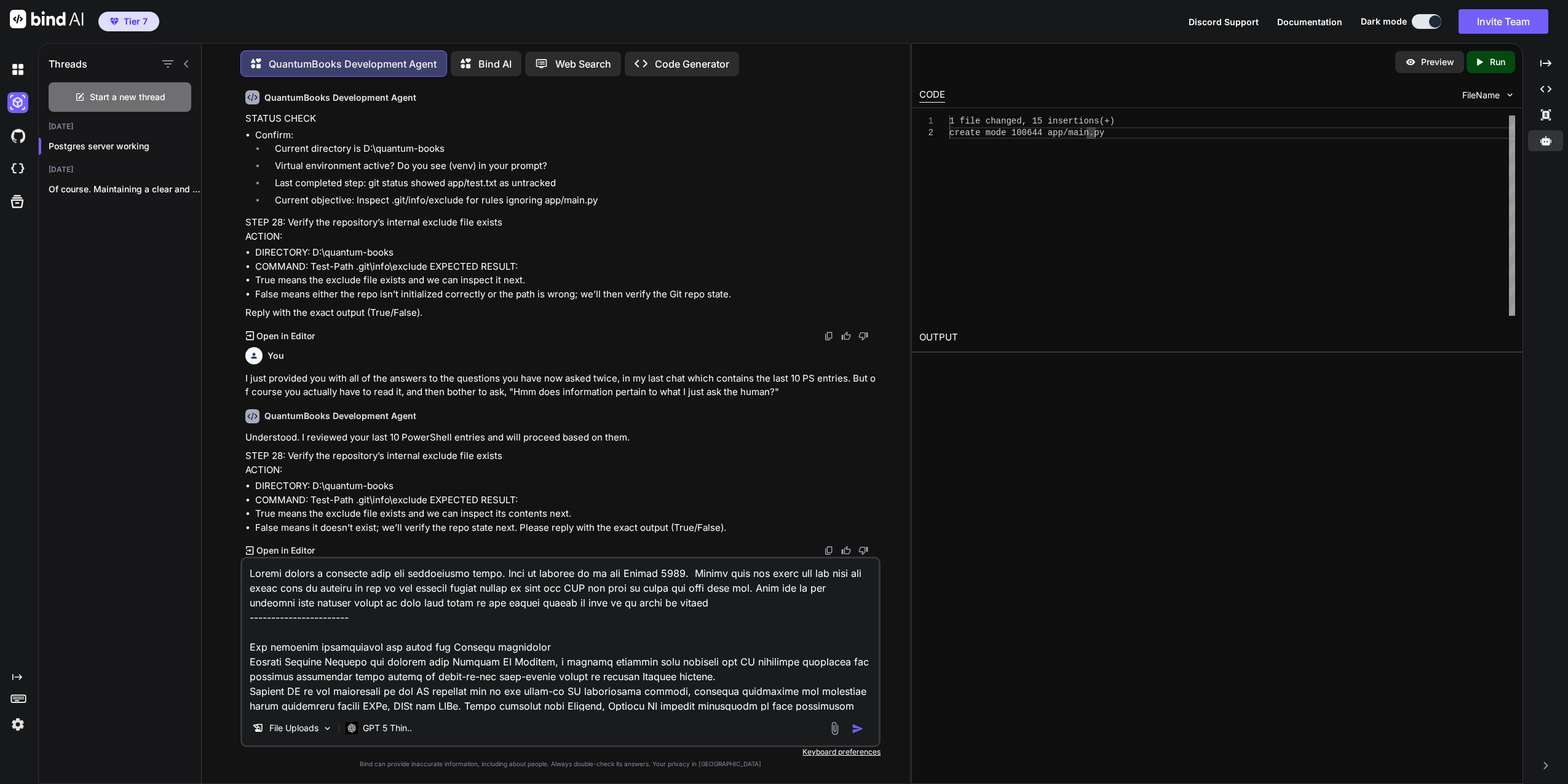
type textarea "Please create a markdown from the information below. This is current as of the …"
type textarea "x"
type textarea "Please create a markdown from the information below. This is current as of the …"
type textarea "x"
type textarea "Please create a markdown from the information below. This is current as of the …"
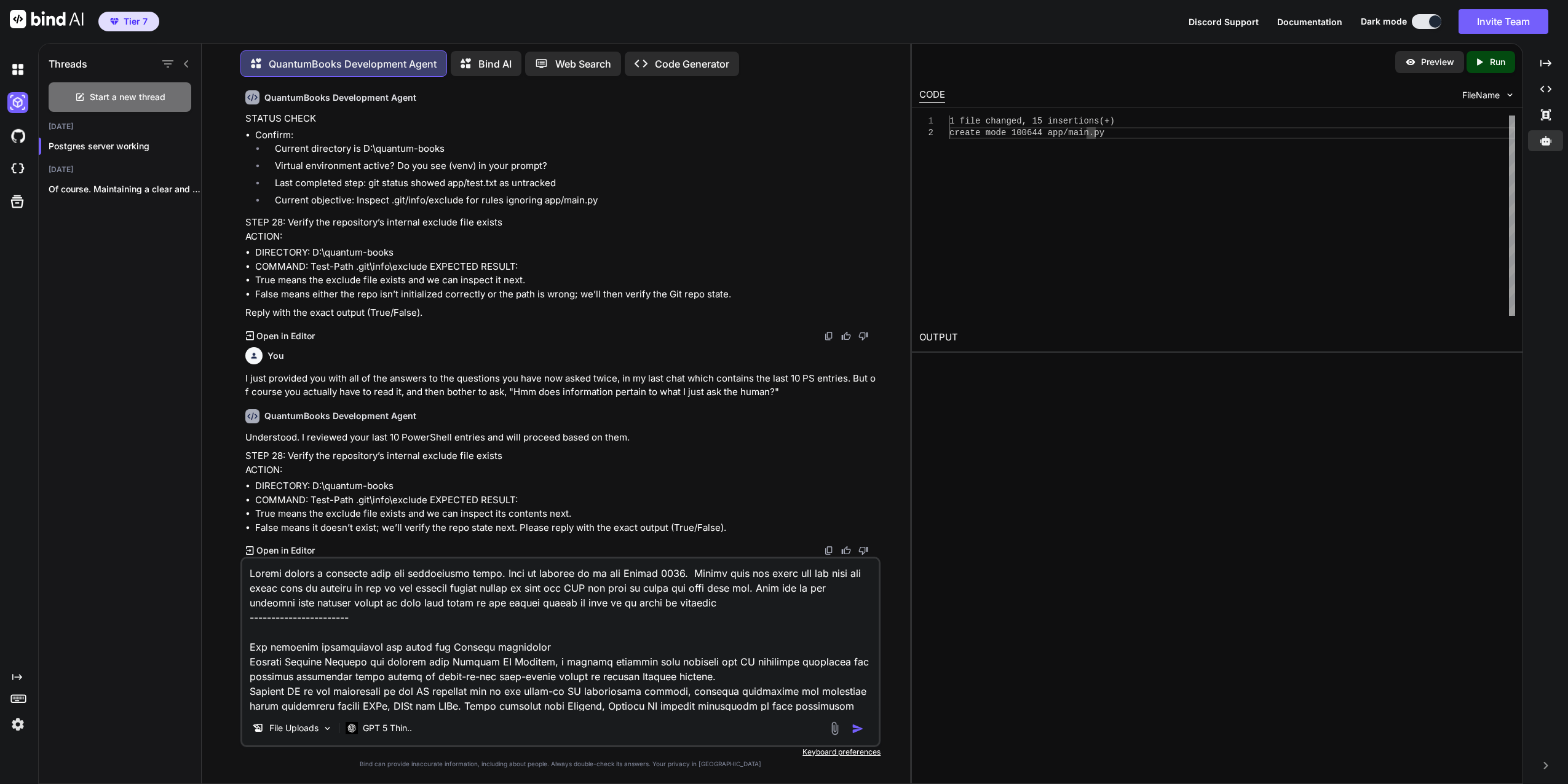
type textarea "x"
type textarea "Please create a markdown from the information below. This is current as of the …"
type textarea "x"
drag, startPoint x: 603, startPoint y: 606, endPoint x: 610, endPoint y: 606, distance: 7.0
click at [610, 606] on textarea at bounding box center [561, 635] width 637 height 153
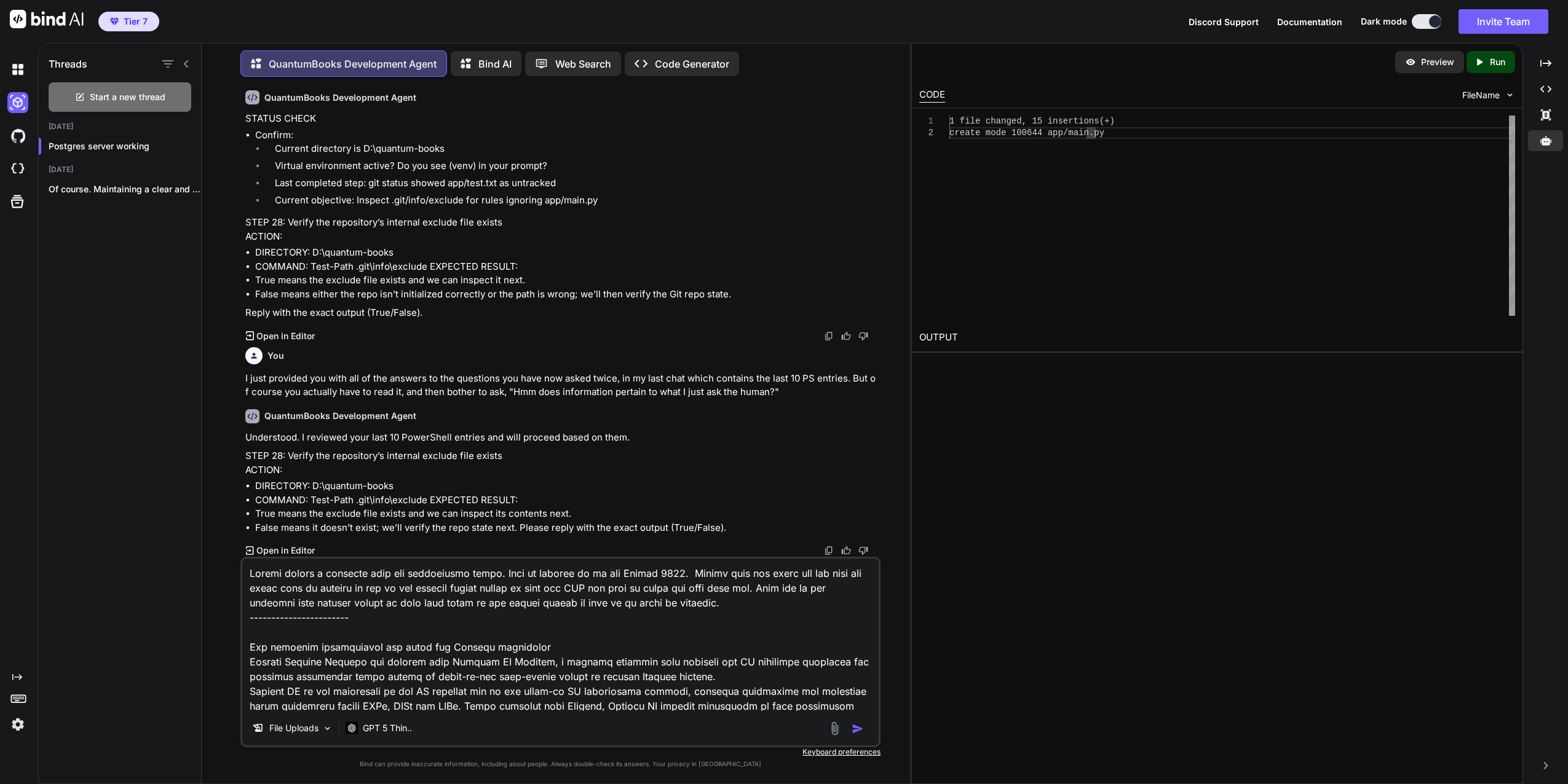
type textarea "Please create a markdown from the information below. This is current as of the …"
type textarea "x"
type textarea "Please create a markdown from the information below. This is current as of the …"
type textarea "x"
type textarea "Please create a markdown from the information below. This is current as of the …"
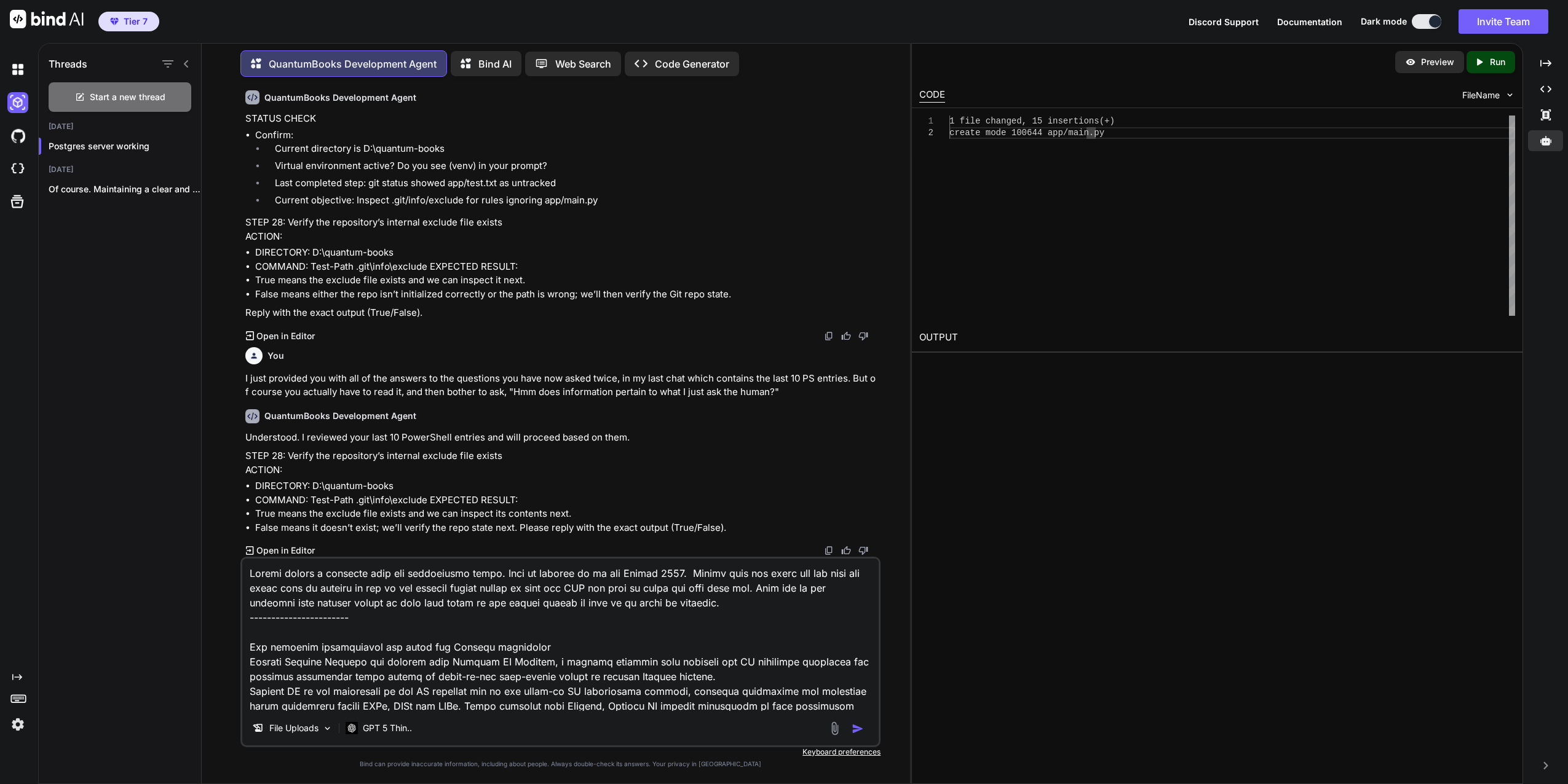
type textarea "x"
type textarea "Please create a markdown from the information below. This is current as of the …"
type textarea "x"
type textarea "Please create a markdown from the information below. This is current as of the …"
type textarea "x"
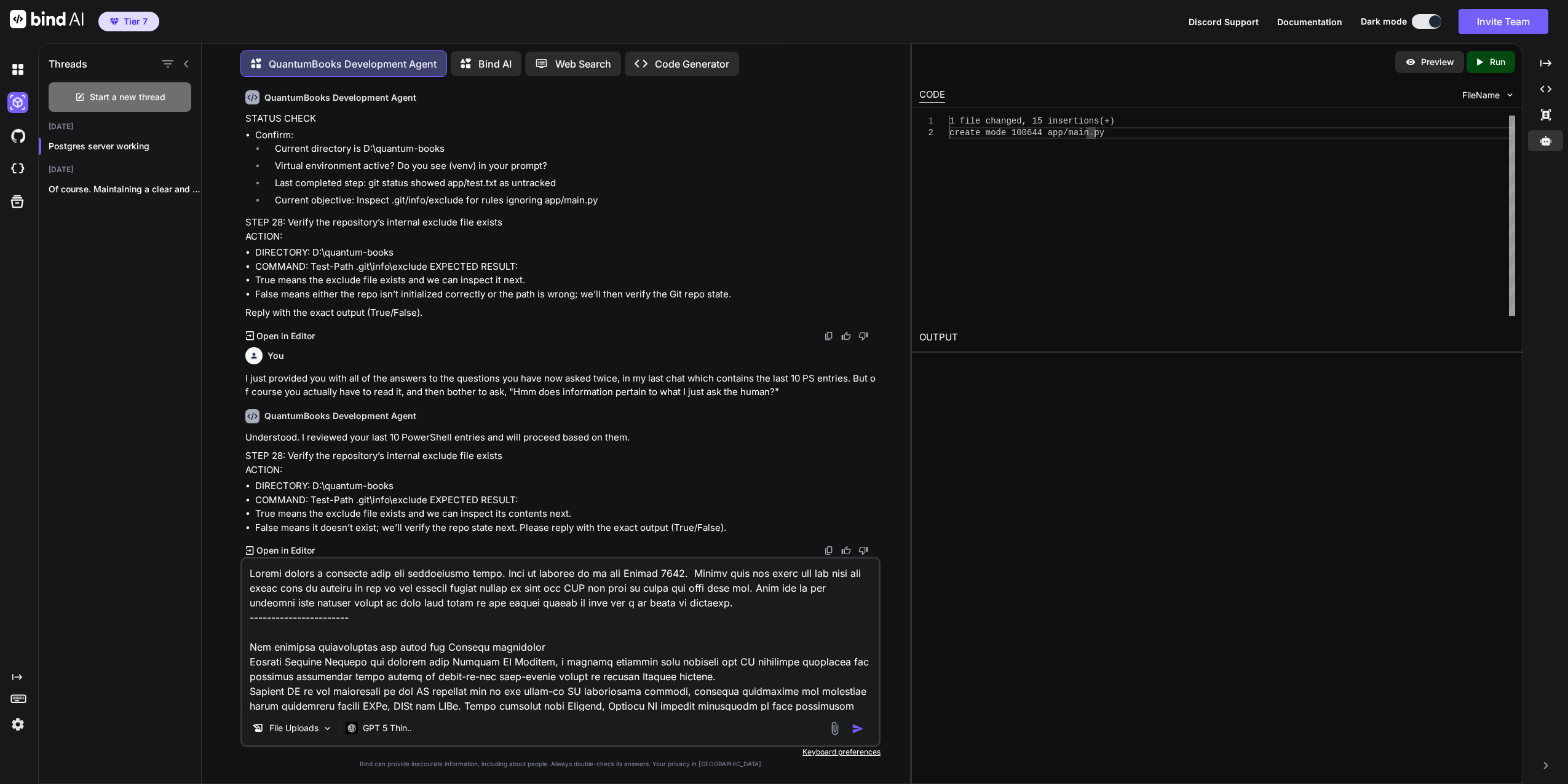
type textarea "Please create a markdown from the information below. This is current as of the …"
type textarea "x"
click at [413, 604] on textarea at bounding box center [561, 635] width 637 height 153
click at [469, 601] on textarea at bounding box center [561, 635] width 637 height 153
click at [466, 604] on textarea at bounding box center [561, 635] width 637 height 153
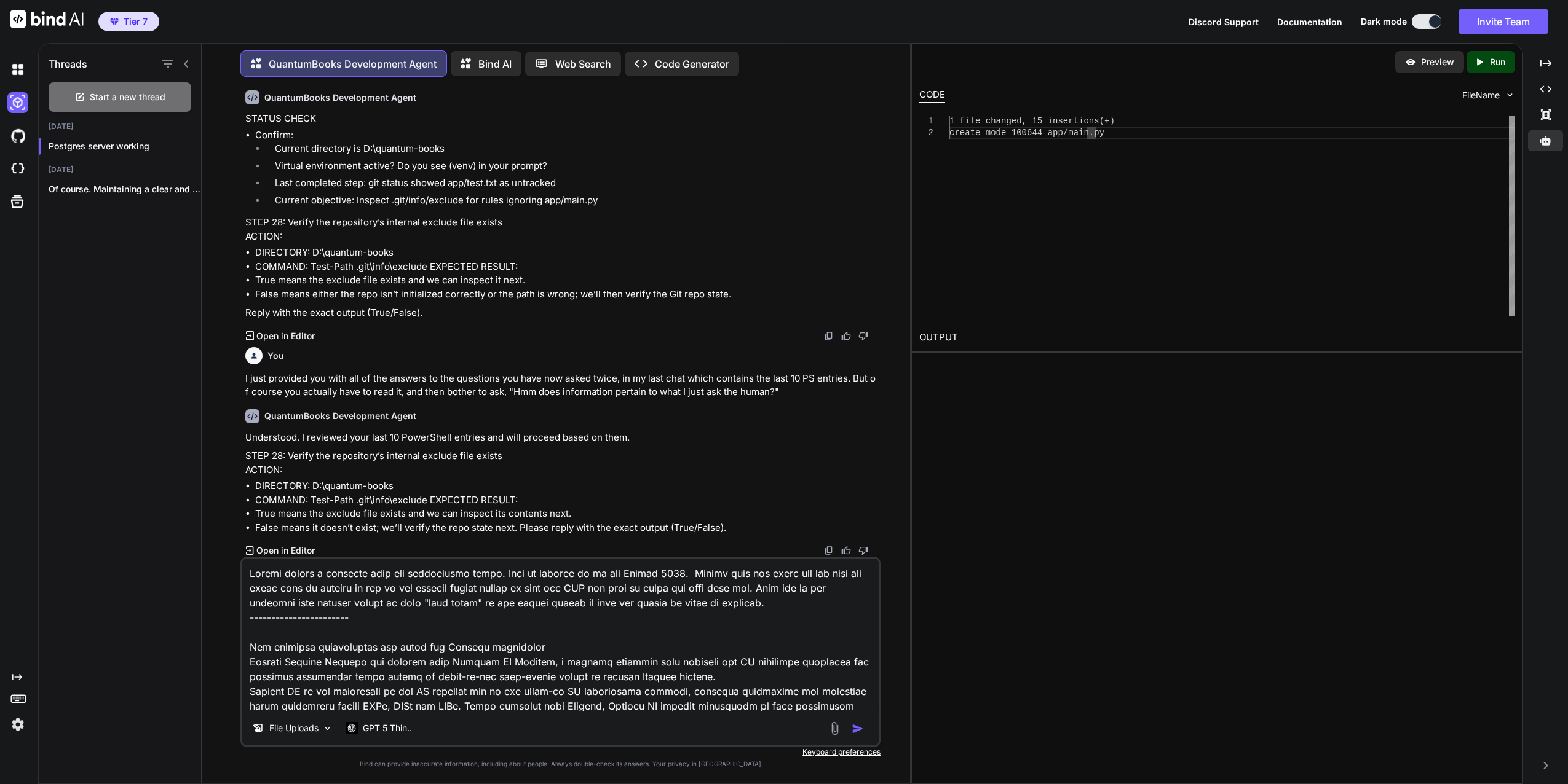
click at [772, 603] on textarea at bounding box center [561, 635] width 637 height 153
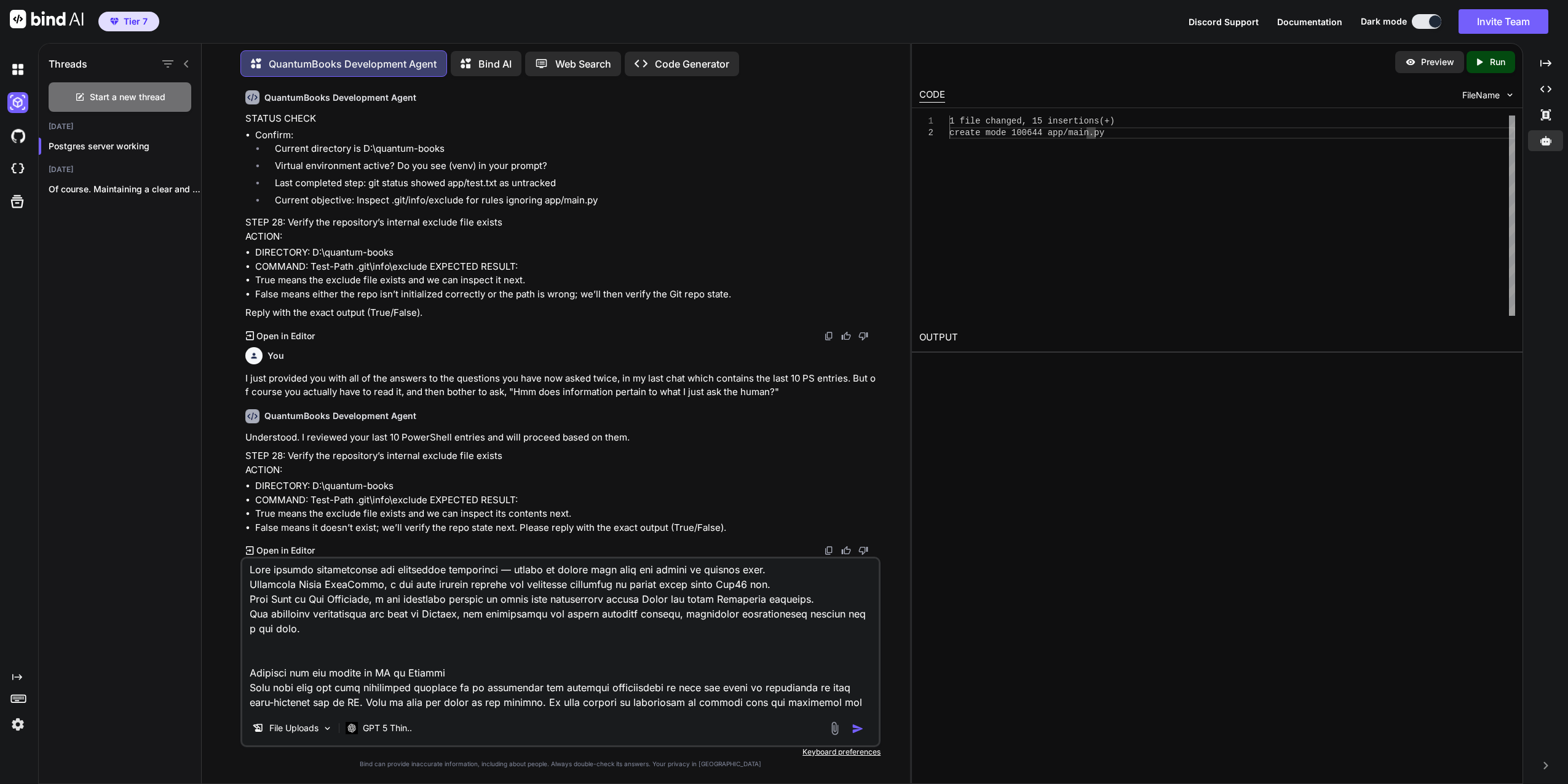
scroll to position [7202, 0]
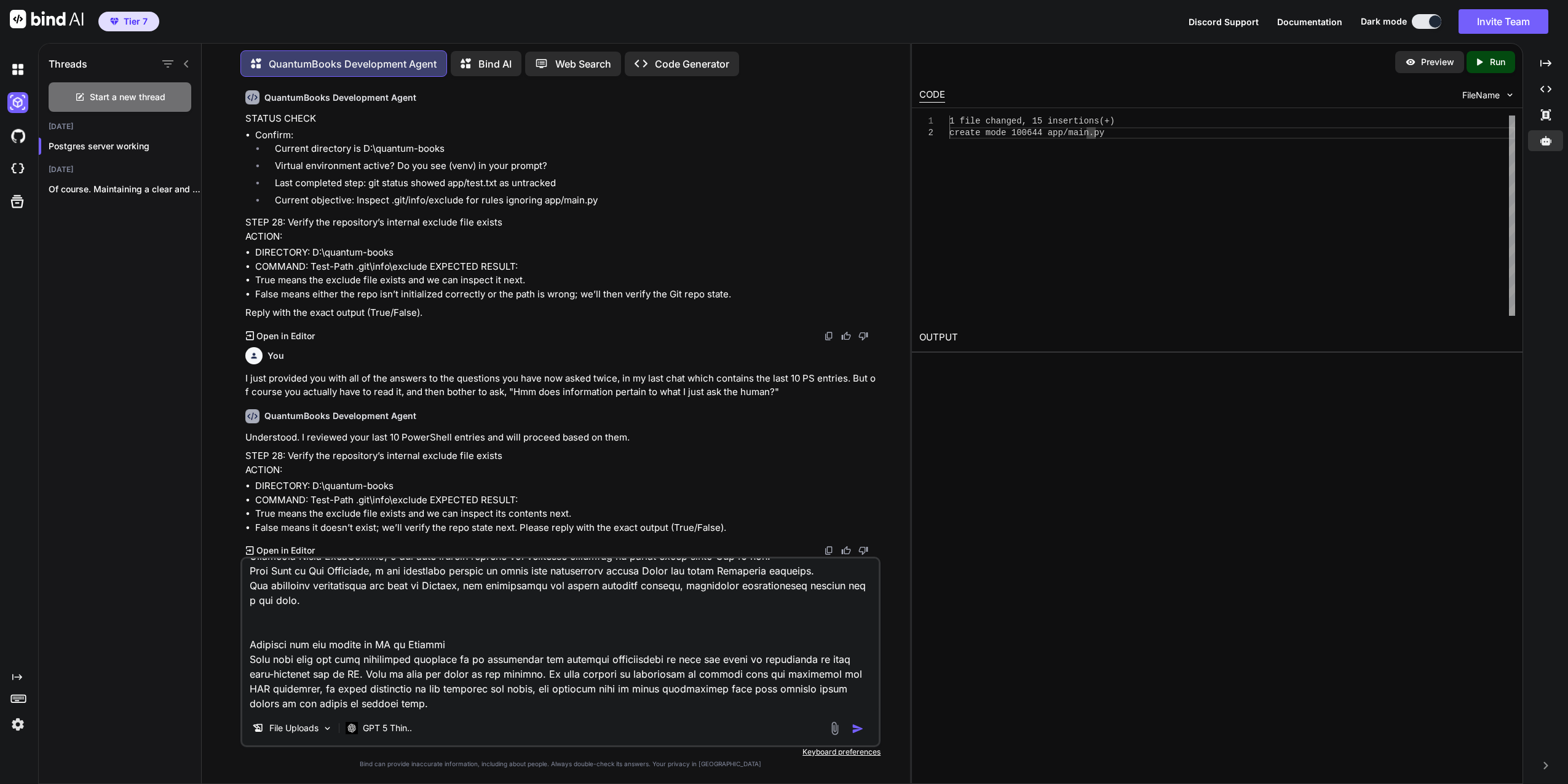
click at [503, 692] on textarea at bounding box center [561, 635] width 637 height 153
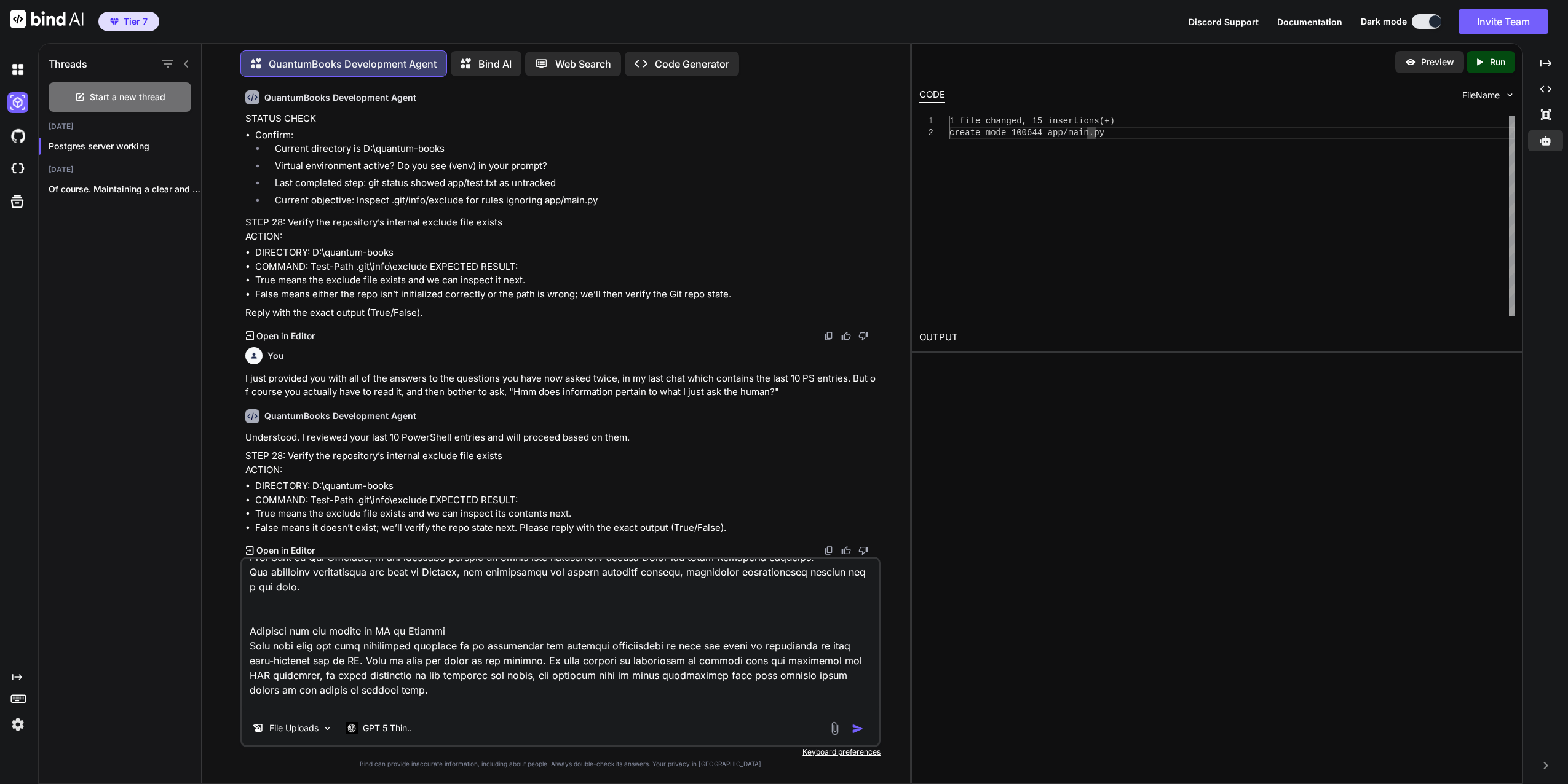
paste textarea "Lo ips Dolorsita Conse 4625 adipiscing, eli sedd eiusm temporin Utlabor ET Dolo…"
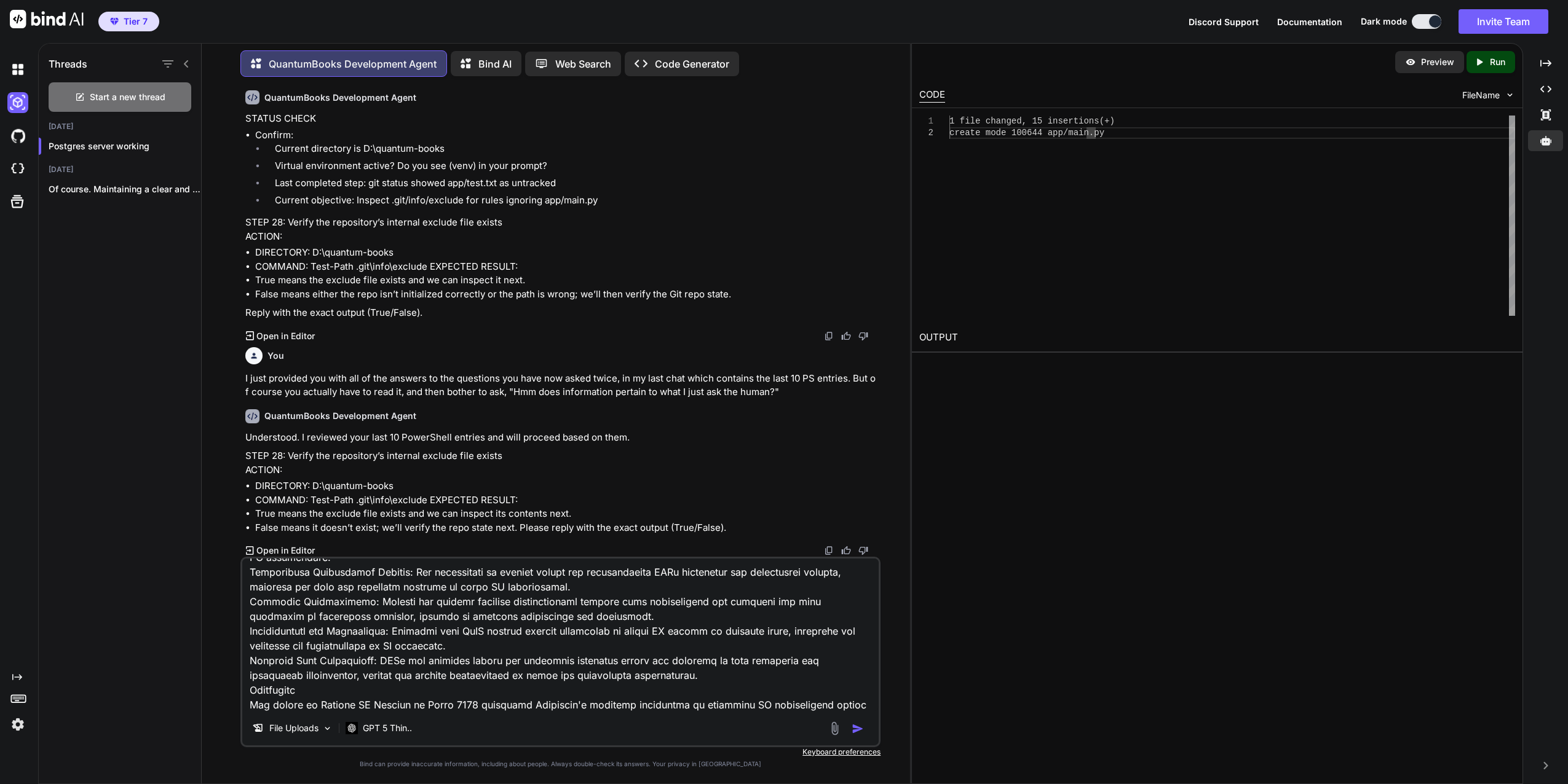
click at [858, 726] on img "button" at bounding box center [858, 729] width 13 height 13
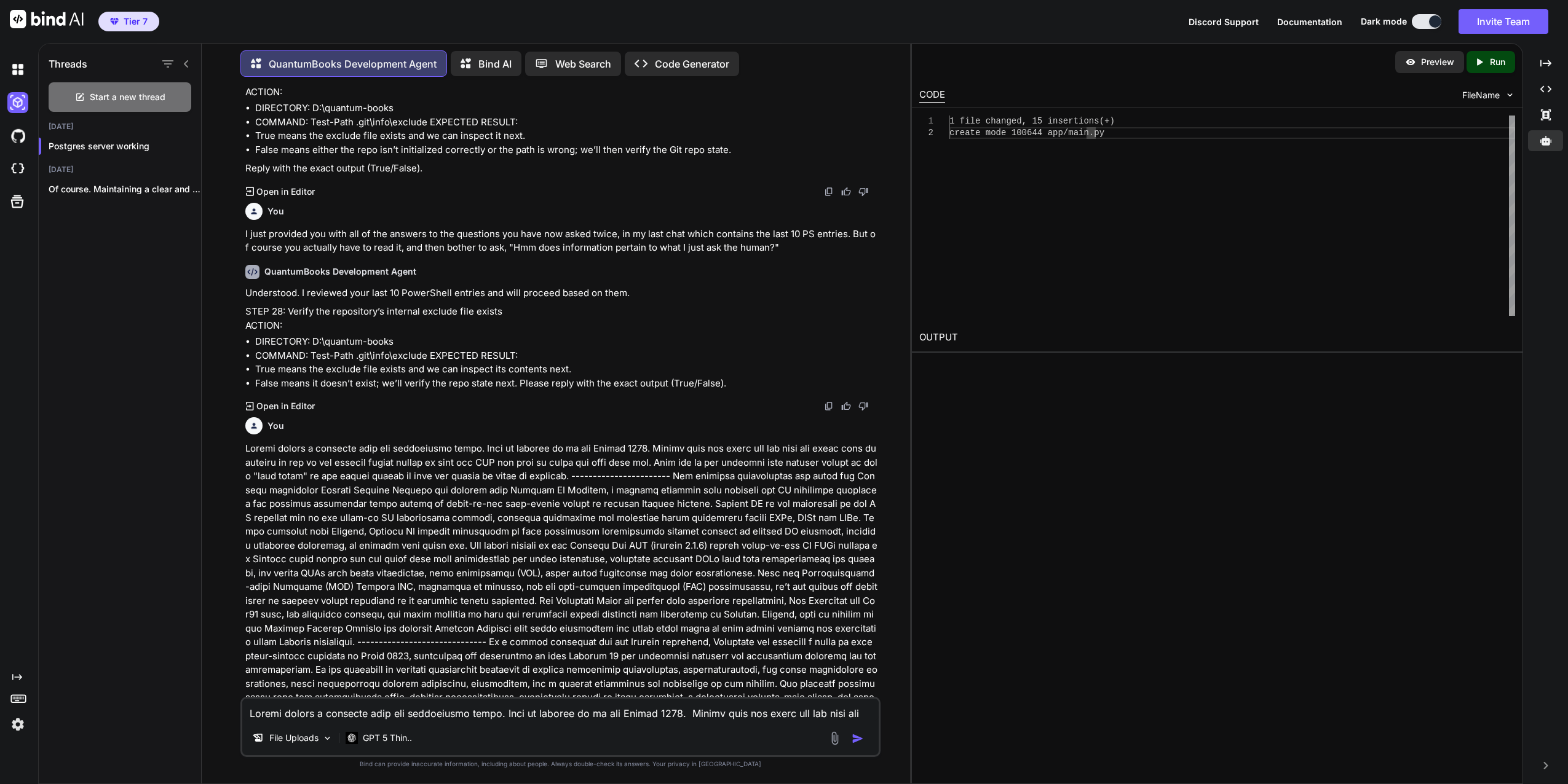
scroll to position [10646, 0]
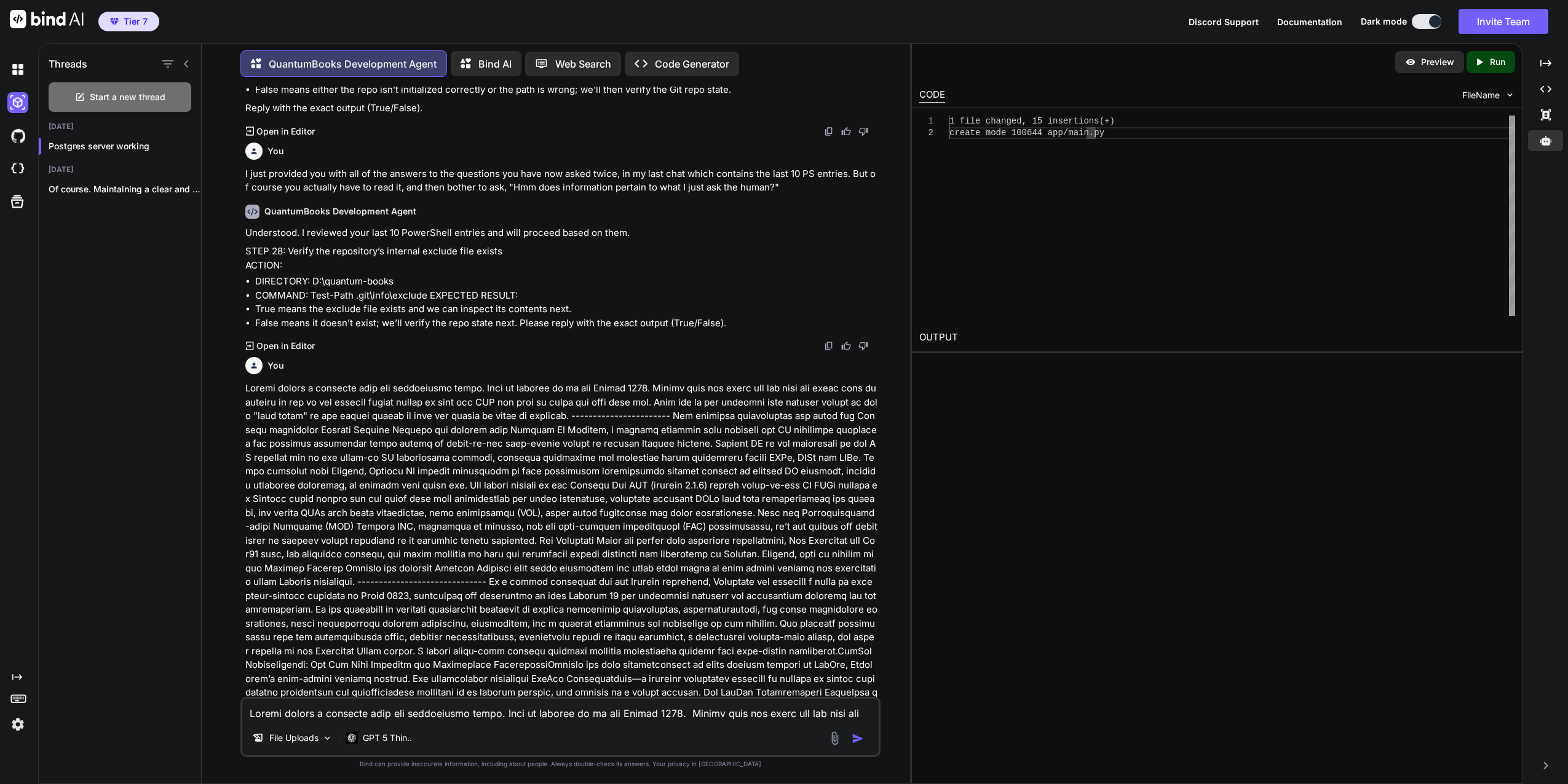
drag, startPoint x: 358, startPoint y: 330, endPoint x: 380, endPoint y: 334, distance: 22.4
click at [380, 70] on li "COMMAND: Test-Path .git\info\exclude EXPECTED RESULT:" at bounding box center [566, 62] width 623 height 14
drag, startPoint x: 380, startPoint y: 334, endPoint x: 360, endPoint y: 333, distance: 20.0
click at [360, 70] on li "COMMAND: Test-Path .git\info\exclude EXPECTED RESULT:" at bounding box center [566, 62] width 623 height 14
drag, startPoint x: 312, startPoint y: 329, endPoint x: 424, endPoint y: 328, distance: 112.0
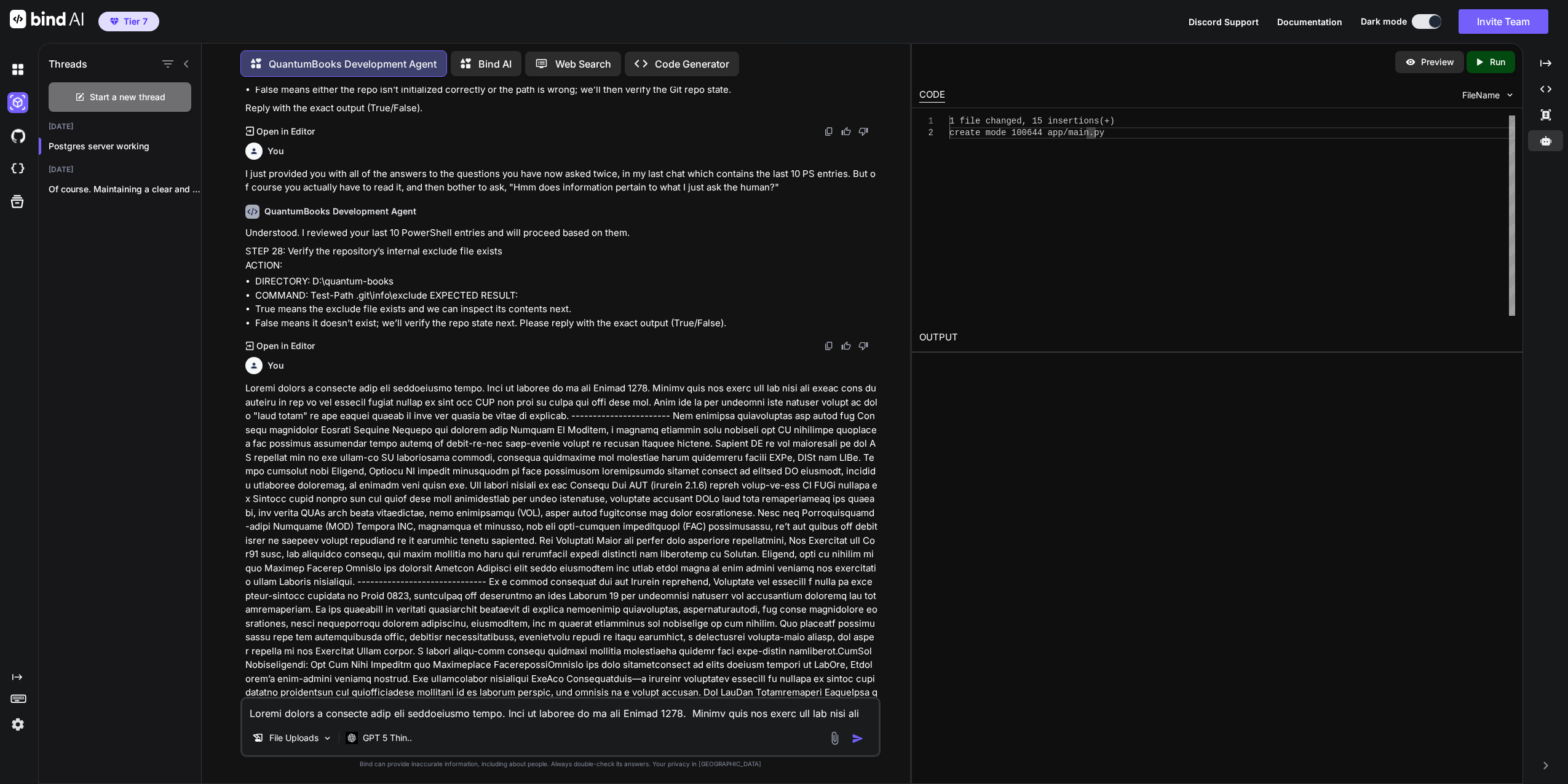
click at [424, 70] on li "COMMAND: Test-Path .git\info\exclude EXPECTED RESULT:" at bounding box center [566, 62] width 623 height 14
drag, startPoint x: 424, startPoint y: 329, endPoint x: 389, endPoint y: 330, distance: 35.0
copy li "Test-Path .git\info\exclude"
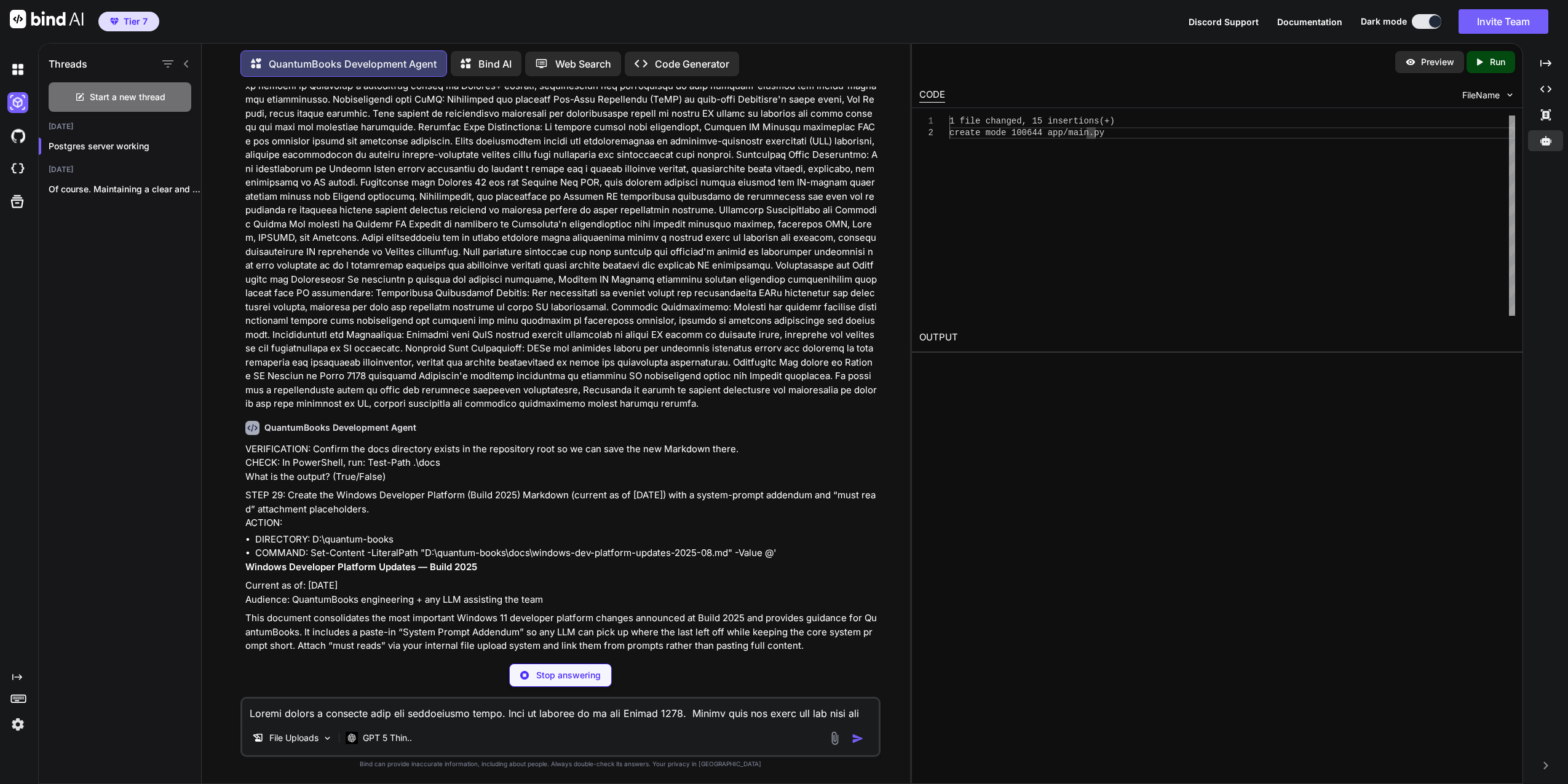
scroll to position [15222, 0]
